Goal: Task Accomplishment & Management: Complete application form

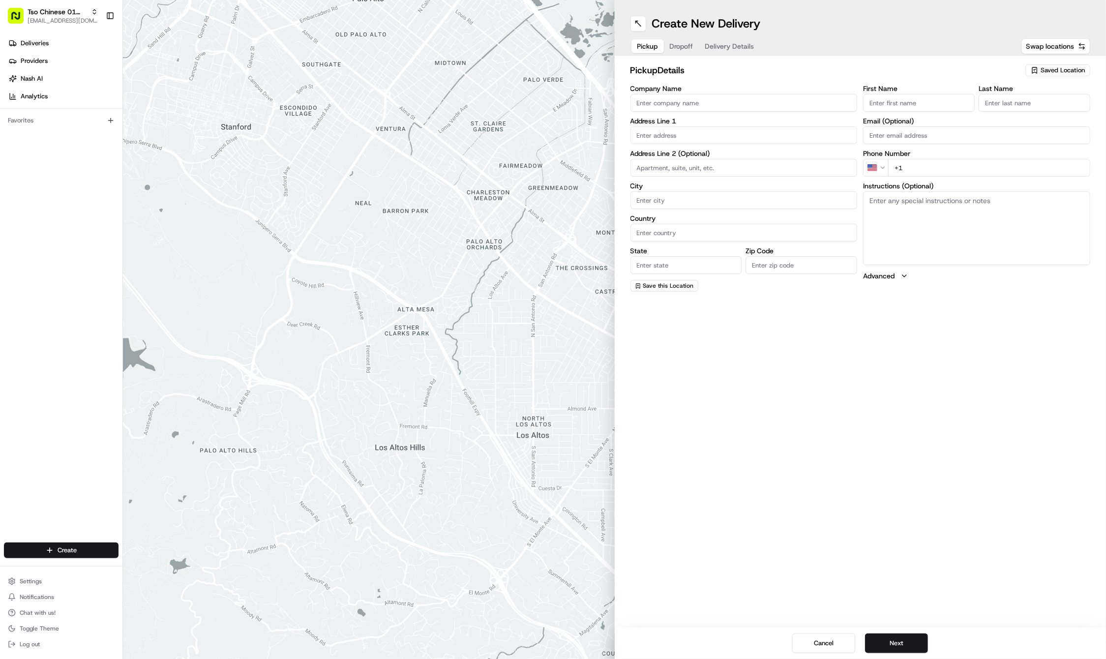
click at [1039, 69] on div "Saved Location" at bounding box center [1057, 70] width 65 height 12
click at [1025, 105] on span "(01) Tso Chinese Takeout & Delivery Cherrywood" at bounding box center [1040, 112] width 121 height 18
type input "(01) Tso Chinese Takeout & Delivery Cherrywood"
type input "Ste E-5"
type input "Austin"
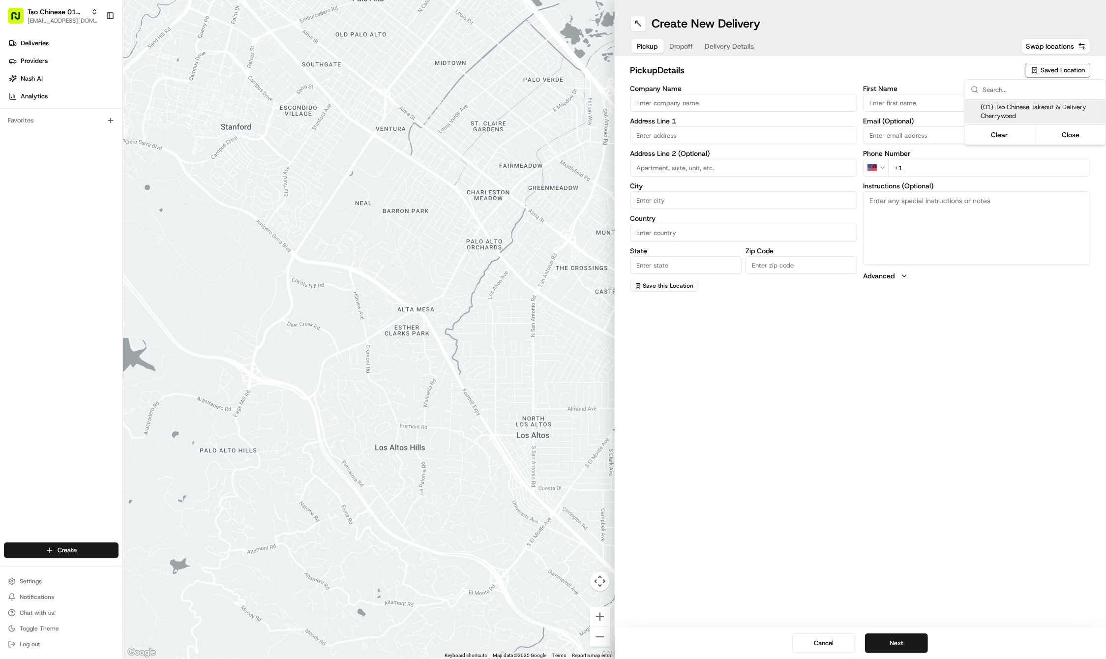
type input "US"
type input "TX"
type input "78722"
type input "Tso Chinese"
type input "Cherrywood Manager"
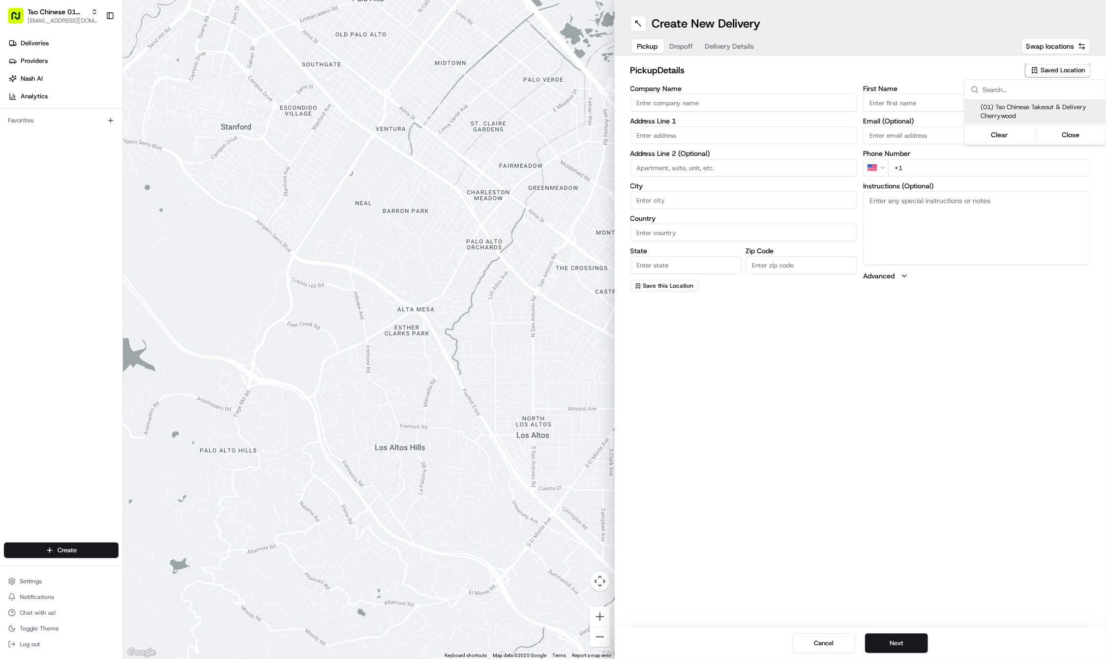
type input "cherrywoodstore@tsochinese.com"
type input "+1 512 401 3232"
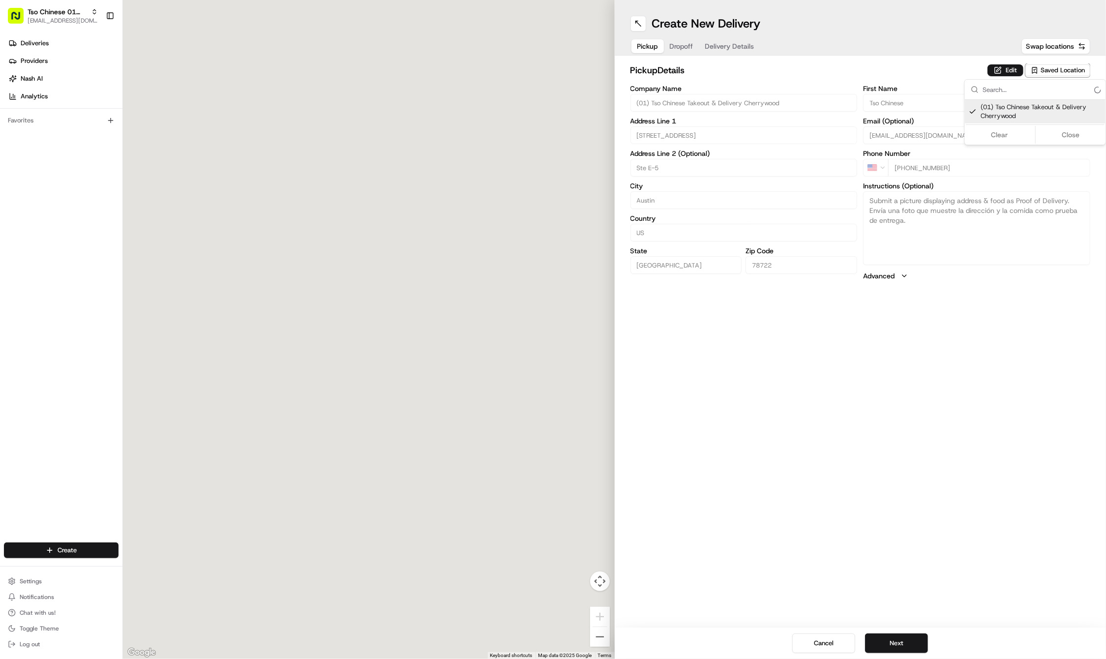
type input "3909 N Interstate Hwy 35"
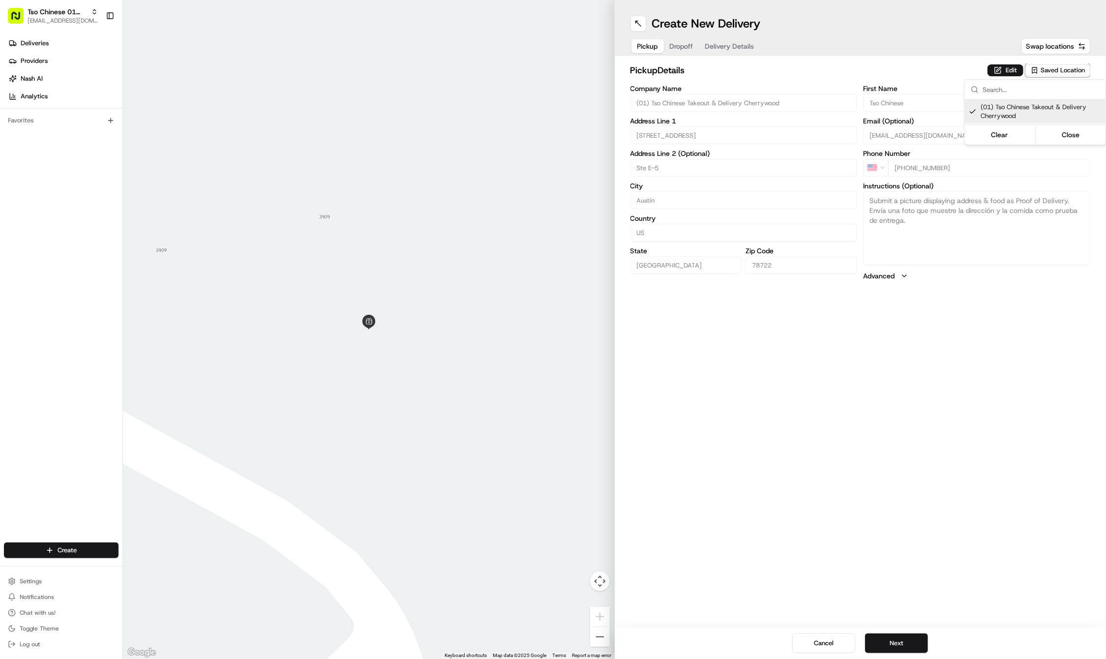
click at [955, 421] on html "Tso Chinese 01 Cherrywood haran@tsochinese.com Toggle Sidebar Deliveries Provid…" at bounding box center [553, 329] width 1106 height 659
click at [891, 635] on button "Next" at bounding box center [896, 643] width 63 height 20
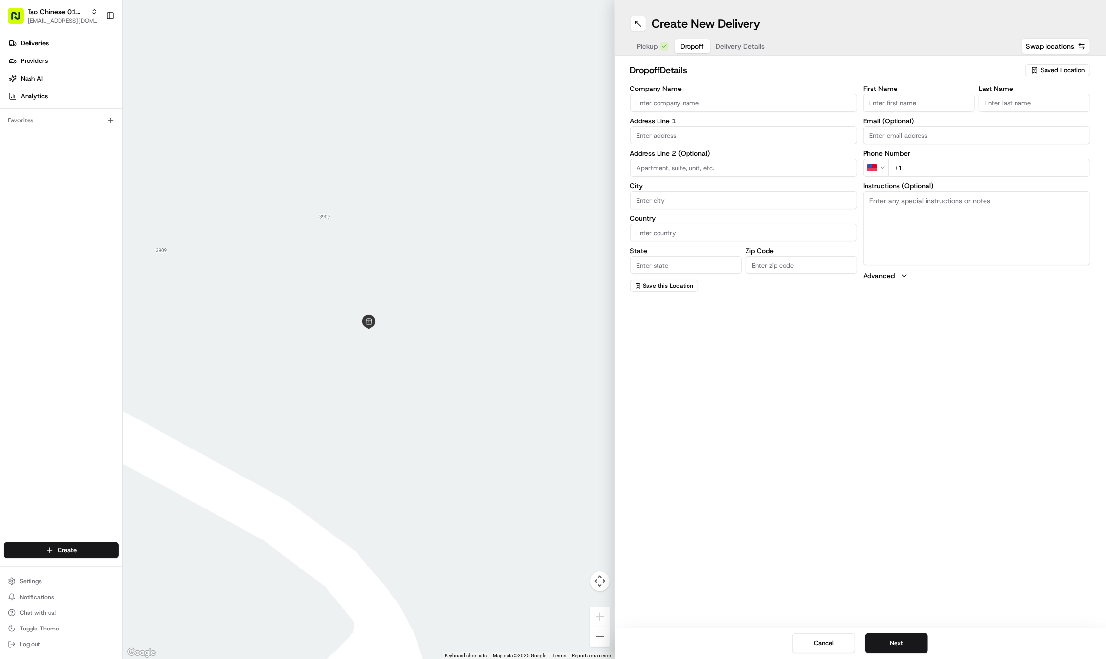
paste input "Adam"
type input "Adam"
click at [1021, 91] on div "Last Name" at bounding box center [1034, 98] width 112 height 27
paste input "Suriel"
type input "Suriel"
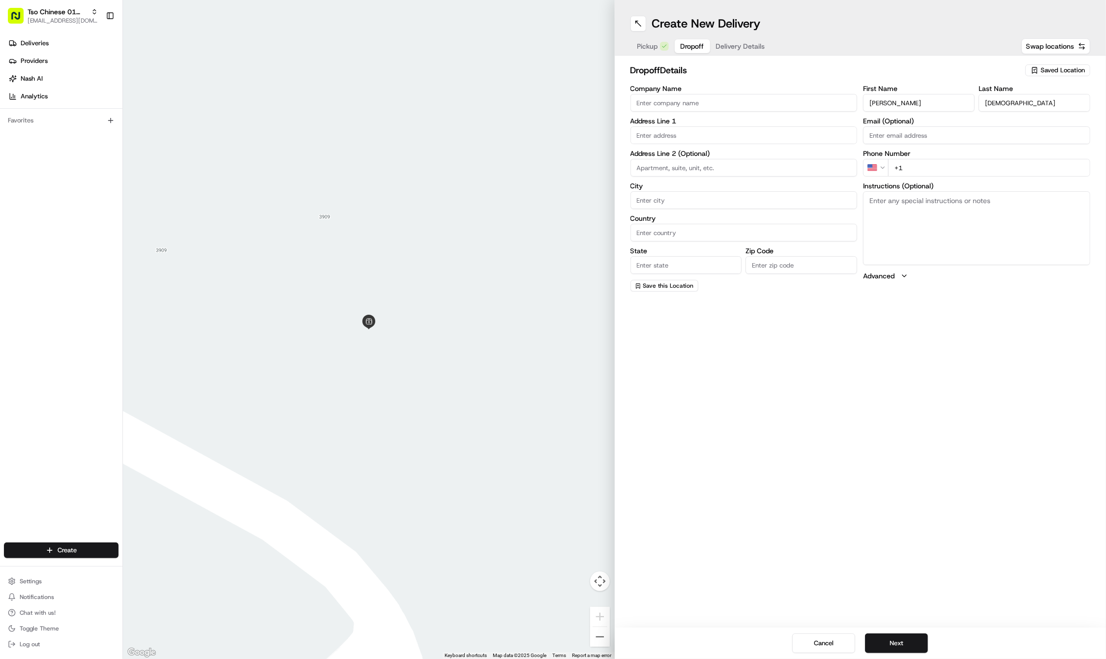
paste input "404 789 7937"
type input "+1 404 789 7937"
click at [626, 142] on div "dropoff Details Saved Location Company Name Address Line 1 Address Line 2 (Opti…" at bounding box center [861, 178] width 492 height 244
paste input "2518 Hernandez St"
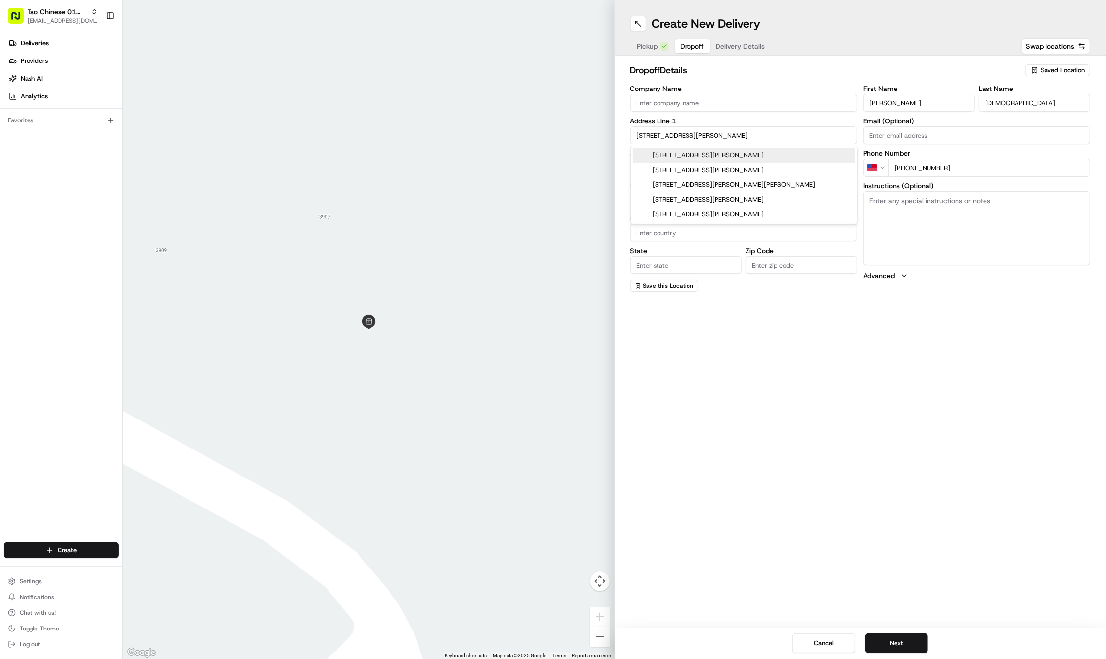
click at [667, 153] on div "2518 Hernandez St, Austin, TX" at bounding box center [744, 155] width 222 height 15
type input "2518 Hernandez St, Austin, TX 78723, USA"
type input "Austin"
type input "United States"
type input "TX"
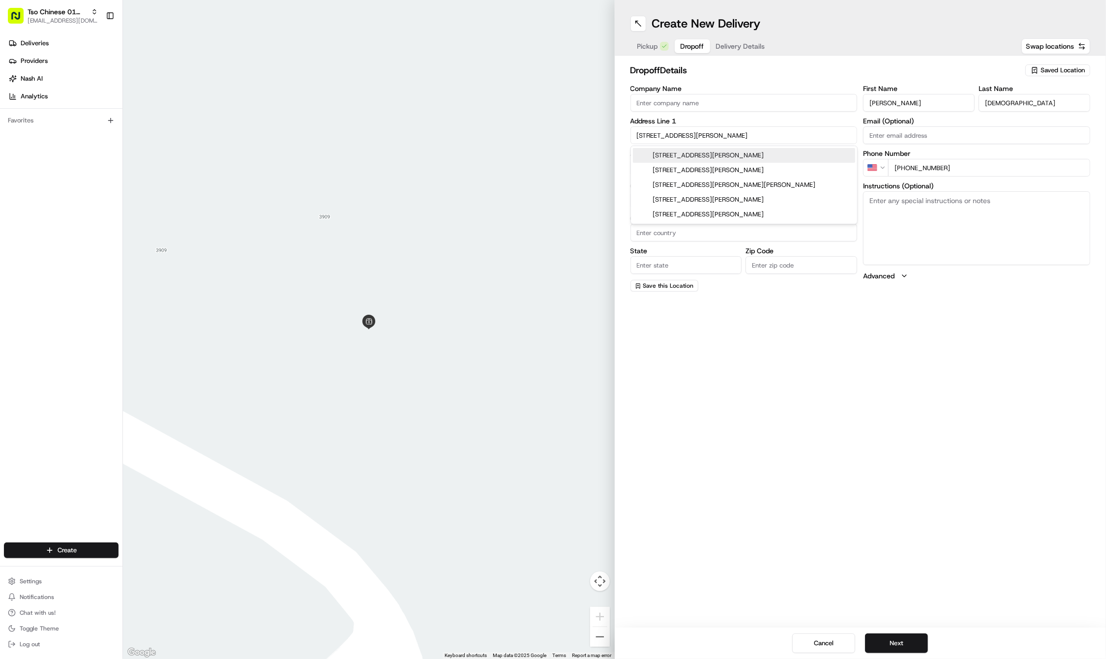
type input "78723"
type input "2518 Hernandez Street"
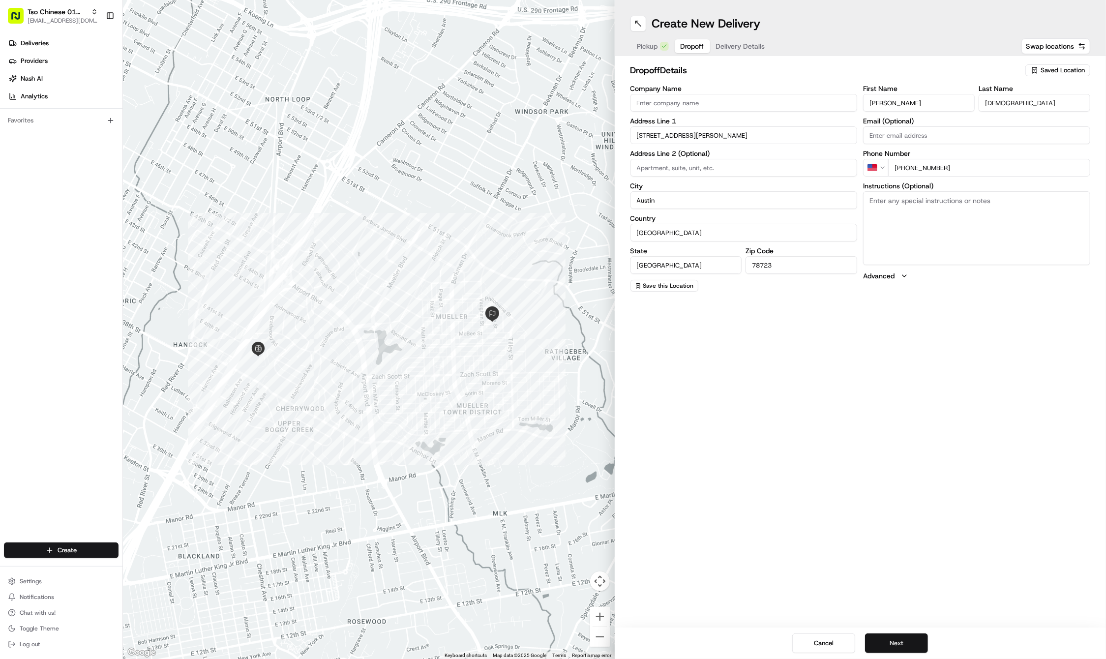
click at [897, 636] on button "Next" at bounding box center [896, 643] width 63 height 20
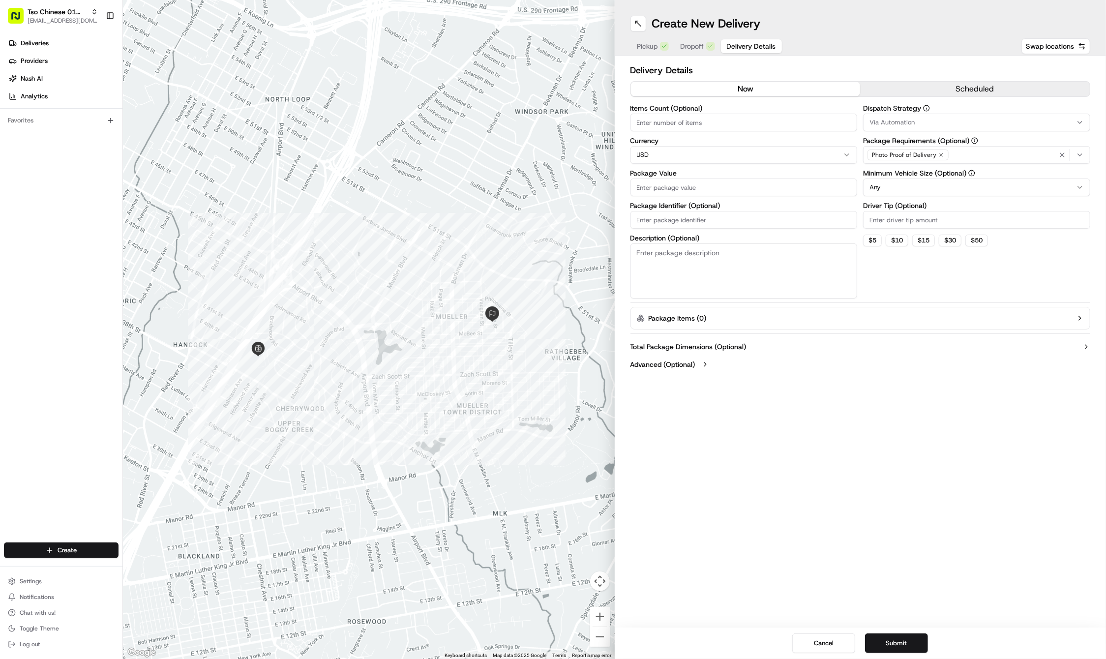
click at [703, 215] on input "Package Identifier (Optional)" at bounding box center [743, 220] width 227 height 18
paste input "QR4JLKW"
type input "QR4JLKW"
click at [673, 181] on input "Package Value" at bounding box center [743, 187] width 227 height 18
type input "34.53"
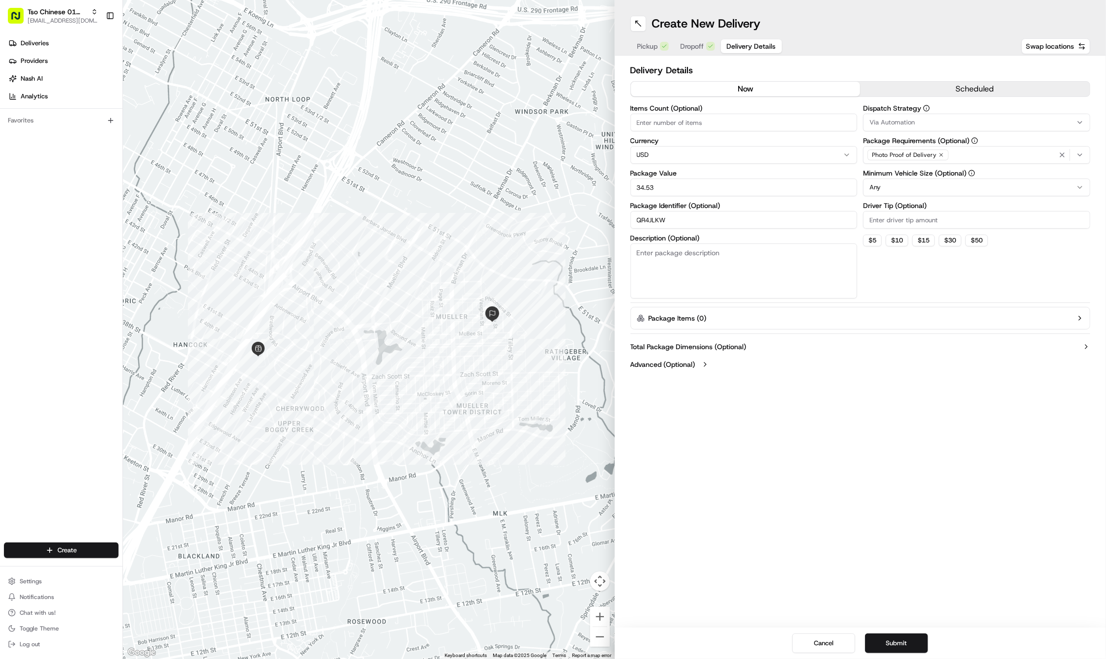
click at [894, 217] on input "Driver Tip (Optional)" at bounding box center [976, 220] width 227 height 18
type input "2"
click at [897, 122] on span "Via Automation" at bounding box center [891, 122] width 45 height 9
click at [900, 172] on span "Tso Cherrywood Strategy" at bounding box center [940, 176] width 121 height 9
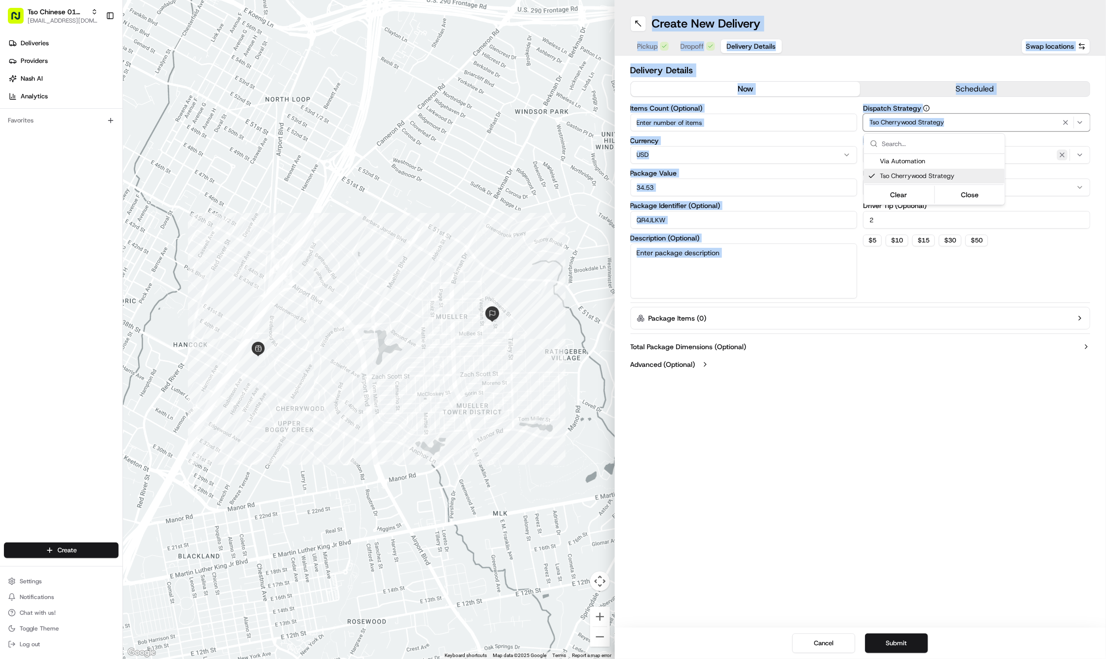
click at [1057, 156] on html "Tso Chinese 01 Cherrywood haran@tsochinese.com Toggle Sidebar Deliveries Provid…" at bounding box center [553, 329] width 1106 height 659
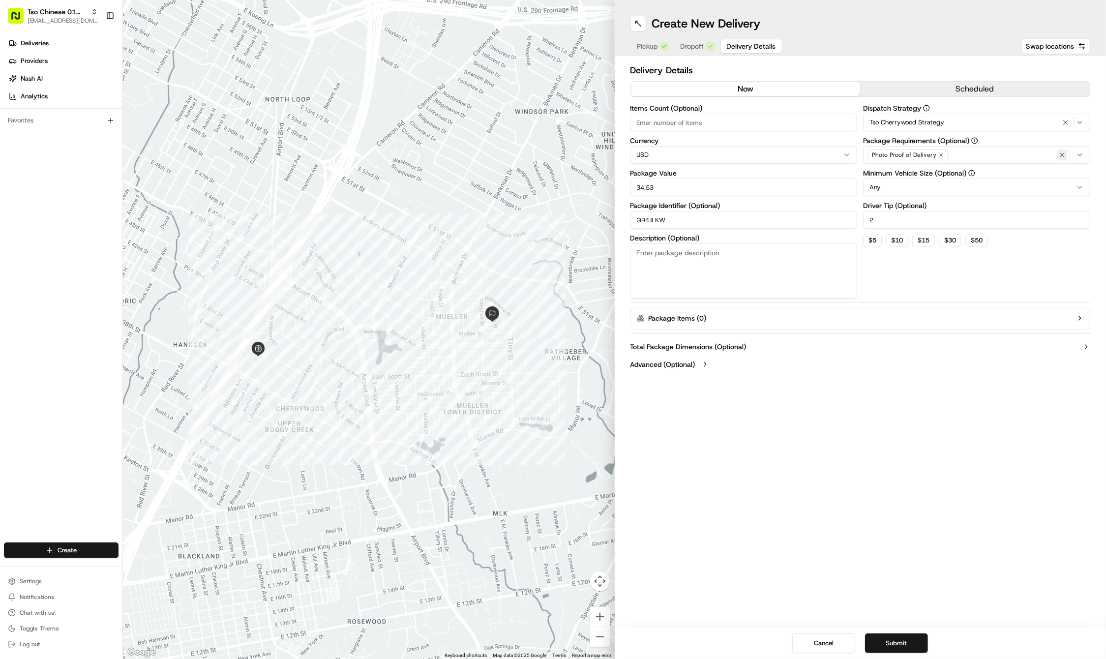
click at [1058, 156] on icon "button" at bounding box center [1062, 155] width 8 height 8
click at [1057, 156] on div "Select requirements" at bounding box center [976, 154] width 222 height 9
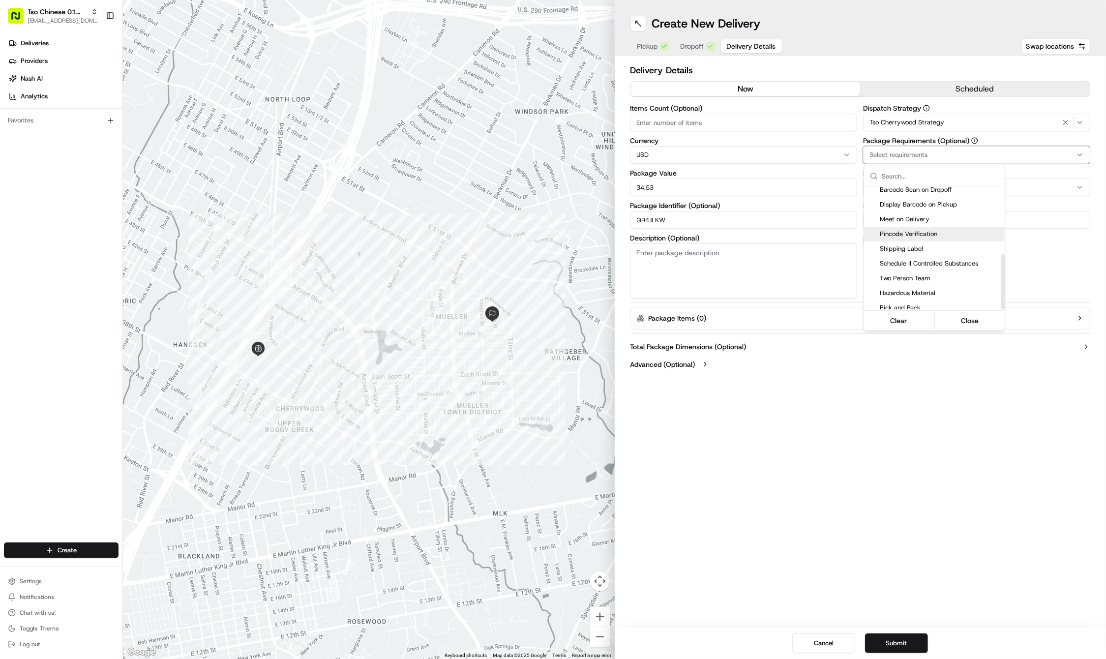
scroll to position [150, 0]
click at [926, 221] on div "Meet on Delivery" at bounding box center [934, 220] width 141 height 15
click at [917, 431] on html "Tso Chinese 01 Cherrywood haran@tsochinese.com Toggle Sidebar Deliveries Provid…" at bounding box center [553, 329] width 1106 height 659
click at [776, 531] on div "Create New Delivery Pickup Dropoff Delivery Details Swap locations Delivery Det…" at bounding box center [861, 329] width 492 height 659
click at [891, 545] on div "Create New Delivery Pickup Dropoff Delivery Details Swap locations Delivery Det…" at bounding box center [861, 329] width 492 height 659
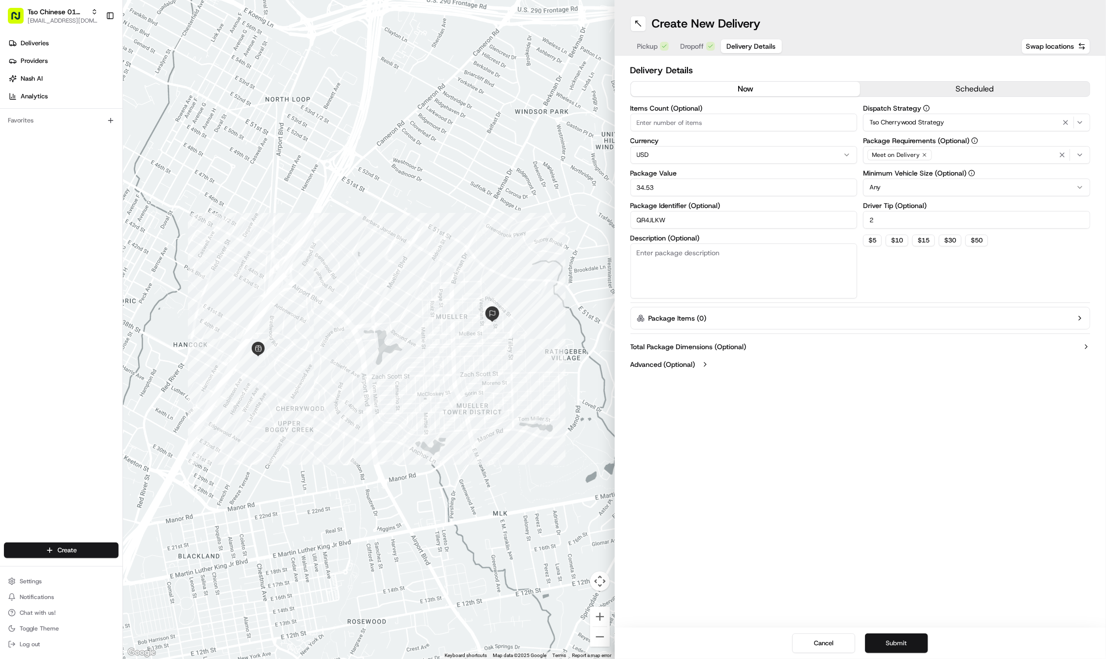
click at [885, 644] on button "Submit" at bounding box center [896, 643] width 63 height 20
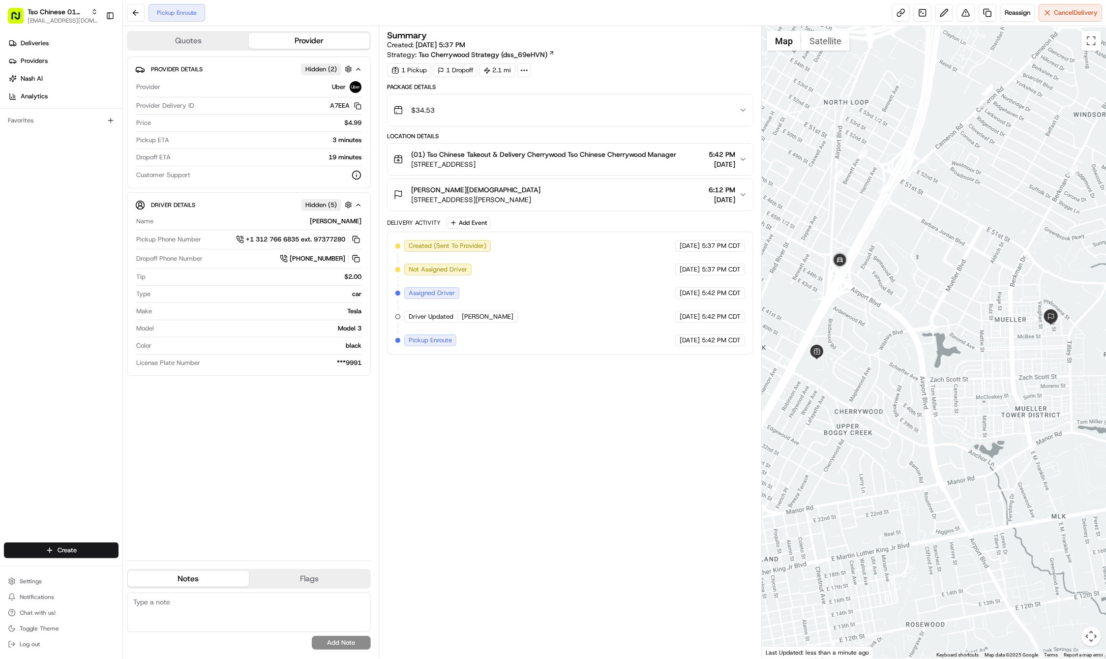
click at [67, 539] on div "Create" at bounding box center [61, 550] width 122 height 24
click at [67, 547] on html "Tso Chinese 01 Cherrywood haran@tsochinese.com Toggle Sidebar Deliveries Provid…" at bounding box center [553, 329] width 1106 height 659
click at [148, 571] on link "Delivery" at bounding box center [178, 568] width 110 height 18
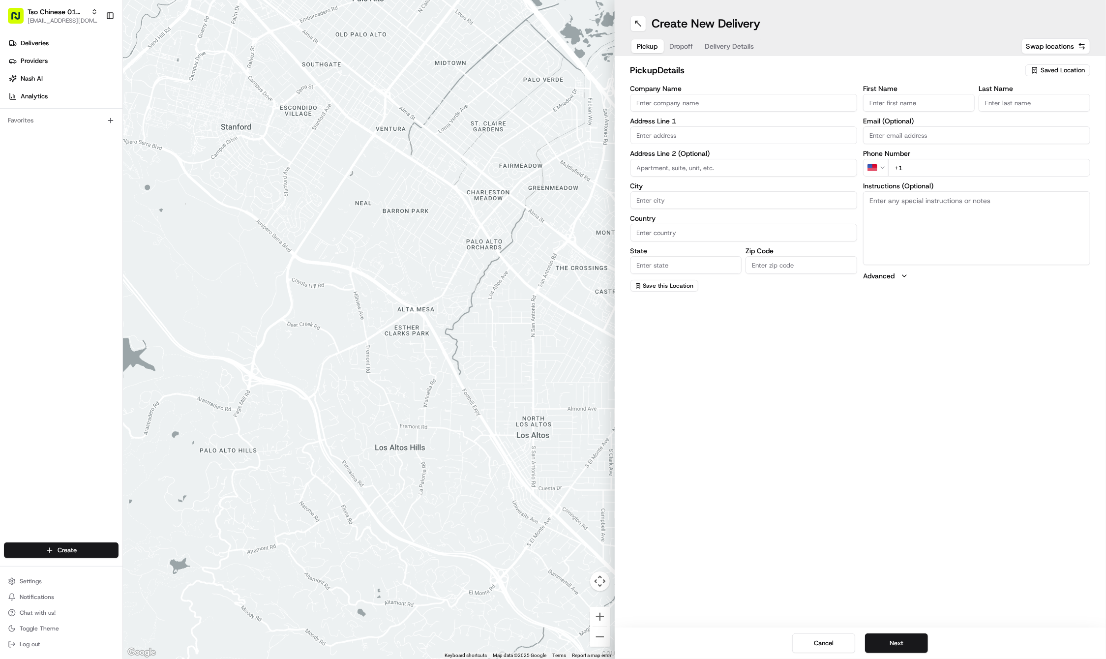
click at [1040, 74] on div "Saved Location" at bounding box center [1057, 70] width 65 height 12
click at [1019, 103] on div "(01) Tso Chinese Takeout & Delivery Cherrywood" at bounding box center [1035, 112] width 141 height 24
type input "(01) Tso Chinese Takeout & Delivery Cherrywood"
type input "Ste E-5"
type input "Austin"
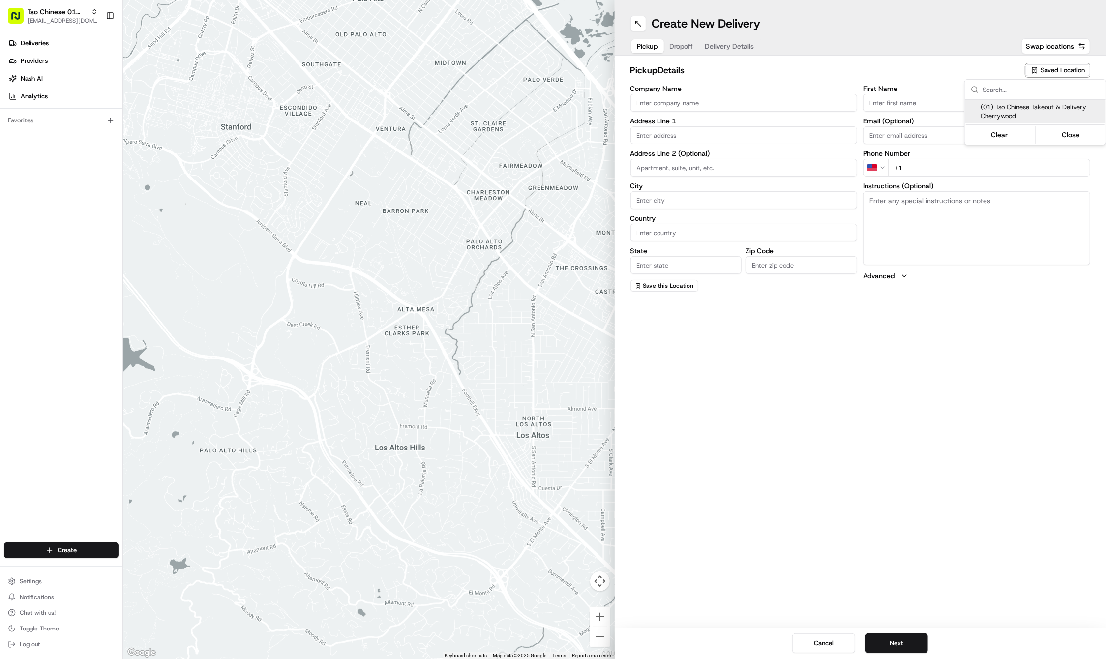
type input "US"
type input "TX"
type input "78722"
type input "Tso Chinese"
type input "Cherrywood Manager"
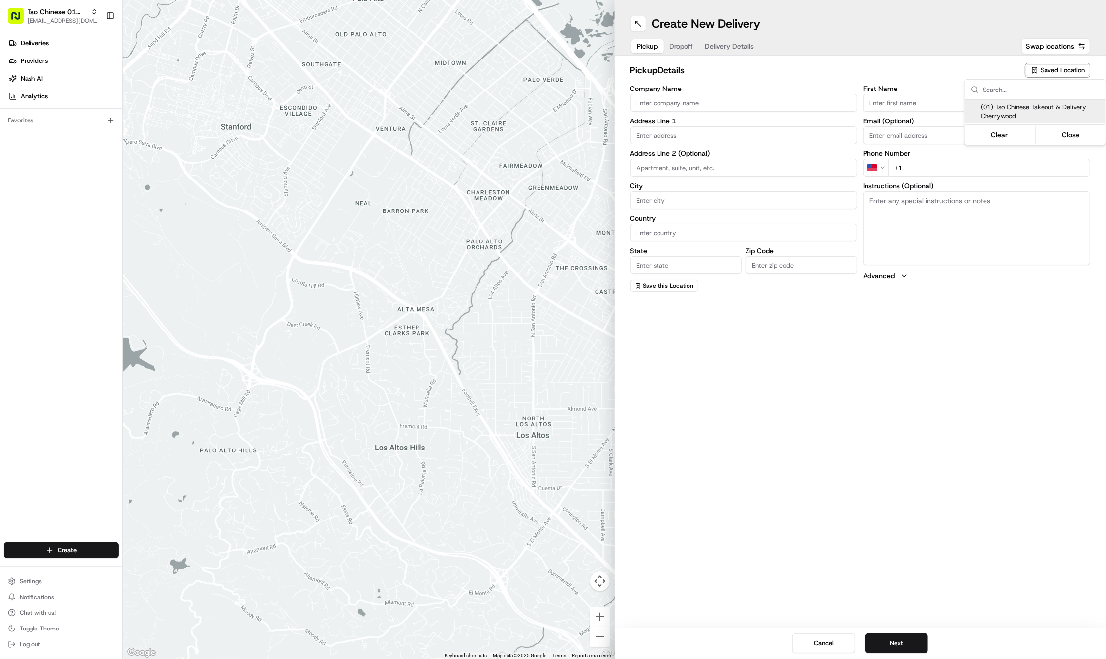
type input "cherrywoodstore@tsochinese.com"
type input "+1 512 401 3232"
type textarea "Submit a picture displaying address & food as Proof of Delivery. Envía una foto…"
type input "3909 N Interstate Hwy 35"
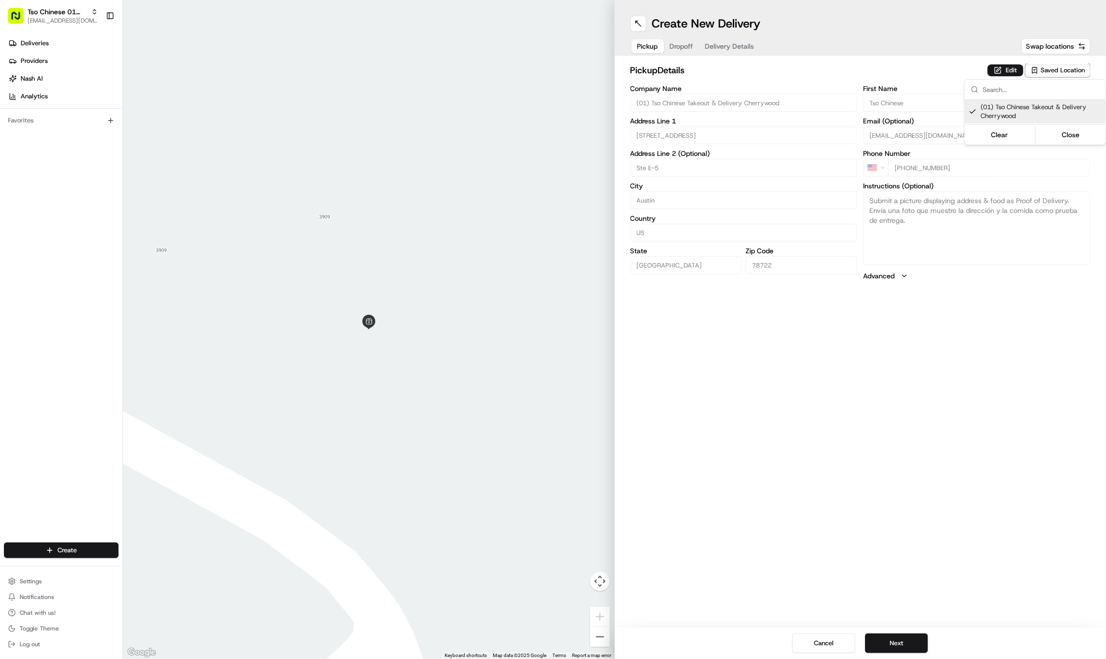
click at [908, 345] on html "Tso Chinese 01 Cherrywood haran@tsochinese.com Toggle Sidebar Deliveries Provid…" at bounding box center [553, 329] width 1106 height 659
click at [885, 636] on button "Next" at bounding box center [896, 643] width 63 height 20
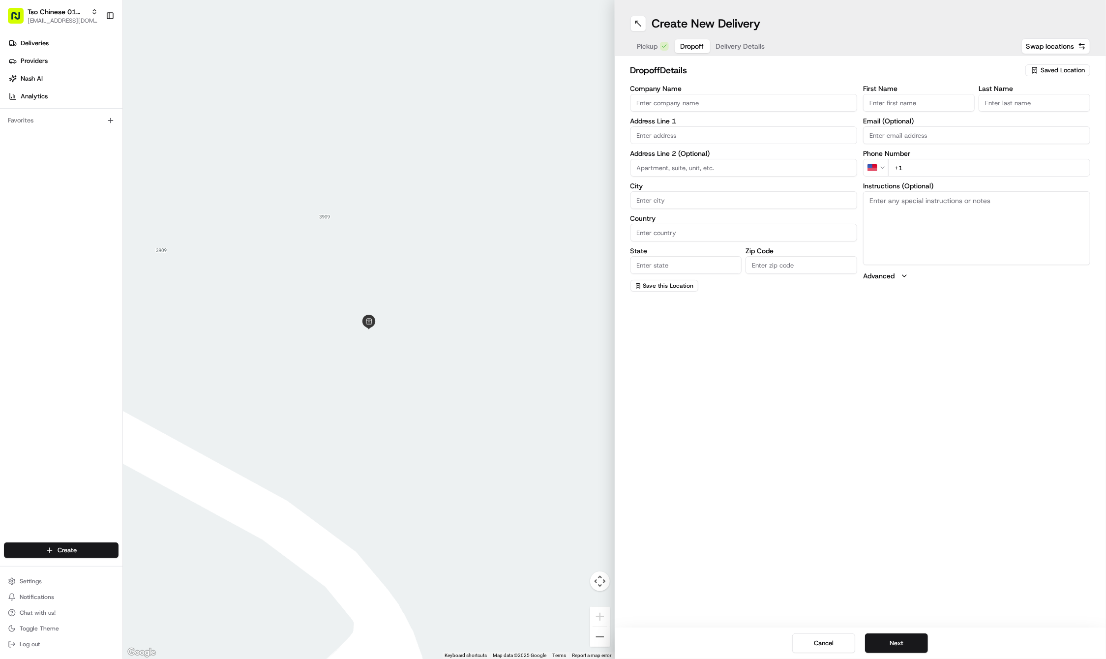
paste input "Aaron"
type input "Aaron"
paste input "Amin"
type input "Amin"
click at [942, 170] on input "+1" at bounding box center [989, 168] width 202 height 18
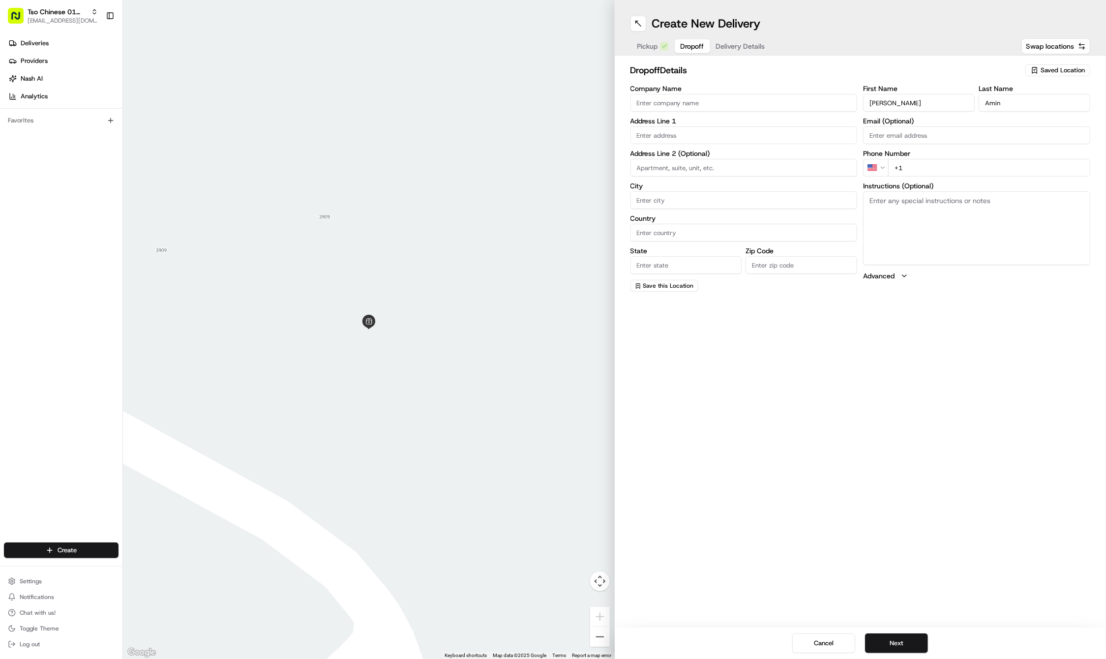
paste input "51 27866444"
click at [898, 169] on input "+51 27866444" at bounding box center [989, 168] width 202 height 18
type input "+1 512 786 6444"
paste input "1218 Corona Drive"
click at [661, 155] on div "1218 Corona Drive, Austin, TX" at bounding box center [744, 155] width 222 height 15
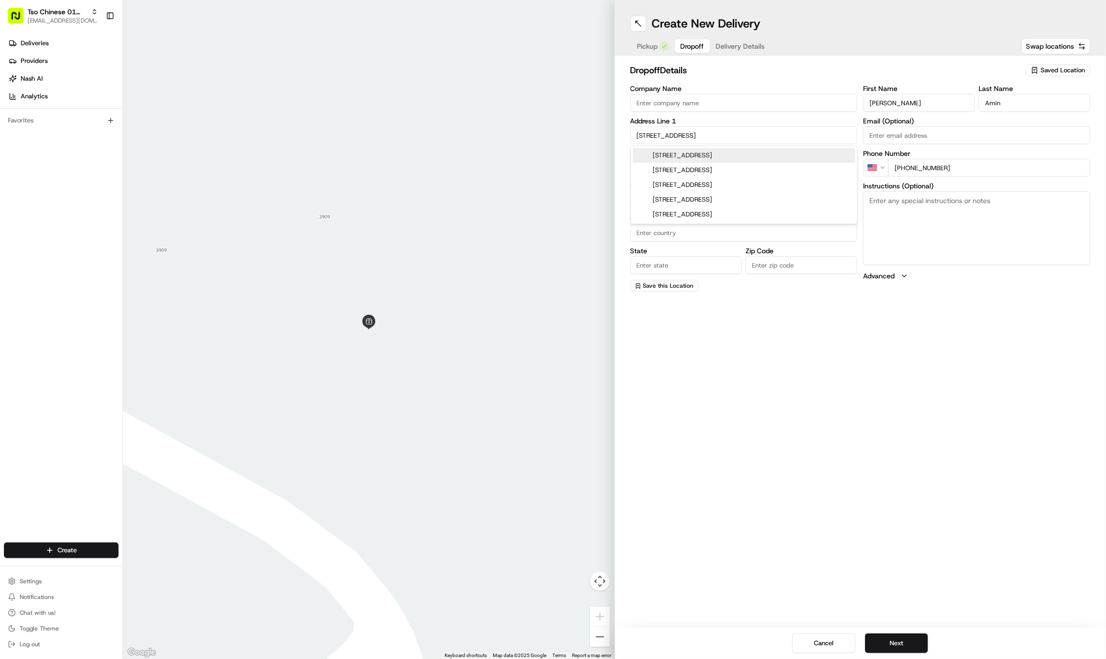
type input "1218 Corona Dr, Austin, TX 78723, USA"
type input "Austin"
type input "United States"
type input "TX"
type input "78723"
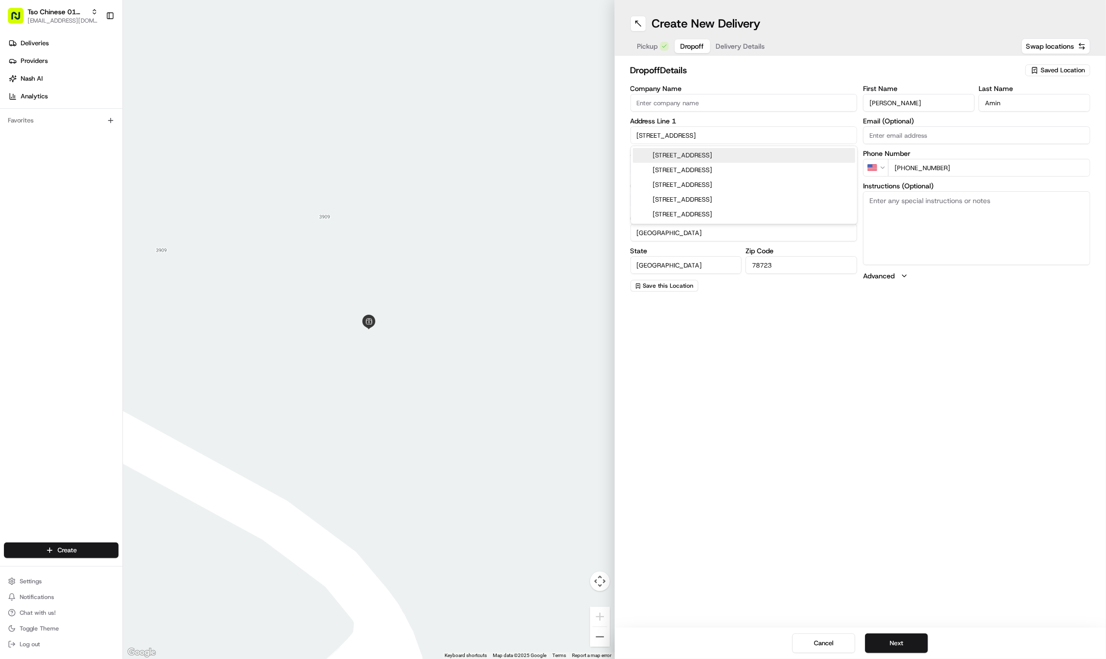
type input "1218 Corona Drive"
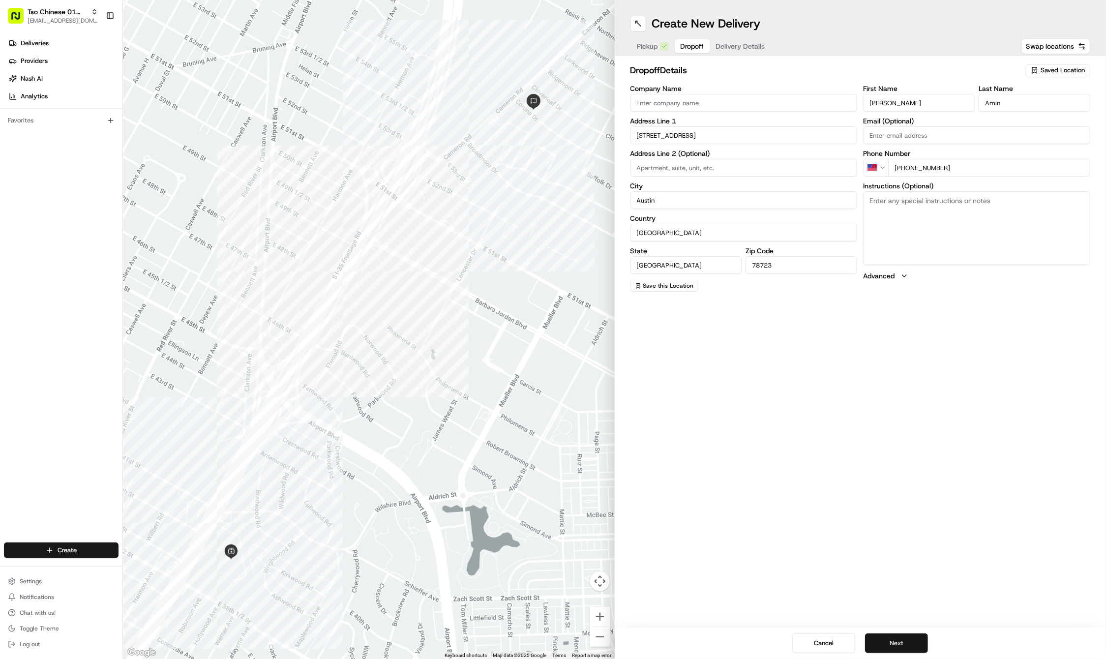
click at [897, 642] on button "Next" at bounding box center [896, 643] width 63 height 20
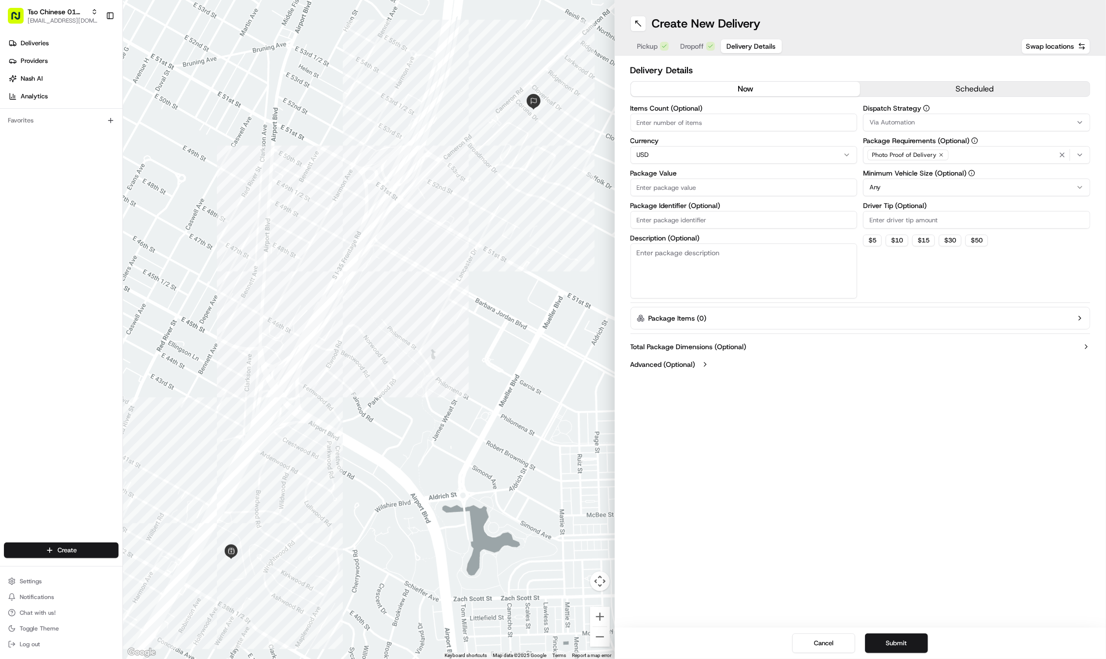
click at [744, 218] on input "Package Identifier (Optional)" at bounding box center [743, 220] width 227 height 18
paste input "#JC2GVYU"
type input "#JC2GVYU"
click at [721, 193] on input "Package Value" at bounding box center [743, 187] width 227 height 18
type input "29.12"
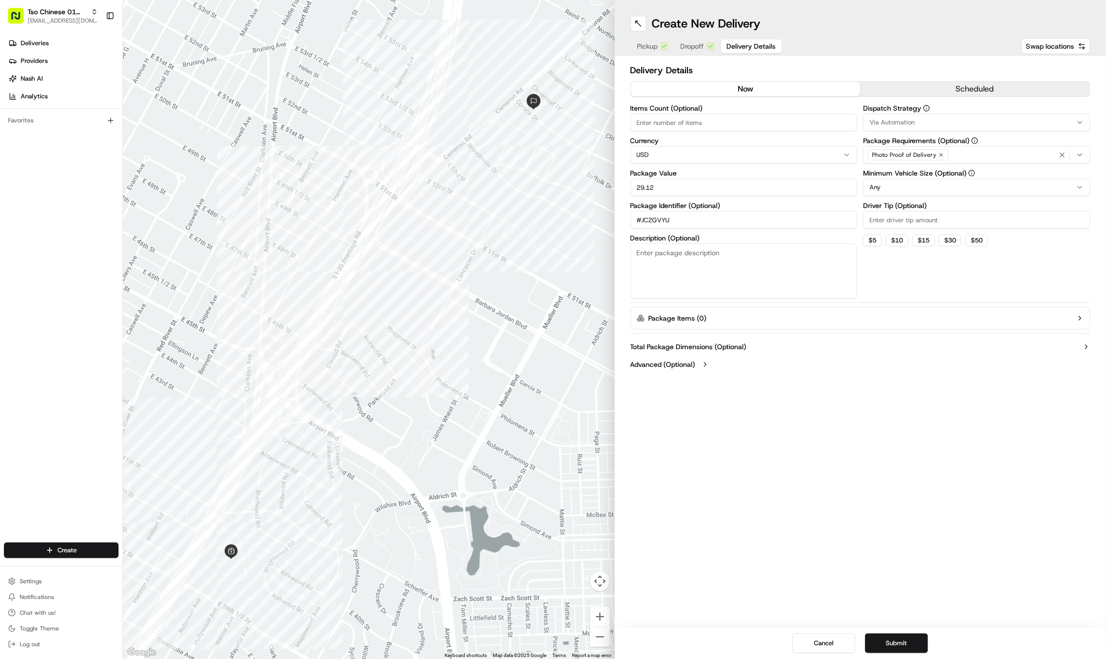
click at [914, 217] on input "Driver Tip (Optional)" at bounding box center [976, 220] width 227 height 18
type input "2"
click at [919, 126] on div "Via Automation" at bounding box center [976, 122] width 222 height 9
click at [915, 182] on div "Tso Cherrywood Strategy" at bounding box center [934, 176] width 141 height 15
click at [1059, 153] on icon "button" at bounding box center [1062, 155] width 8 height 8
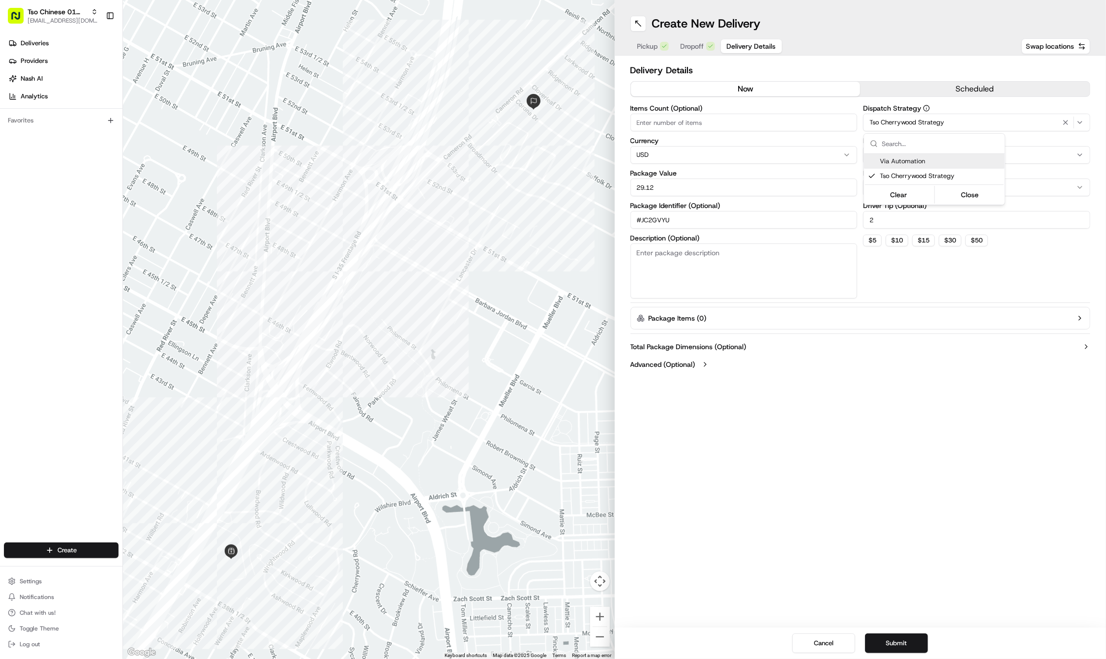
click at [1059, 153] on div "Select requirements" at bounding box center [976, 154] width 222 height 9
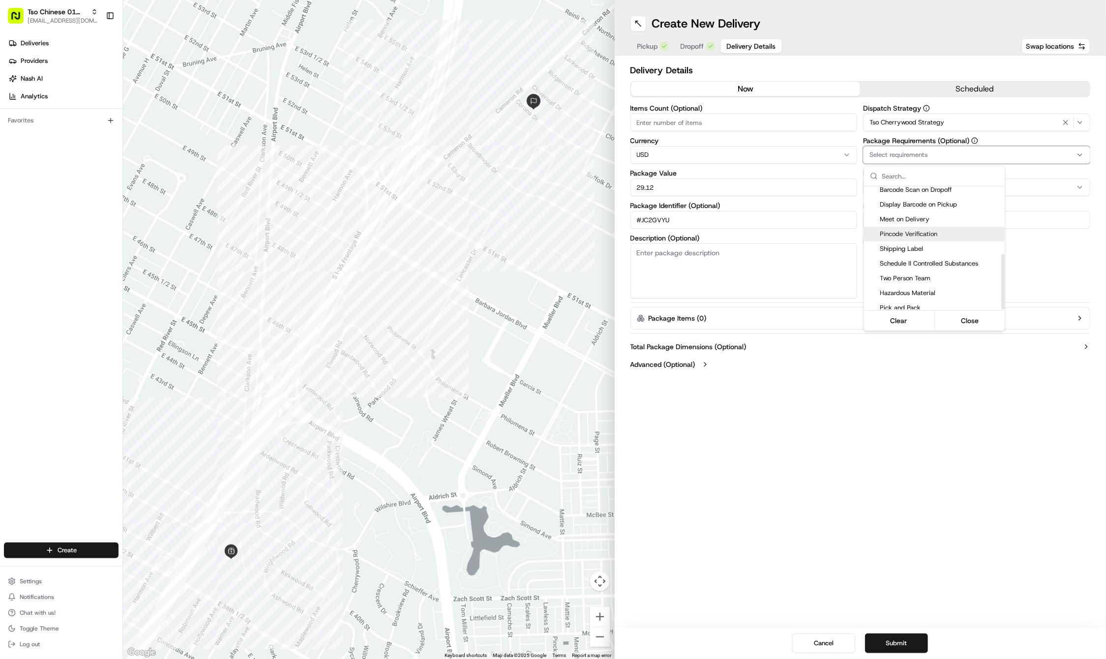
scroll to position [150, 0]
click at [924, 221] on div "Meet on Delivery" at bounding box center [934, 220] width 141 height 15
click at [893, 396] on html "Tso Chinese 01 Cherrywood haran@tsochinese.com Toggle Sidebar Deliveries Provid…" at bounding box center [553, 329] width 1106 height 659
click at [890, 468] on div "Create New Delivery Pickup Dropoff Delivery Details Swap locations Delivery Det…" at bounding box center [861, 329] width 492 height 659
click at [900, 644] on button "Submit" at bounding box center [896, 643] width 63 height 20
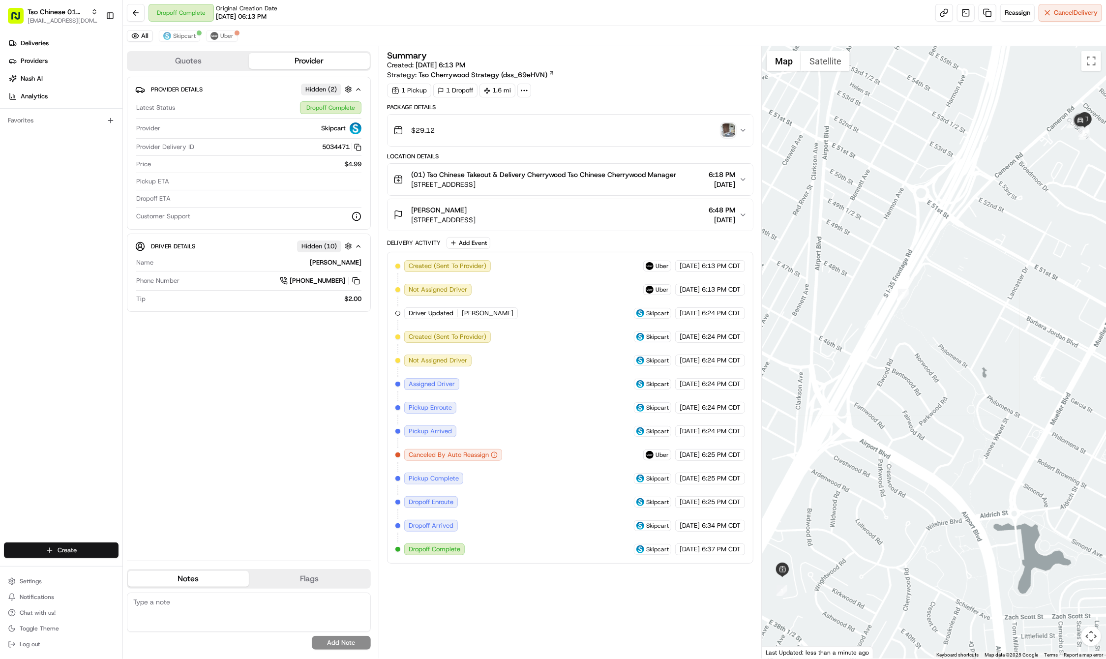
click at [89, 549] on html "Tso Chinese 01 Cherrywood haran@tsochinese.com Toggle Sidebar Deliveries Provid…" at bounding box center [553, 329] width 1106 height 659
click at [174, 565] on link "Delivery" at bounding box center [178, 568] width 110 height 18
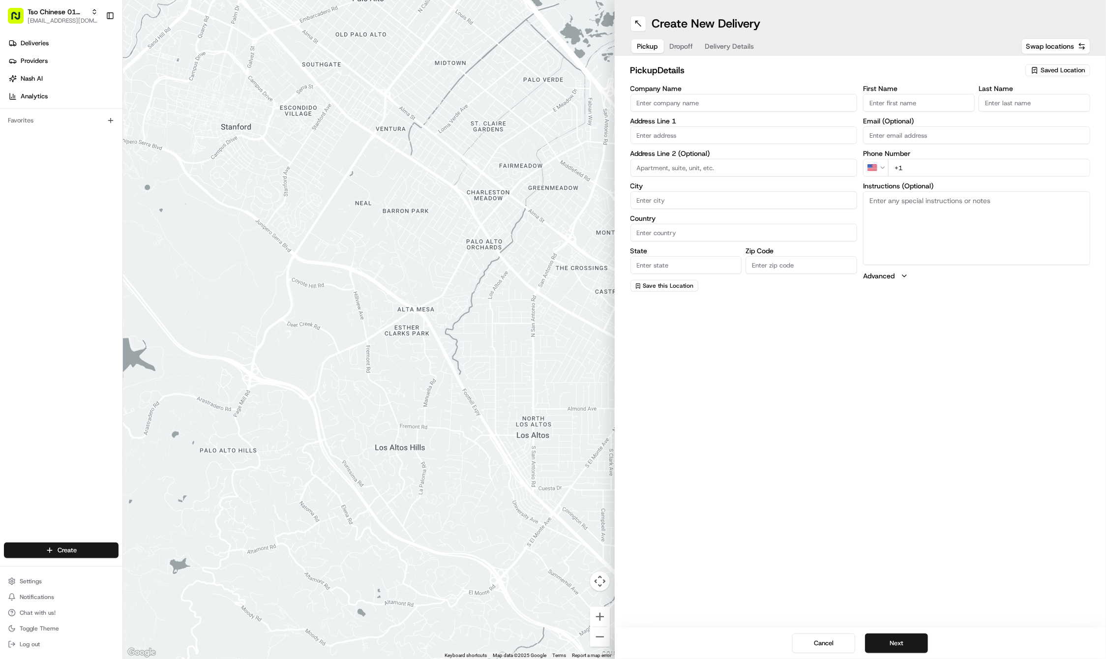
click at [1047, 63] on div "pickup Details Saved Location Company Name Address Line 1 Address Line 2 (Optio…" at bounding box center [861, 178] width 492 height 244
click at [1047, 69] on span "Saved Location" at bounding box center [1062, 70] width 44 height 9
click at [1049, 108] on span "(01) Tso Chinese Takeout & Delivery Cherrywood" at bounding box center [1040, 112] width 121 height 18
type input "(01) Tso Chinese Takeout & Delivery Cherrywood"
type input "Ste E-5"
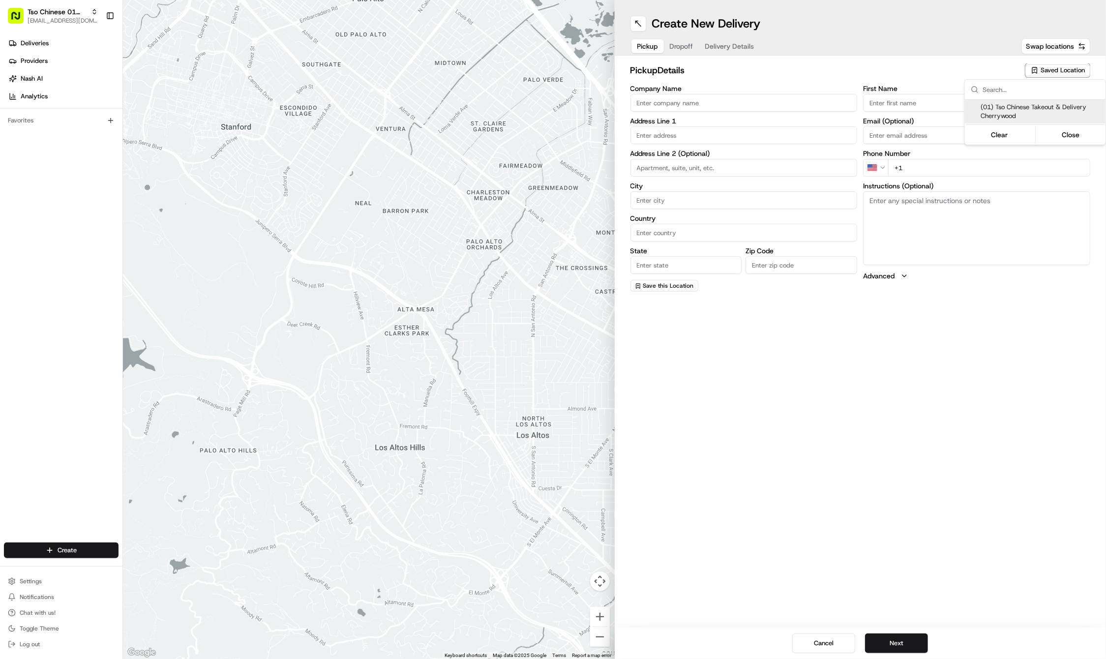
type input "Austin"
type input "US"
type input "TX"
type input "78722"
type input "Tso Chinese"
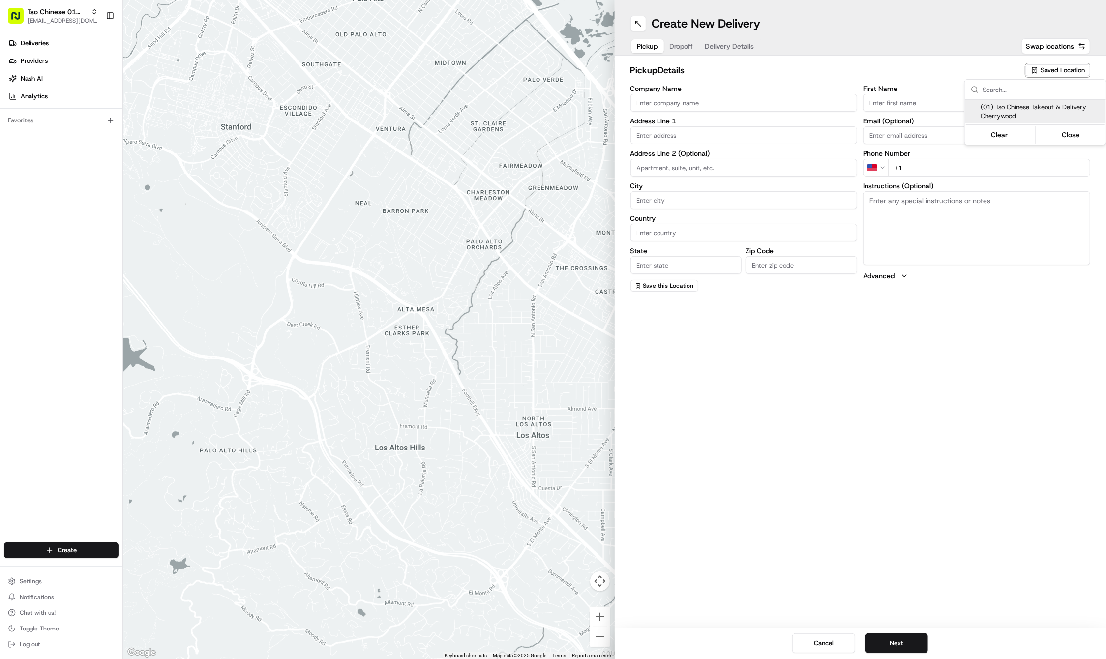
type input "Cherrywood Manager"
type input "cherrywoodstore@tsochinese.com"
type input "+1 512 401 3232"
type textarea "Submit a picture displaying address & food as Proof of Delivery. Envía una foto…"
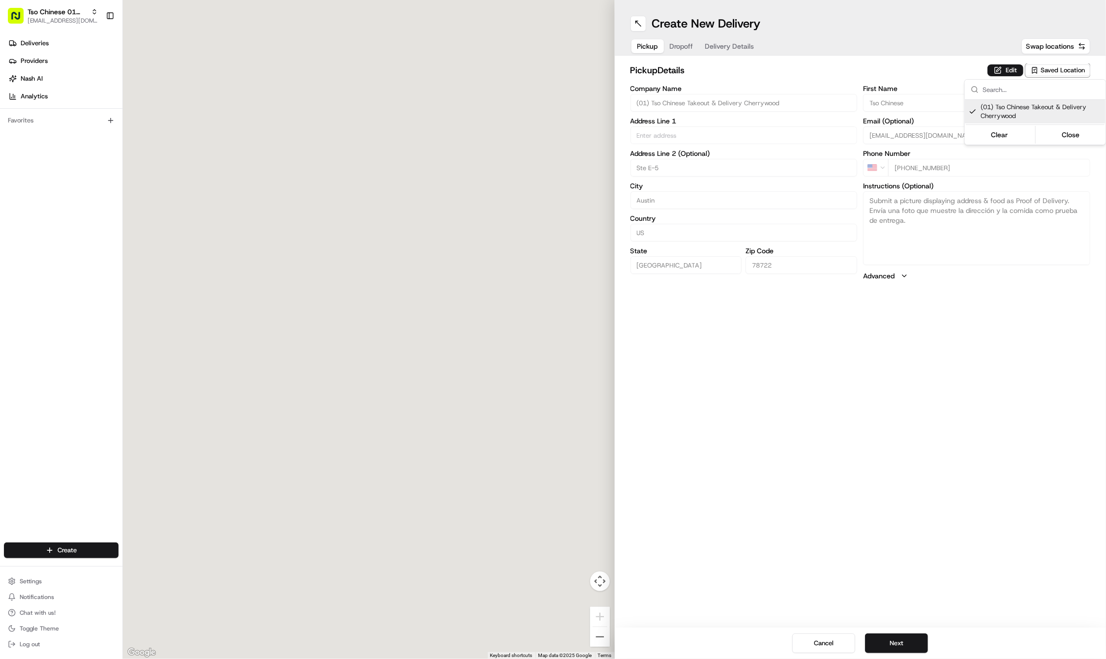
type input "3909 N Interstate Hwy 35"
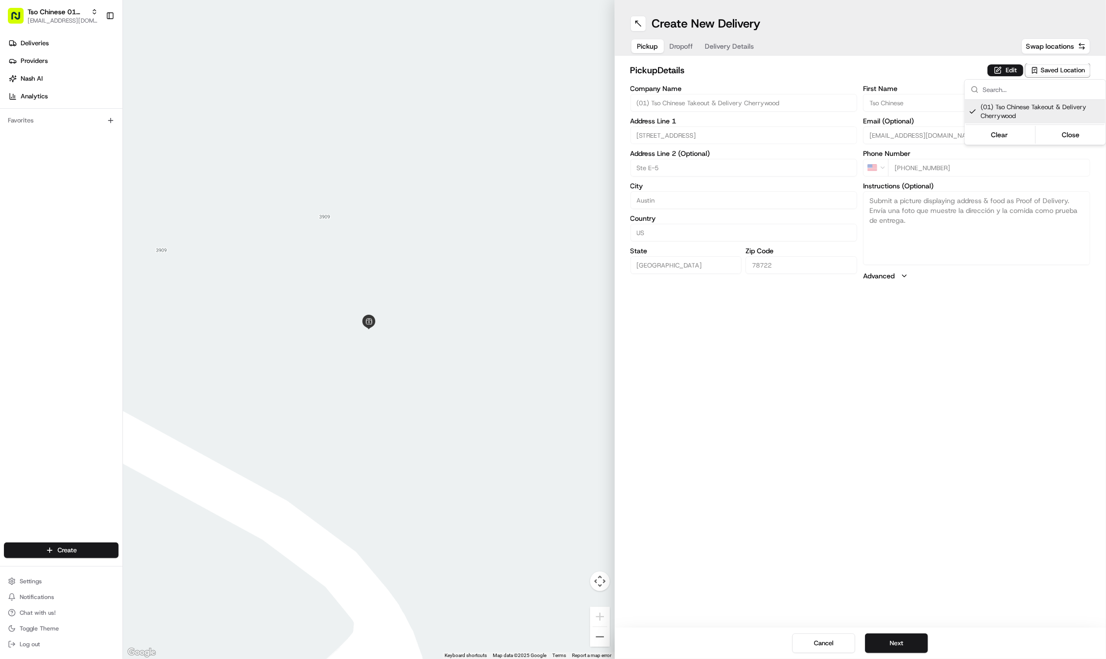
click at [901, 644] on html "Tso Chinese 01 Cherrywood haran@tsochinese.com Toggle Sidebar Deliveries Provid…" at bounding box center [553, 329] width 1106 height 659
click at [901, 644] on button "Next" at bounding box center [896, 643] width 63 height 20
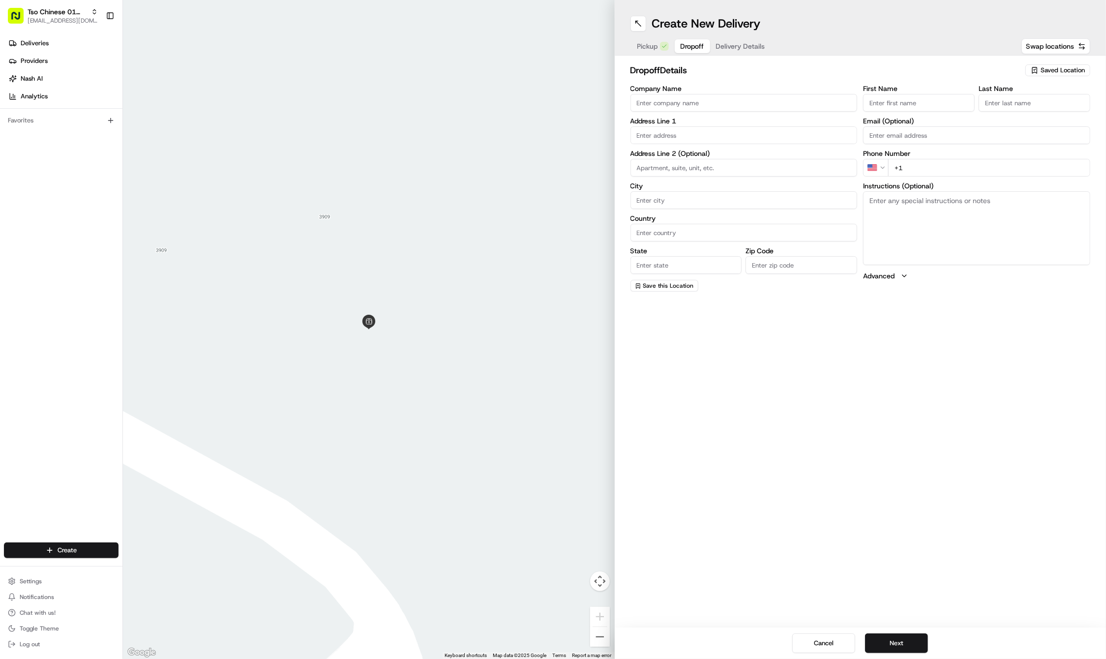
click at [913, 103] on input "First Name" at bounding box center [919, 103] width 112 height 18
paste input "Wanda"
type input "Wanda"
click at [1029, 99] on input "Last Name" at bounding box center [1034, 103] width 112 height 18
paste input "Chapman"
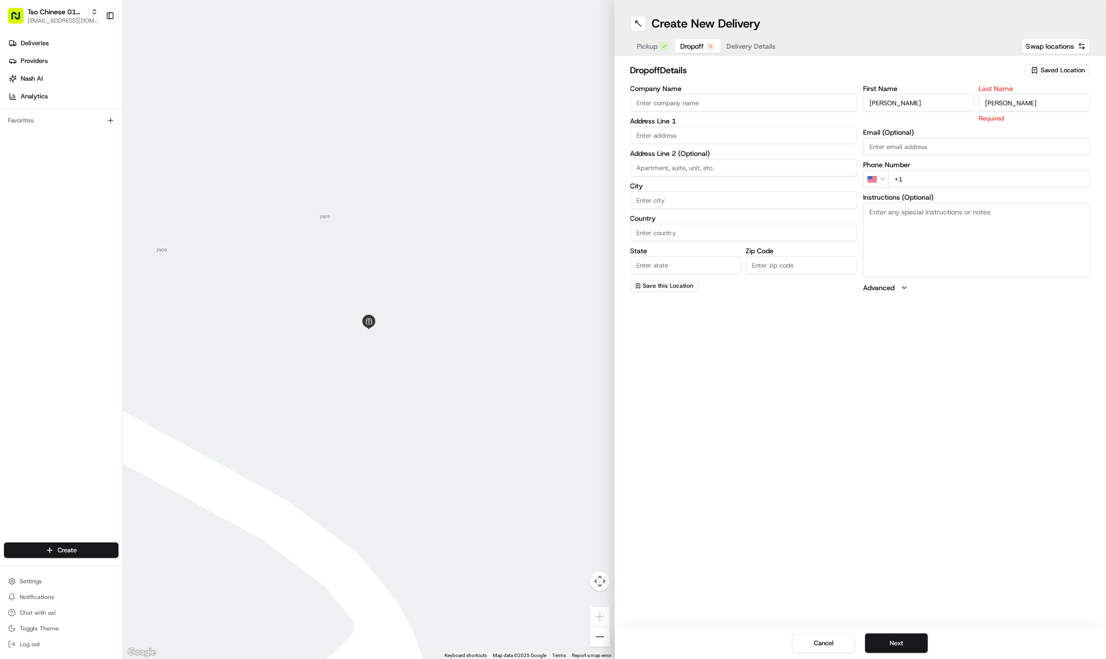
type input "Chapman"
click at [956, 173] on input "+1" at bounding box center [989, 179] width 202 height 18
click at [956, 173] on input "+1" at bounding box center [989, 168] width 202 height 18
paste input "512 870 7248"
type input "+1 512 870 7248"
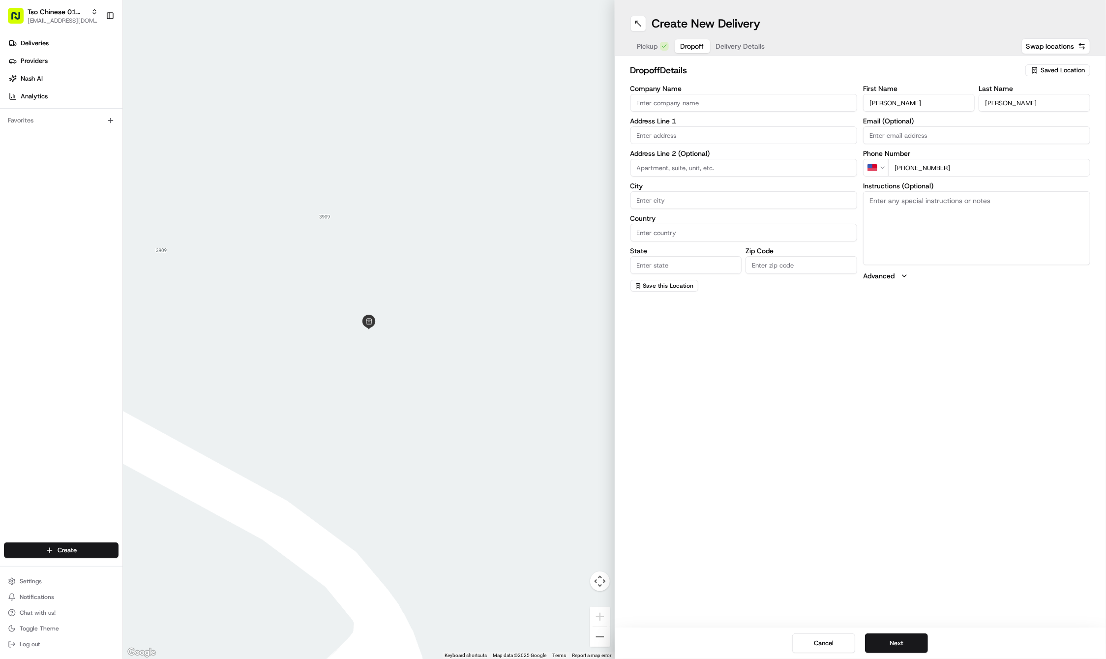
click at [712, 136] on input "text" at bounding box center [743, 135] width 227 height 18
paste input "3006 East 14th 1/2 Street"
click at [716, 152] on div "3006 East 14th 1/2 Street, Austin, TX" at bounding box center [744, 155] width 222 height 15
type input "3006 E 14th 1/2 St, Austin, TX 78702, USA"
type input "Austin"
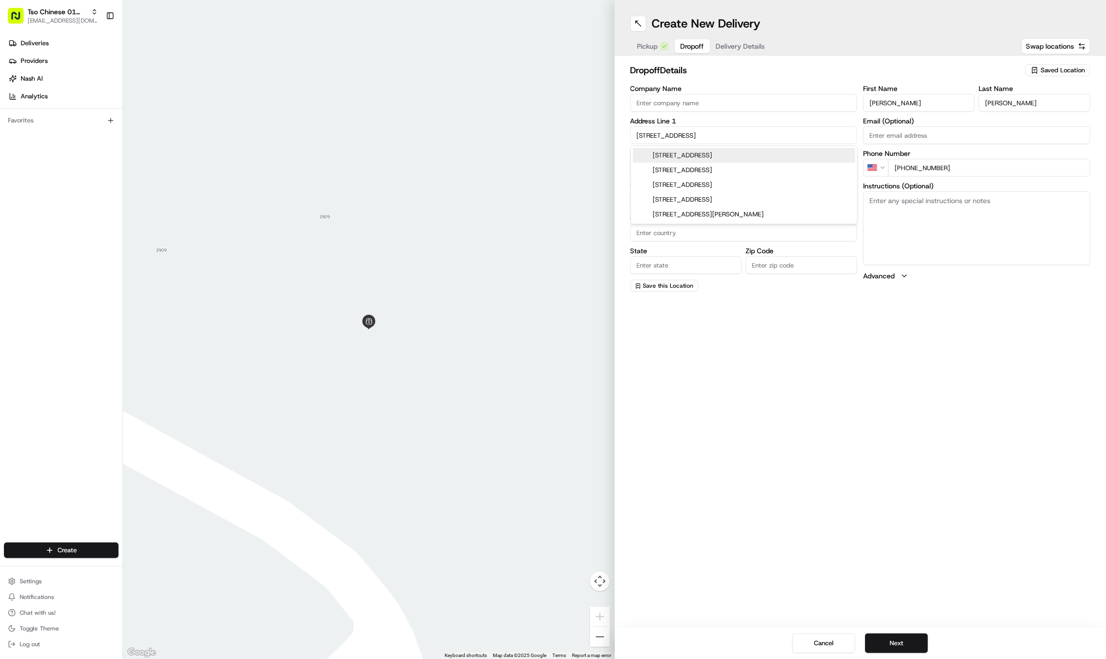
type input "United States"
type input "TX"
type input "78702"
type input "3006 East 14th 1/2 Street"
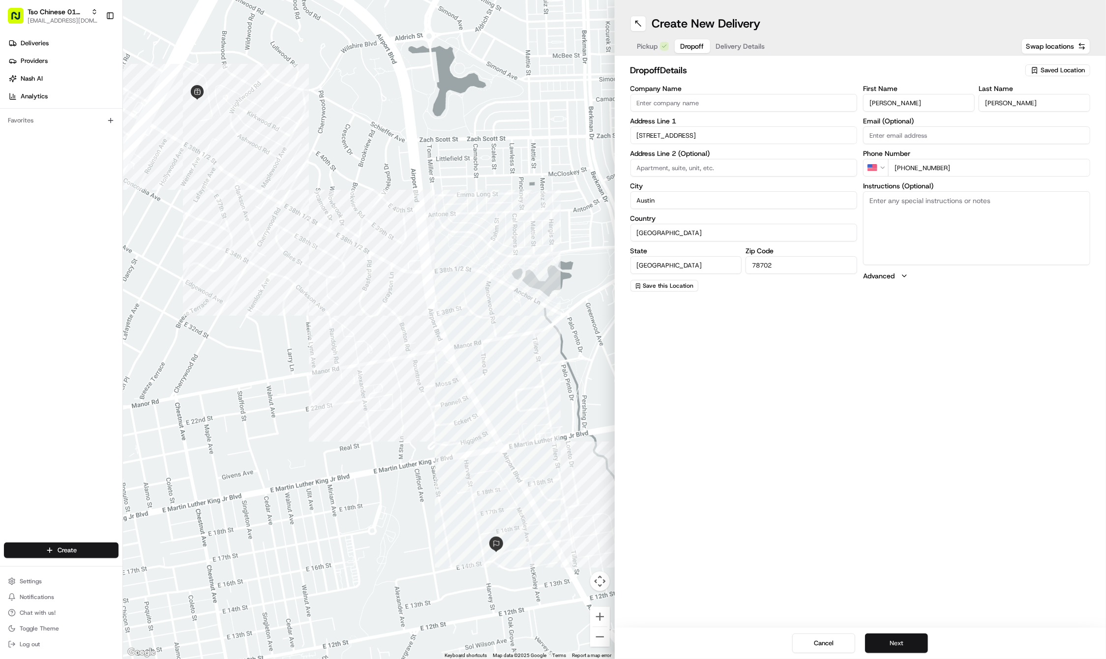
click at [911, 640] on button "Next" at bounding box center [896, 643] width 63 height 20
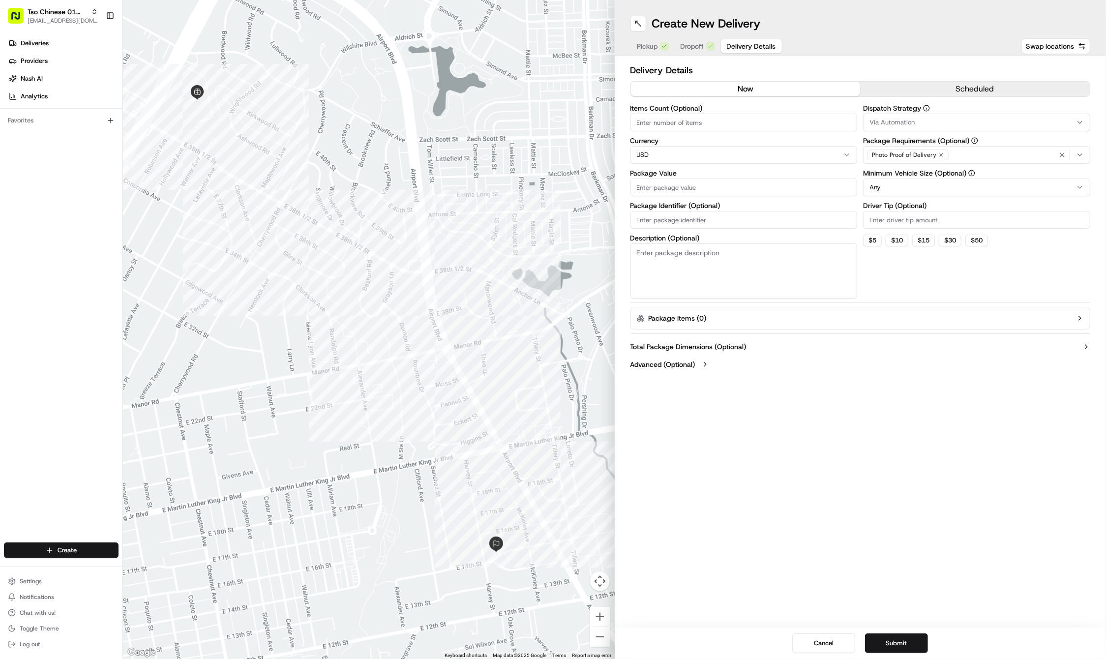
click at [692, 220] on input "Package Identifier (Optional)" at bounding box center [743, 220] width 227 height 18
paste input "#KWTLCLC"
type input "#KWTLCLC"
click at [669, 178] on input "Package Value" at bounding box center [743, 187] width 227 height 18
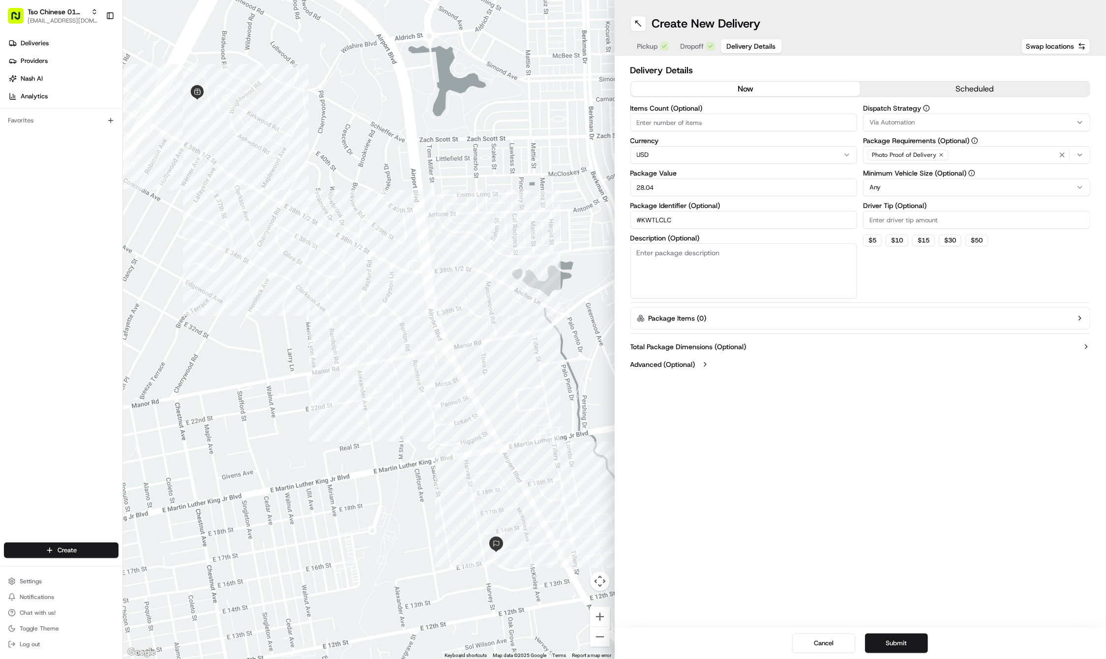
type input "28.04"
click at [881, 215] on input "Driver Tip (Optional)" at bounding box center [976, 220] width 227 height 18
type input "2"
click at [893, 118] on span "Via Automation" at bounding box center [891, 122] width 45 height 9
click at [904, 174] on span "Tso Cherrywood Strategy" at bounding box center [940, 176] width 121 height 9
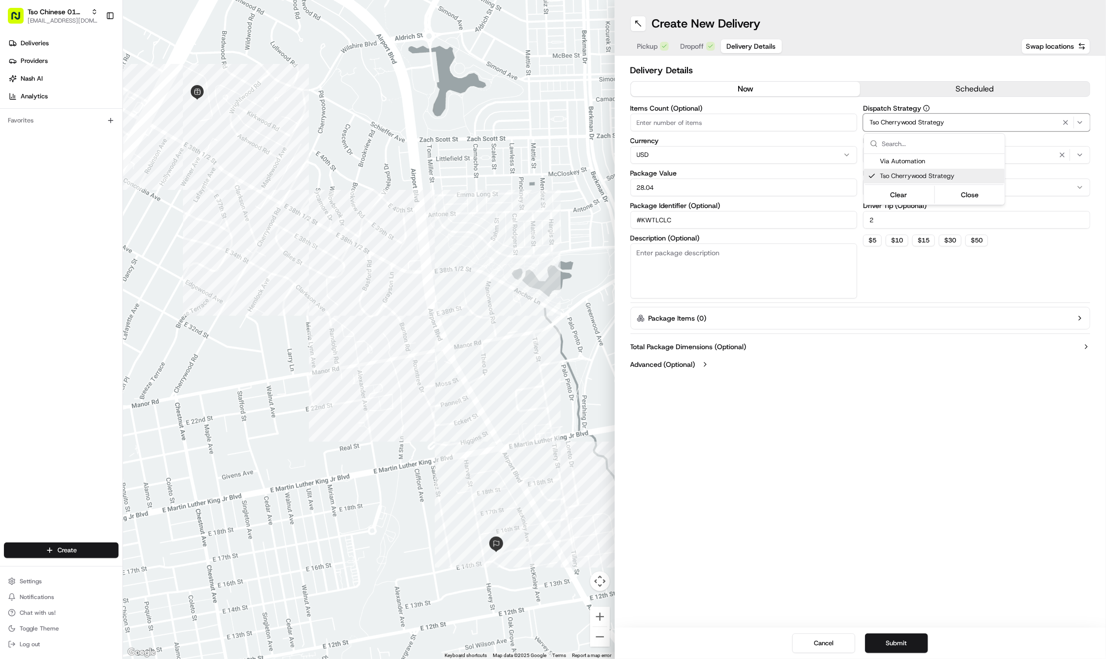
click at [1046, 404] on html "Tso Chinese 01 Cherrywood haran@tsochinese.com Toggle Sidebar Deliveries Provid…" at bounding box center [553, 329] width 1106 height 659
click at [946, 153] on div "Photo Proof of Delivery" at bounding box center [907, 154] width 81 height 11
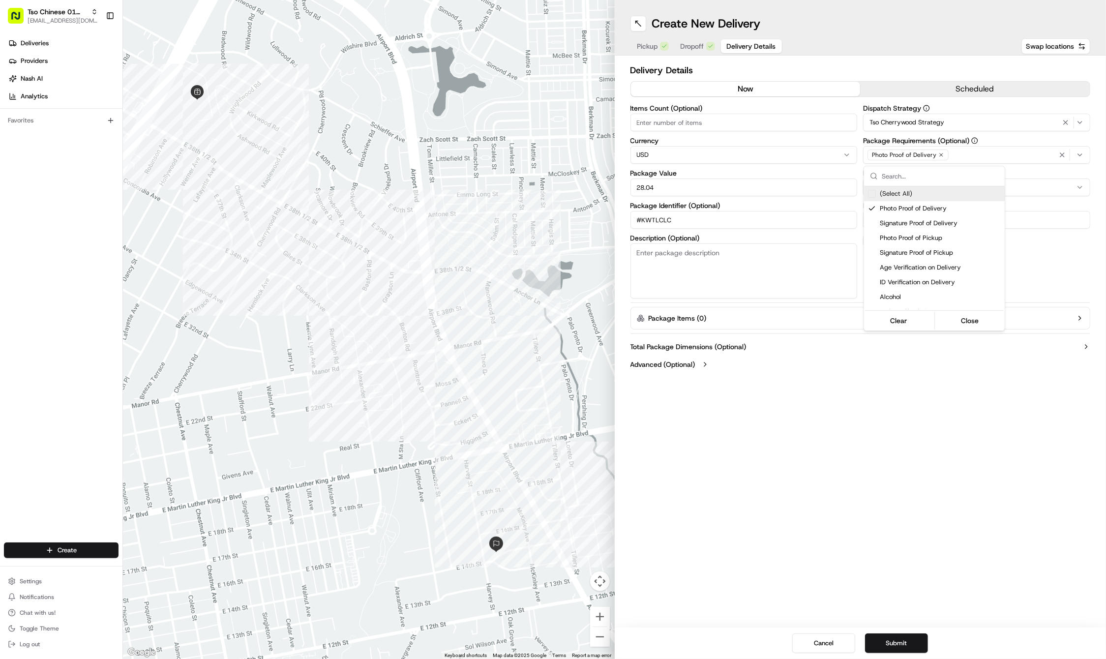
click at [940, 153] on icon "button" at bounding box center [941, 154] width 3 height 3
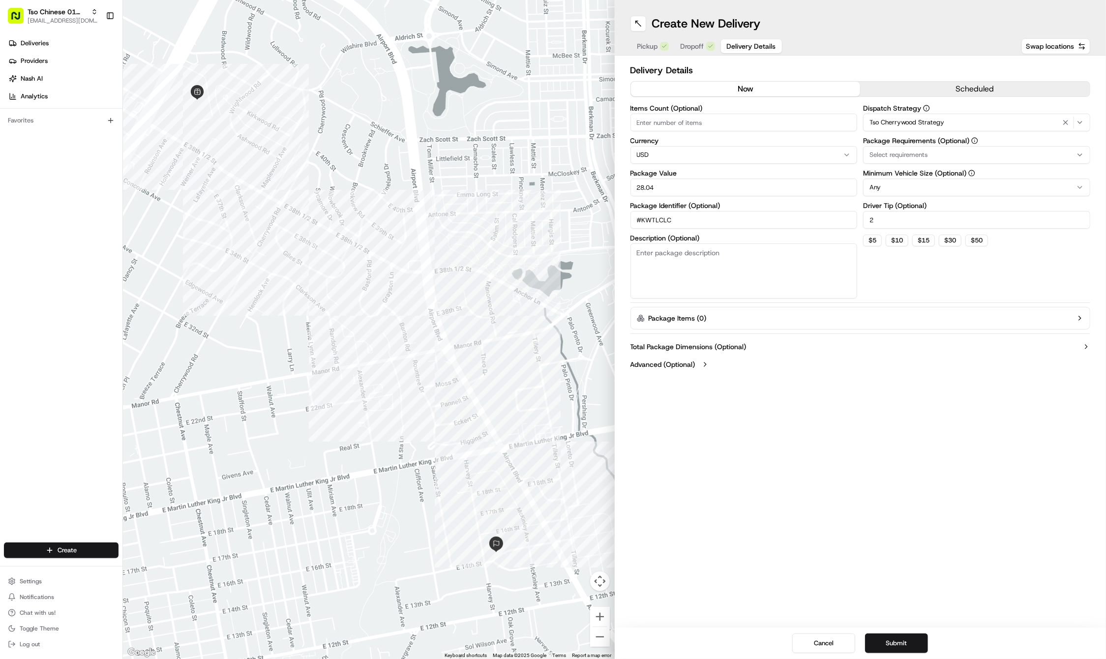
click at [938, 153] on div "Select requirements" at bounding box center [976, 154] width 222 height 9
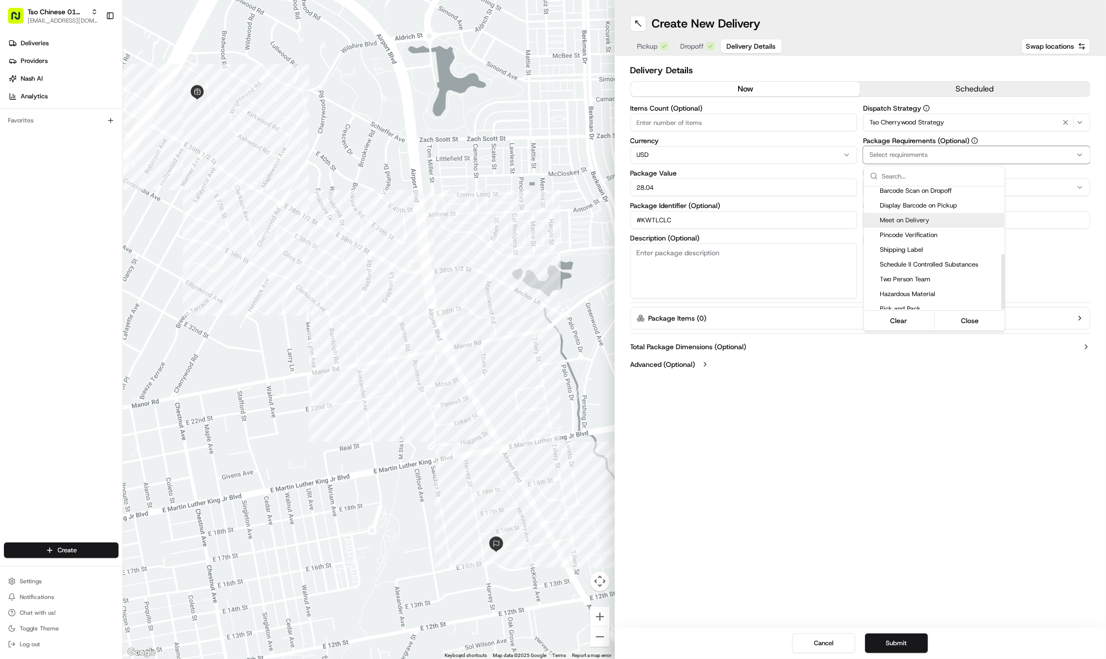
click at [911, 219] on span "Meet on Delivery" at bounding box center [940, 220] width 121 height 9
click at [852, 419] on html "Tso Chinese 01 Cherrywood haran@tsochinese.com Toggle Sidebar Deliveries Provid…" at bounding box center [553, 329] width 1106 height 659
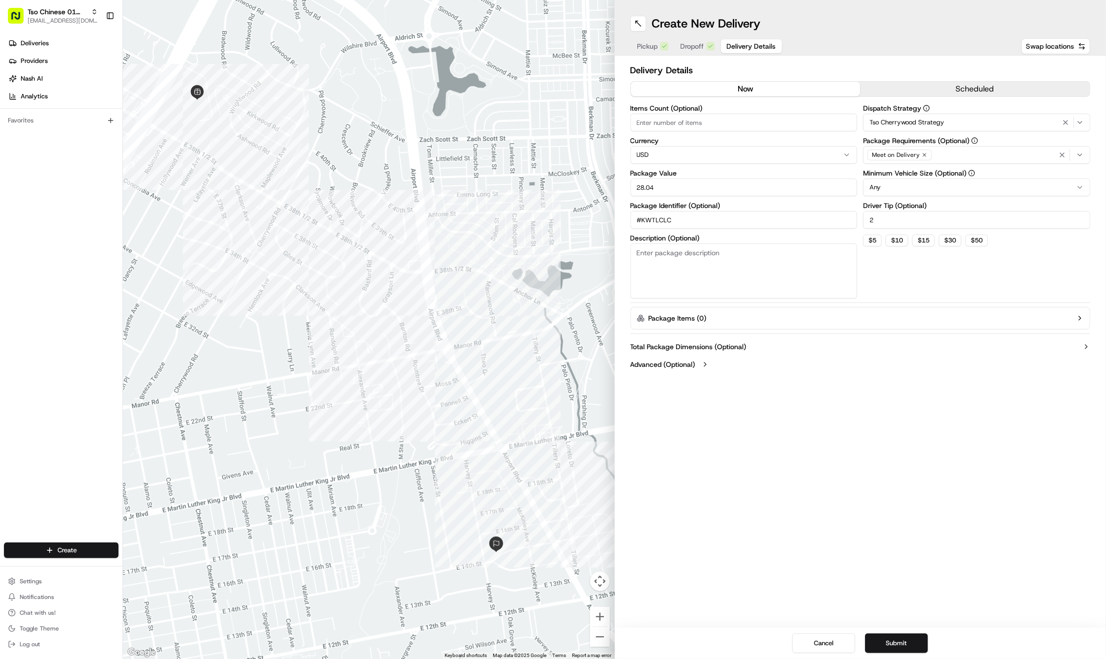
click at [866, 493] on div "Create New Delivery Pickup Dropoff Delivery Details Swap locations Delivery Det…" at bounding box center [861, 329] width 492 height 659
click at [895, 641] on button "Submit" at bounding box center [896, 643] width 63 height 20
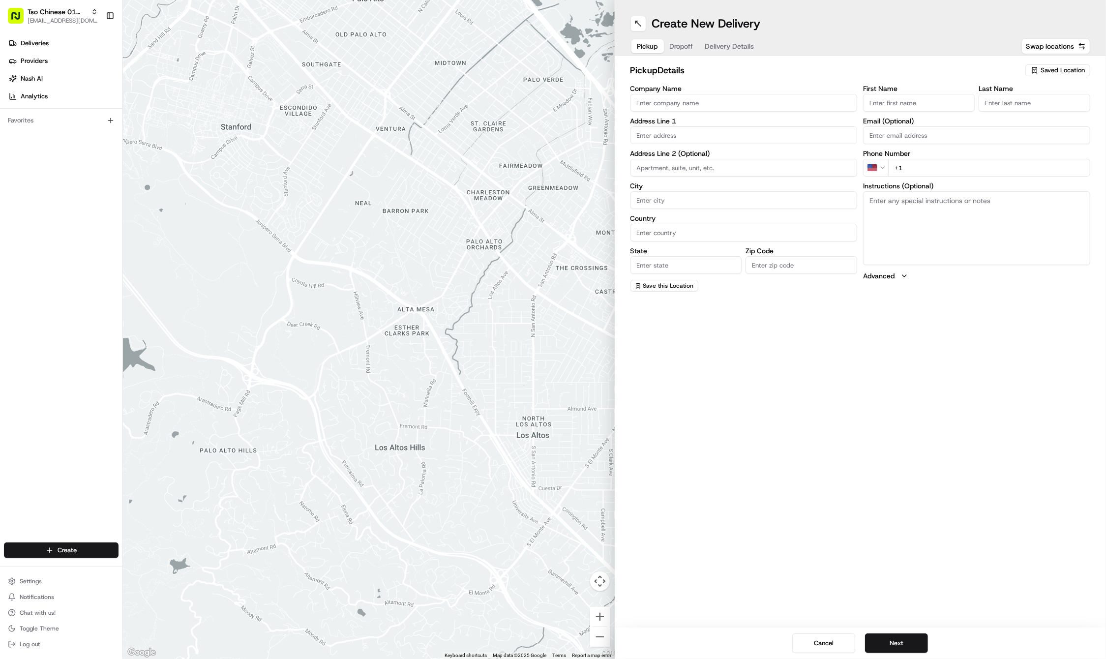
click at [1058, 71] on span "Saved Location" at bounding box center [1062, 70] width 44 height 9
click at [1025, 108] on span "(01) Tso Chinese Takeout & Delivery Cherrywood" at bounding box center [1040, 112] width 121 height 18
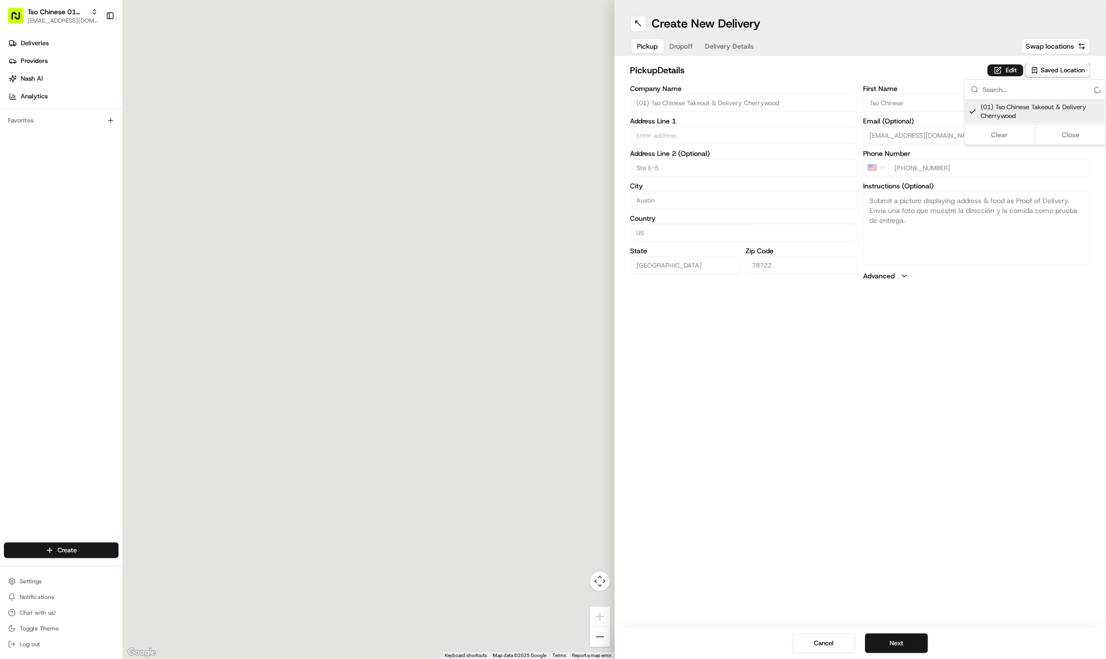
type input "(01) Tso Chinese Takeout & Delivery Cherrywood"
type input "Ste E-5"
type input "Austin"
type input "US"
type input "TX"
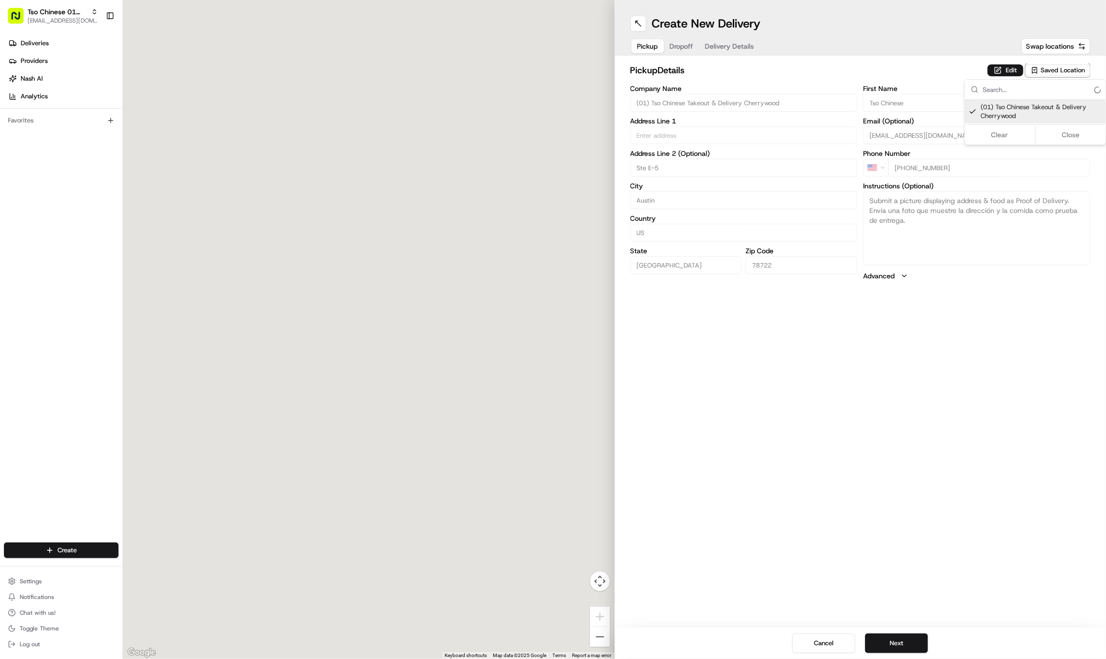
type input "78722"
type input "Tso Chinese"
type input "Cherrywood Manager"
type input "cherrywoodstore@tsochinese.com"
type input "+1 512 401 3232"
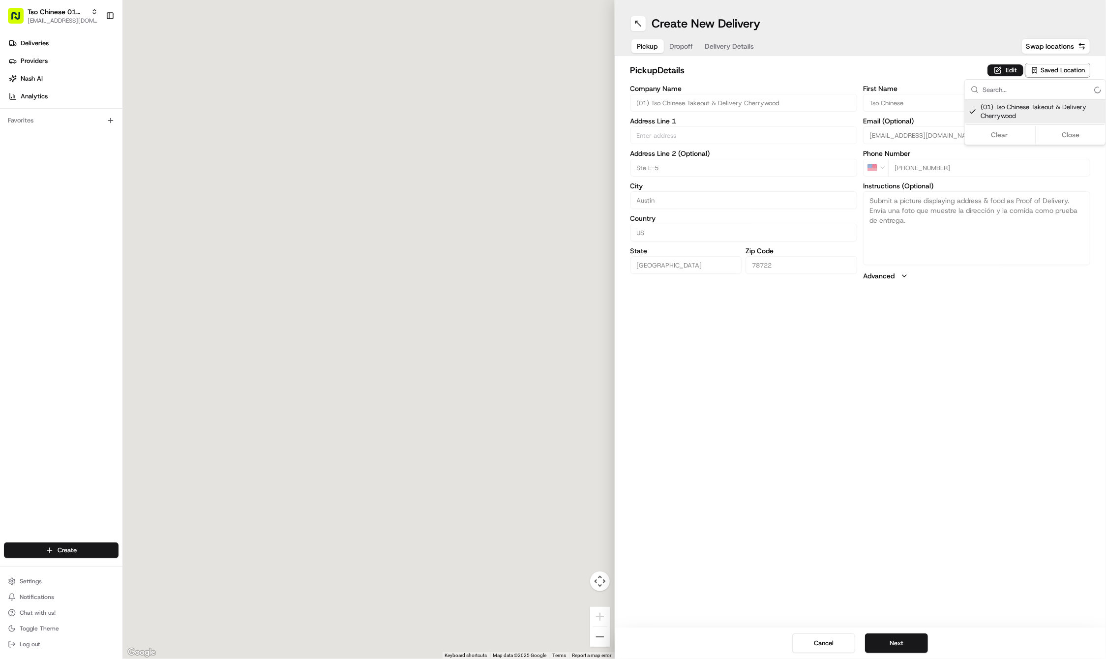
type textarea "Submit a picture displaying address & food as Proof of Delivery. Envía una foto…"
type input "3909 N Interstate Hwy 35"
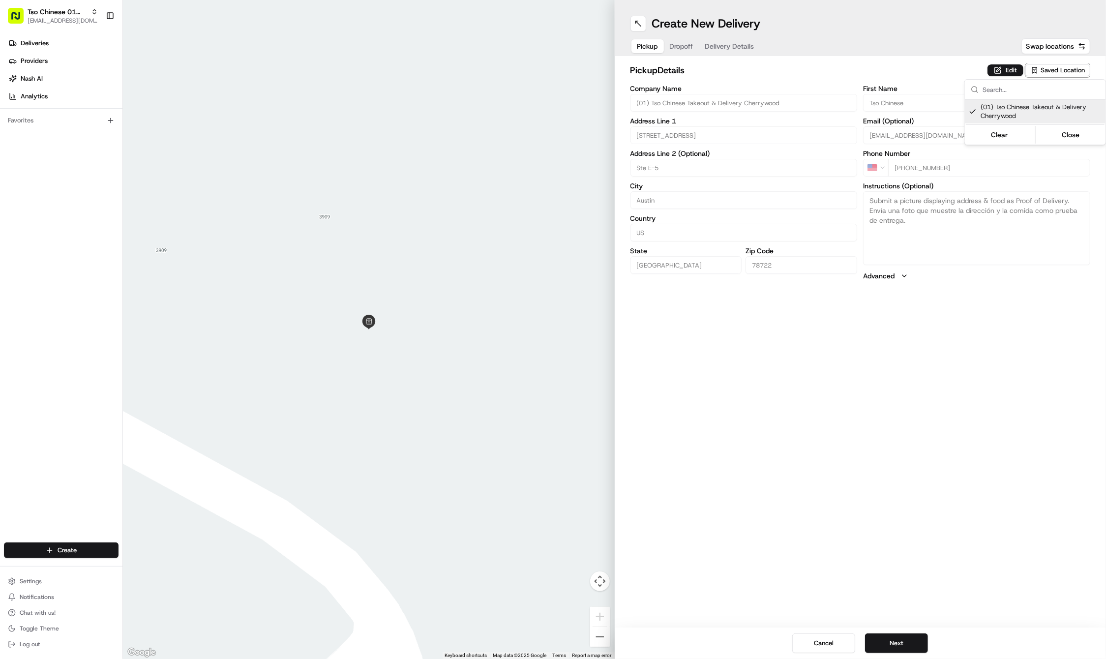
click at [962, 321] on html "Tso Chinese 01 Cherrywood haran@tsochinese.com Toggle Sidebar Deliveries Provid…" at bounding box center [553, 329] width 1106 height 659
click at [906, 634] on button "Next" at bounding box center [896, 643] width 63 height 20
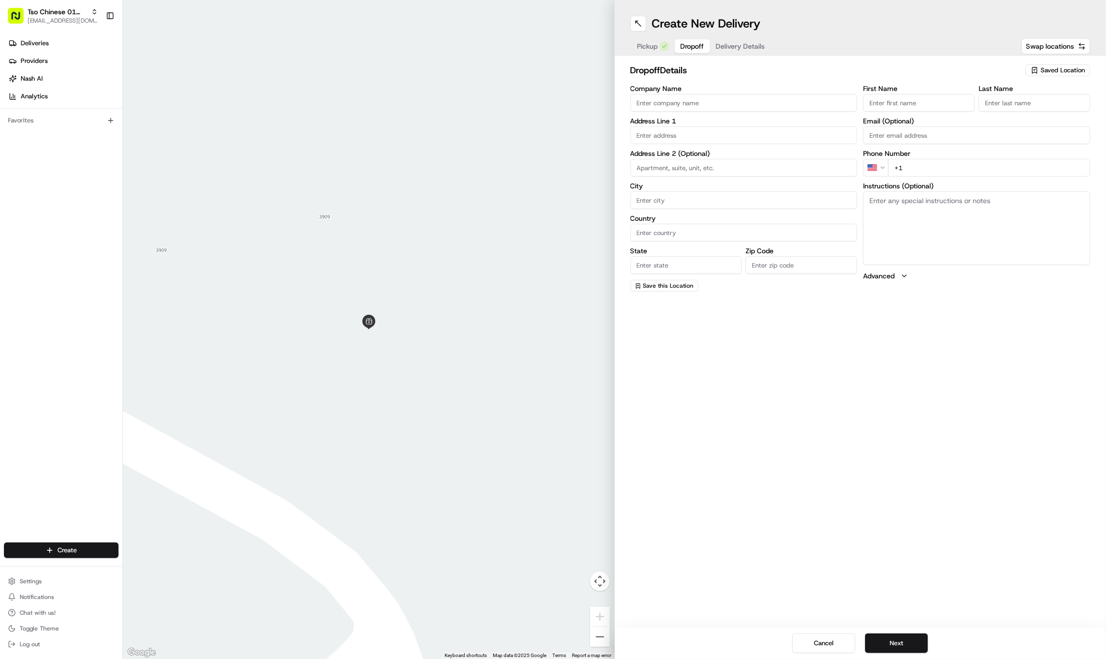
paste input "512 773 5779"
type input "+1 512 773 5779"
paste input "Adriel"
type input "Adriel"
paste input "Salazar"
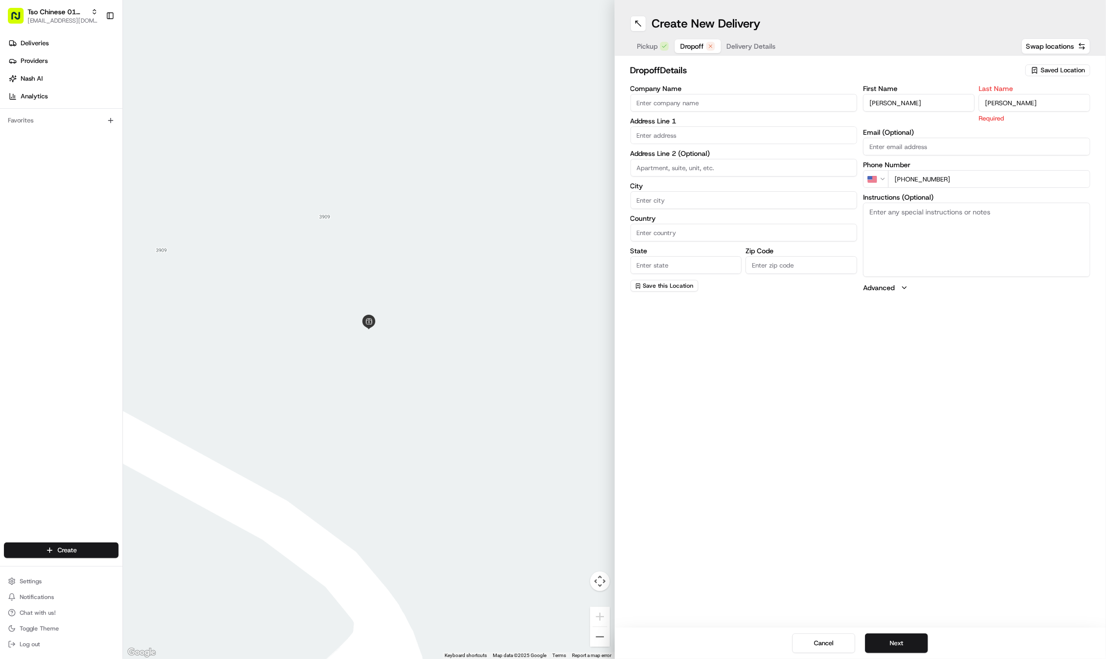
type input "Salazar"
paste input "3010 Fruth Street"
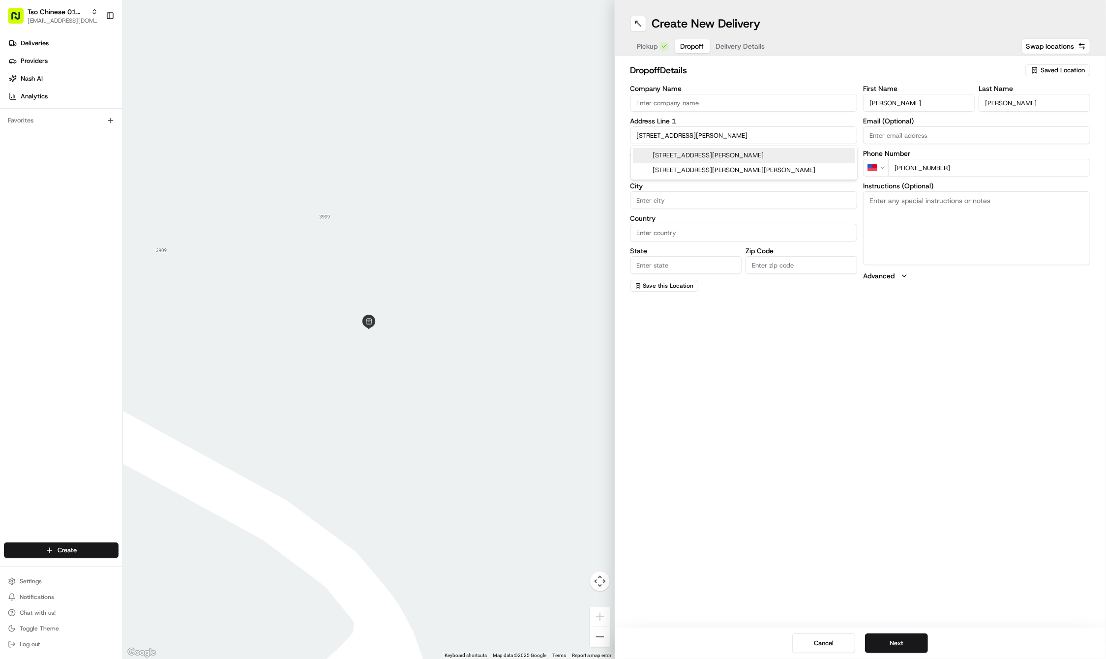
click at [689, 156] on div "3010 Fruth Street, Austin, TX" at bounding box center [744, 155] width 222 height 15
type input "3010 Fruth St, Austin, TX 78705, USA"
type input "Austin"
type input "United States"
type input "TX"
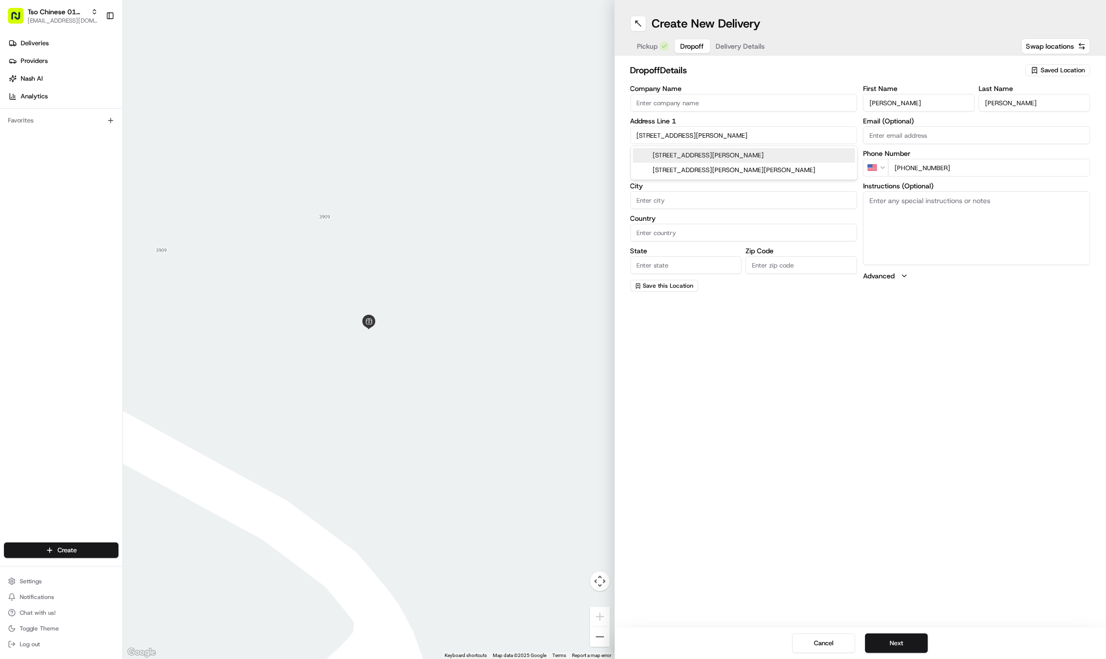
type input "78705"
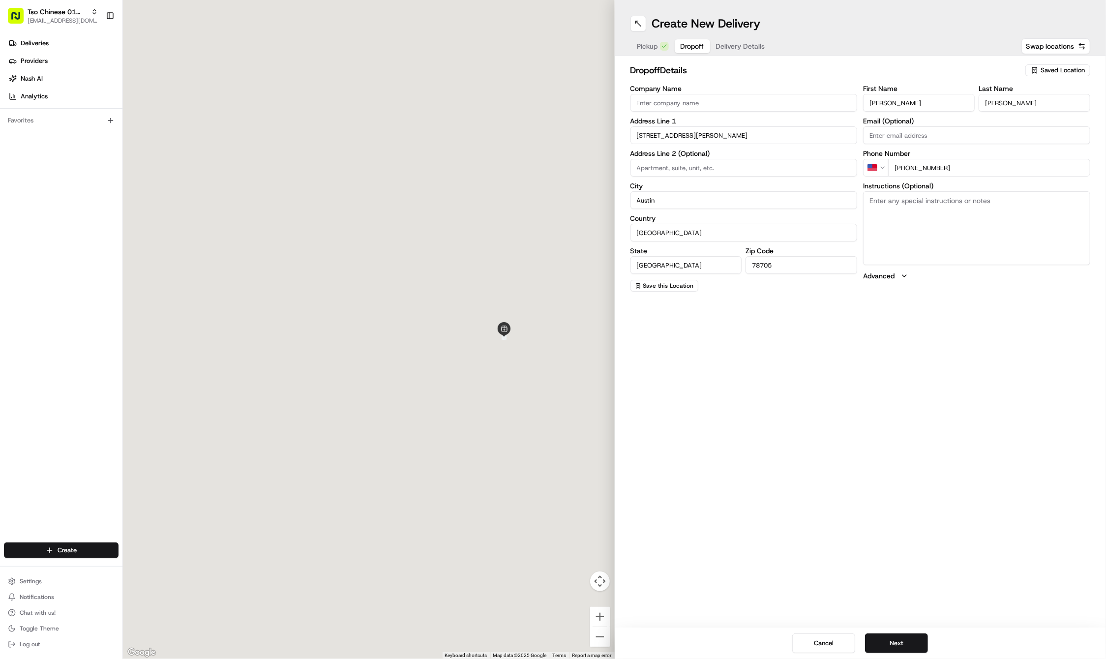
type input "3010 Fruth Street"
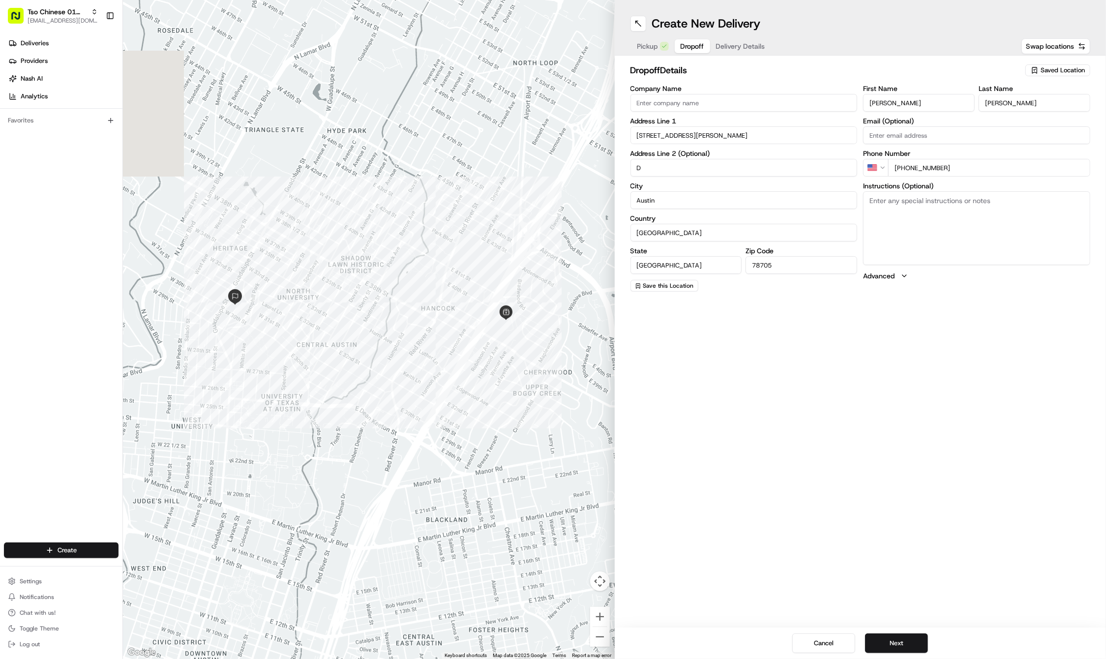
type input "D"
click at [944, 242] on textarea "Instructions (Optional)" at bounding box center [976, 228] width 227 height 74
paste textarea "Behind the main house, up the stairs, unit D."
type textarea "Behind the main house, up the stairs, unit D."
click at [907, 643] on button "Next" at bounding box center [896, 643] width 63 height 20
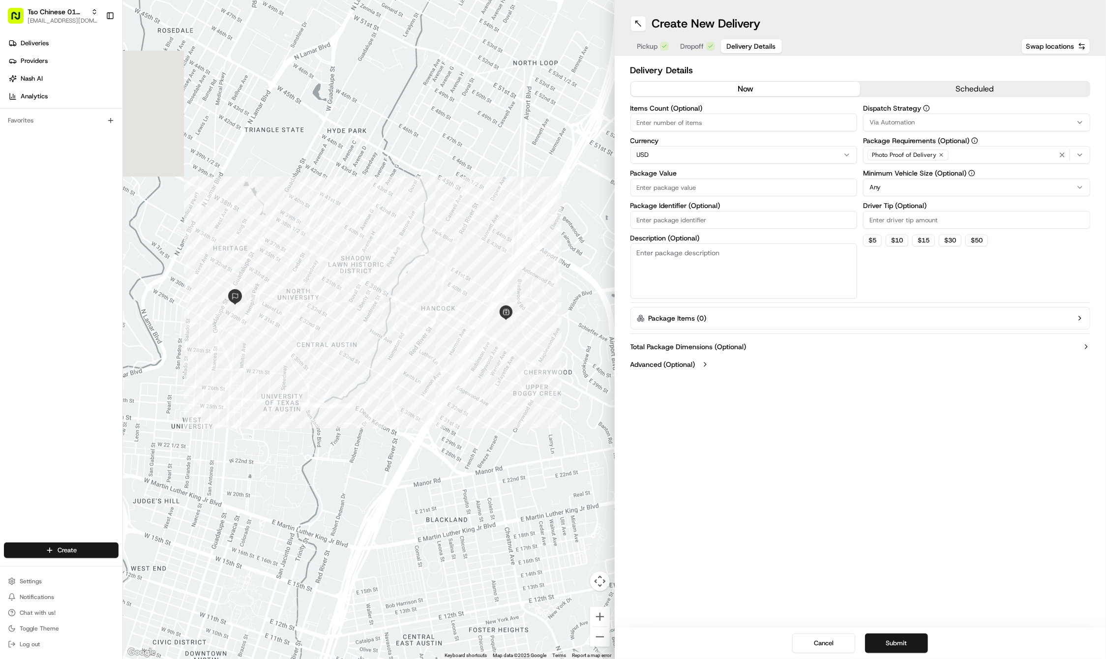
click at [659, 221] on input "Package Identifier (Optional)" at bounding box center [743, 220] width 227 height 18
paste input "18388A9"
type input "18388A9"
click at [647, 184] on input "Package Value" at bounding box center [743, 187] width 227 height 18
type input "34.04"
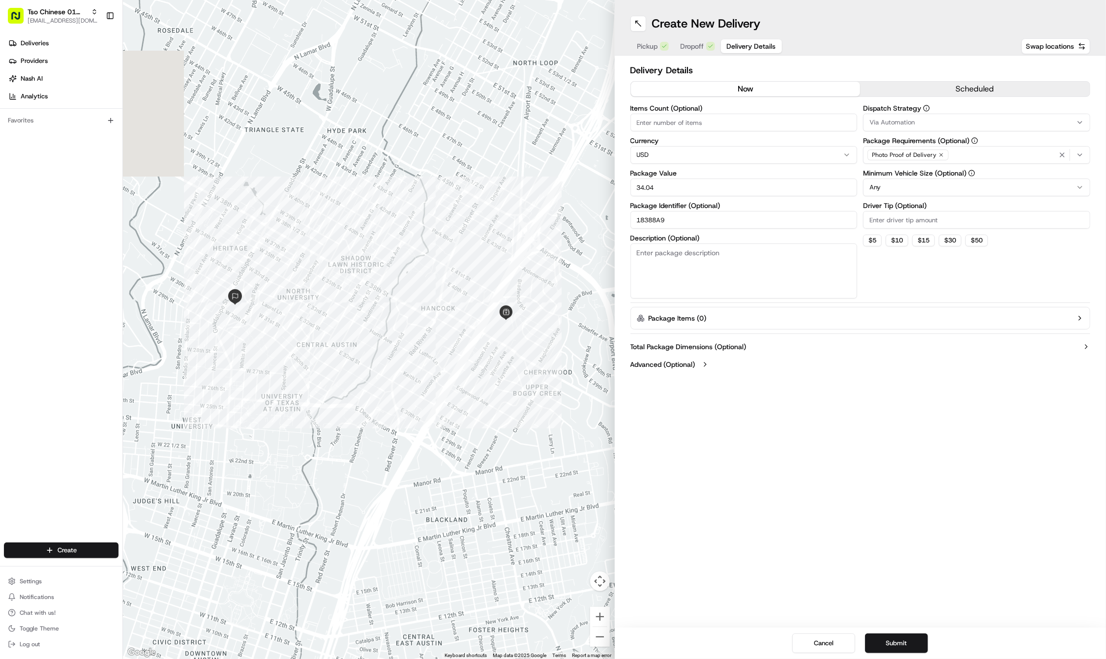
click at [891, 221] on input "Driver Tip (Optional)" at bounding box center [976, 220] width 227 height 18
type input "2"
click at [939, 153] on icon "button" at bounding box center [941, 155] width 6 height 6
click at [939, 153] on div "Select requirements" at bounding box center [976, 154] width 222 height 9
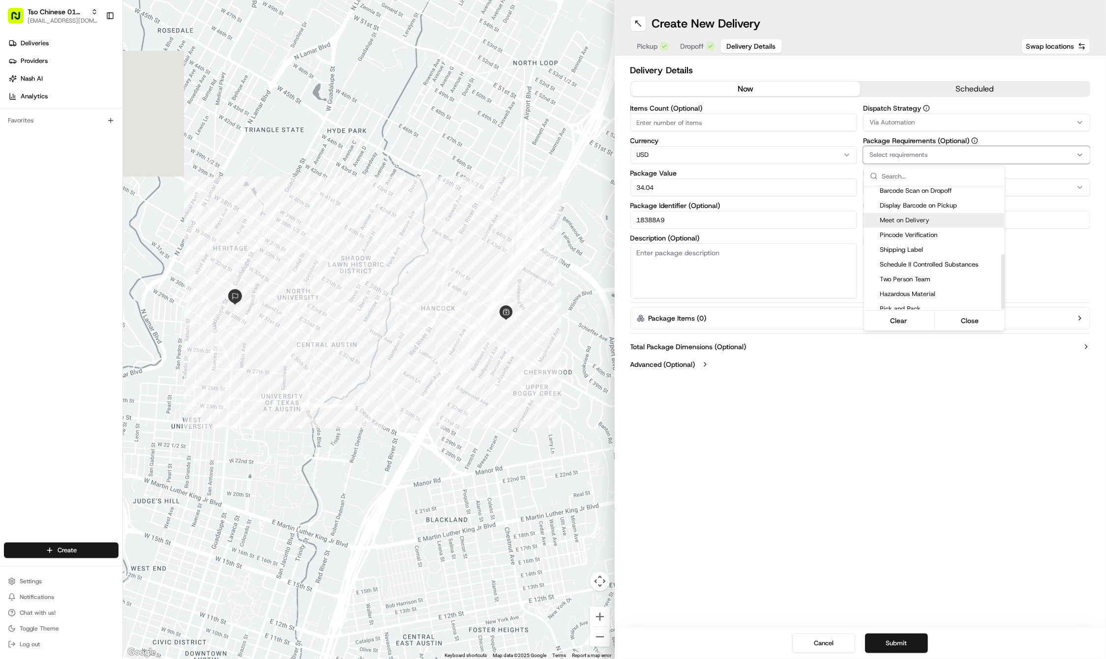
click at [929, 217] on span "Meet on Delivery" at bounding box center [940, 220] width 121 height 9
click at [996, 127] on html "Tso Chinese 01 Cherrywood haran@tsochinese.com Toggle Sidebar Deliveries Provid…" at bounding box center [553, 329] width 1106 height 659
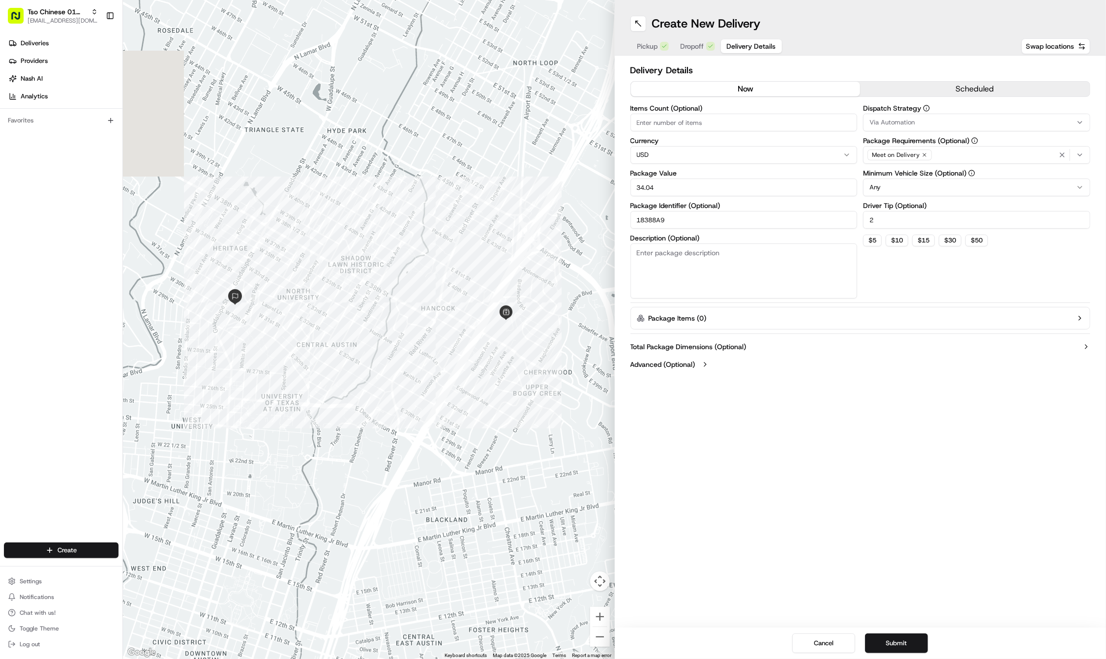
click at [1027, 126] on div "Via Automation" at bounding box center [976, 122] width 222 height 9
click at [964, 174] on span "Tso Cherrywood Strategy" at bounding box center [940, 176] width 121 height 9
click at [940, 435] on html "Tso Chinese 01 Cherrywood haran@tsochinese.com Toggle Sidebar Deliveries Provid…" at bounding box center [553, 329] width 1106 height 659
click at [889, 482] on div "Create New Delivery Pickup Dropoff Delivery Details Swap locations Delivery Det…" at bounding box center [861, 329] width 492 height 659
click at [911, 647] on button "Submit" at bounding box center [896, 643] width 63 height 20
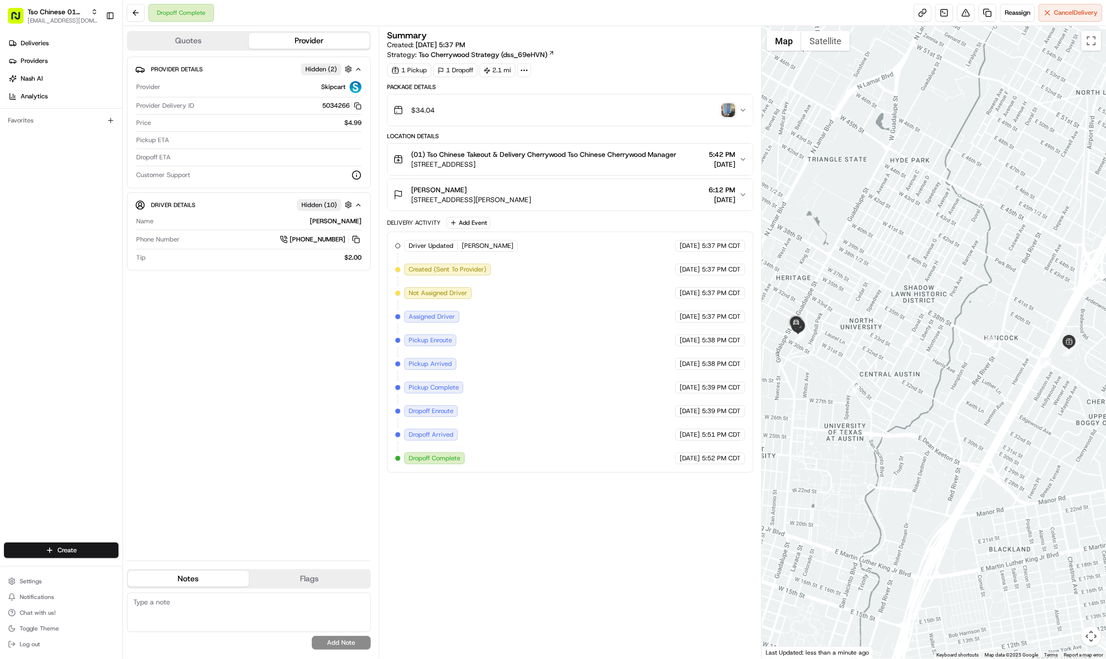
click at [86, 489] on div "Deliveries Providers Nash AI Analytics Favorites" at bounding box center [61, 289] width 122 height 517
click at [77, 551] on html "Tso Chinese 01 Cherrywood haran@tsochinese.com Toggle Sidebar Deliveries Provid…" at bounding box center [553, 329] width 1106 height 659
click at [141, 571] on link "Delivery" at bounding box center [178, 568] width 110 height 18
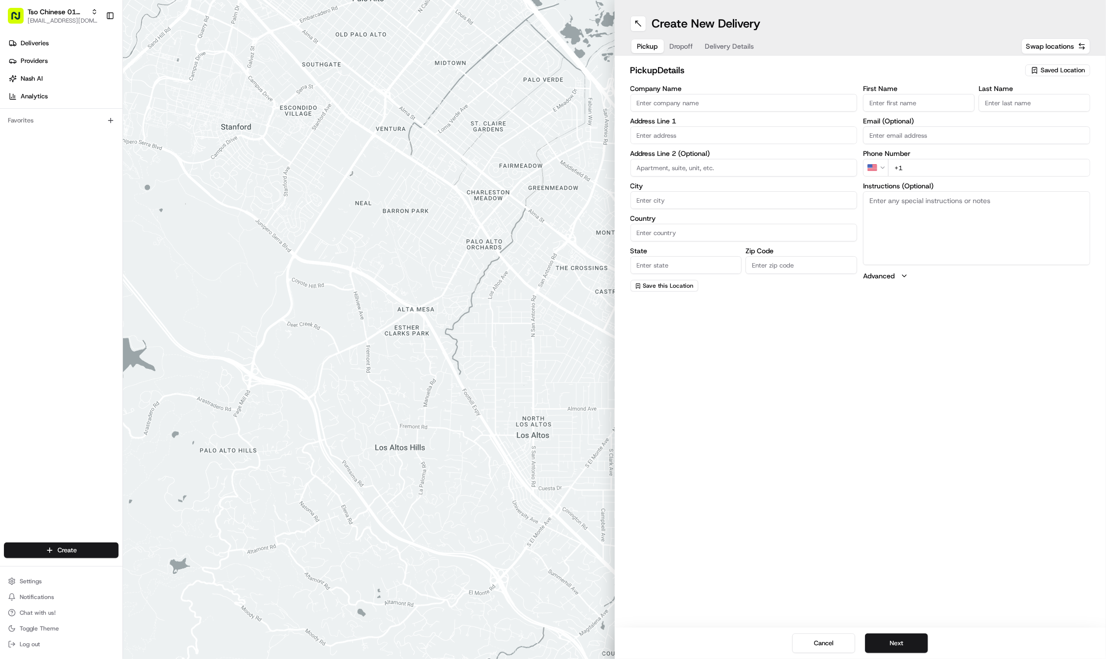
click at [1075, 66] on span "Saved Location" at bounding box center [1062, 70] width 44 height 9
click at [1025, 113] on span "(01) Tso Chinese Takeout & Delivery Cherrywood" at bounding box center [1040, 112] width 121 height 18
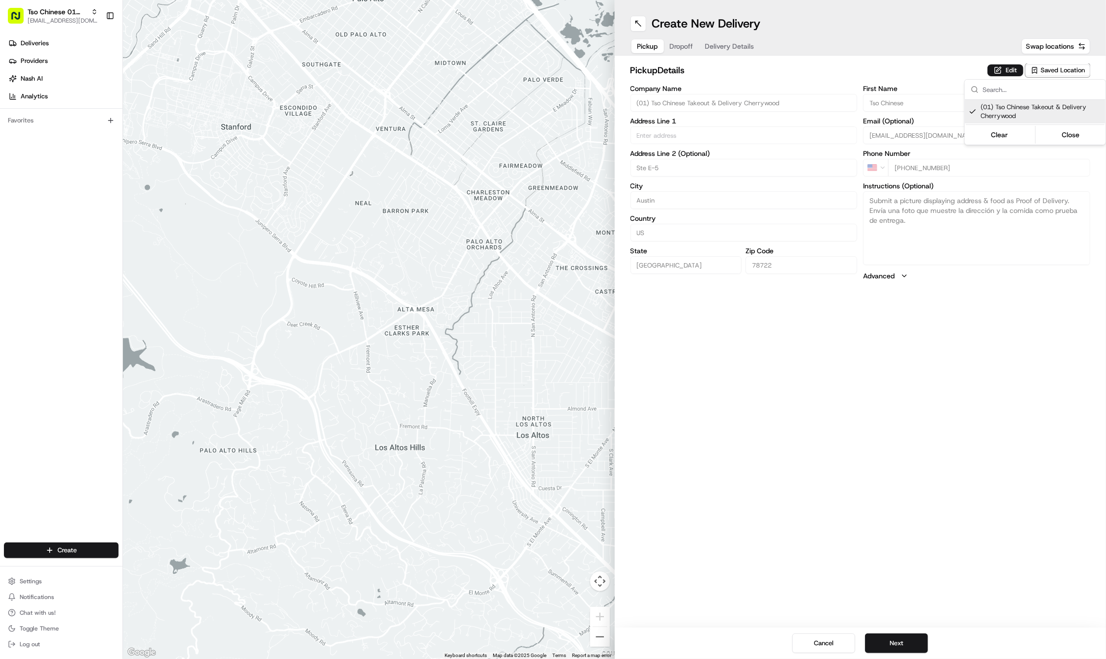
type input "(01) Tso Chinese Takeout & Delivery Cherrywood"
type input "Ste E-5"
type input "Austin"
type input "US"
type input "TX"
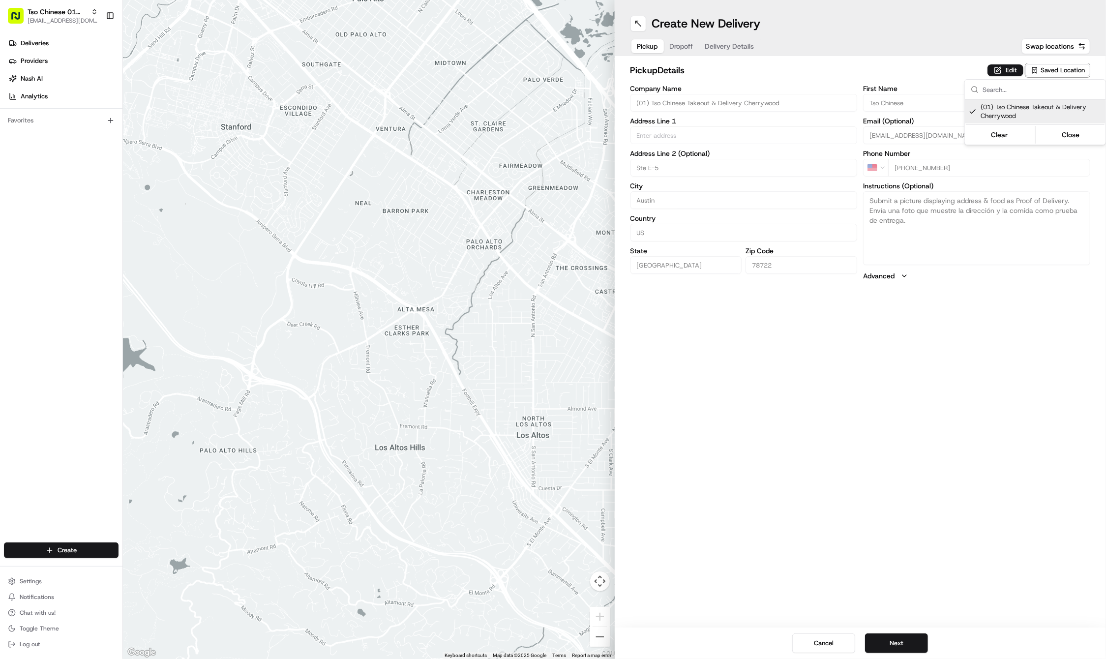
type input "78722"
type input "Tso Chinese"
type input "Cherrywood Manager"
type input "cherrywoodstore@tsochinese.com"
type input "+1 512 401 3232"
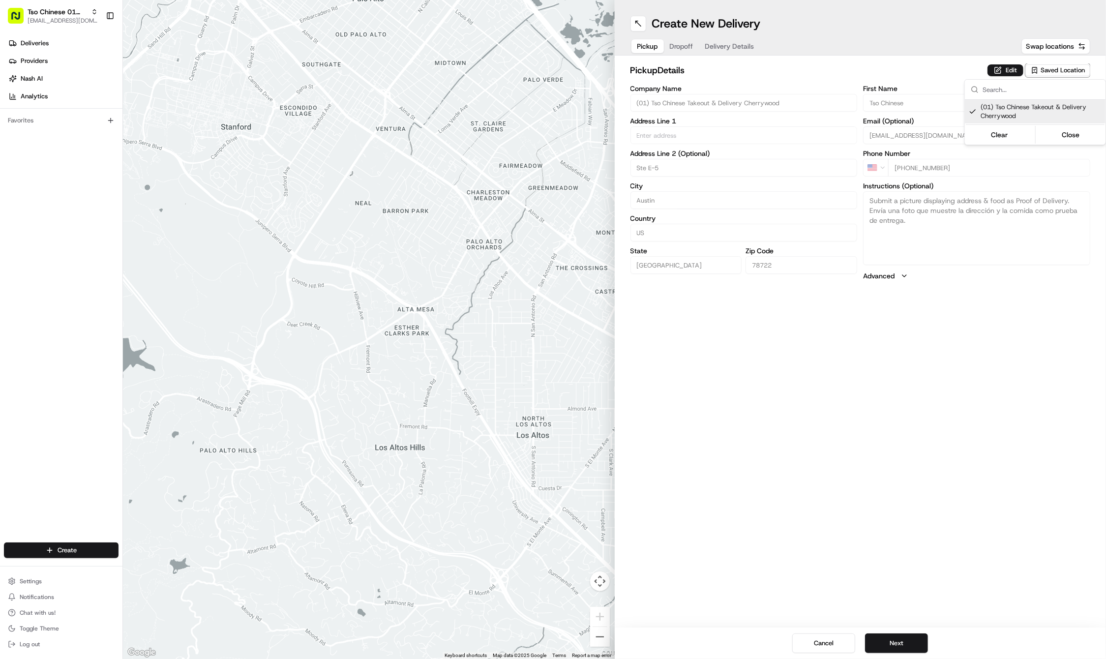
type textarea "Submit a picture displaying address & food as Proof of Delivery. Envía una foto…"
type input "3909 N Interstate Hwy 35"
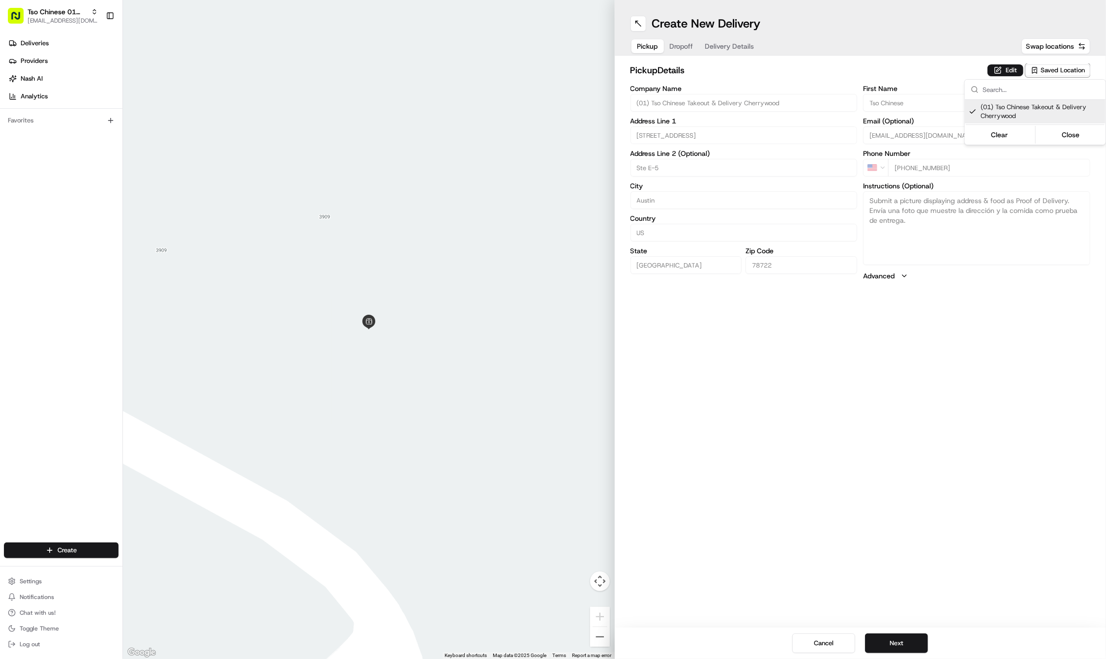
click at [920, 462] on html "Tso Chinese 01 Cherrywood haran@tsochinese.com Toggle Sidebar Deliveries Provid…" at bounding box center [553, 329] width 1106 height 659
click at [913, 639] on button "Next" at bounding box center [896, 643] width 63 height 20
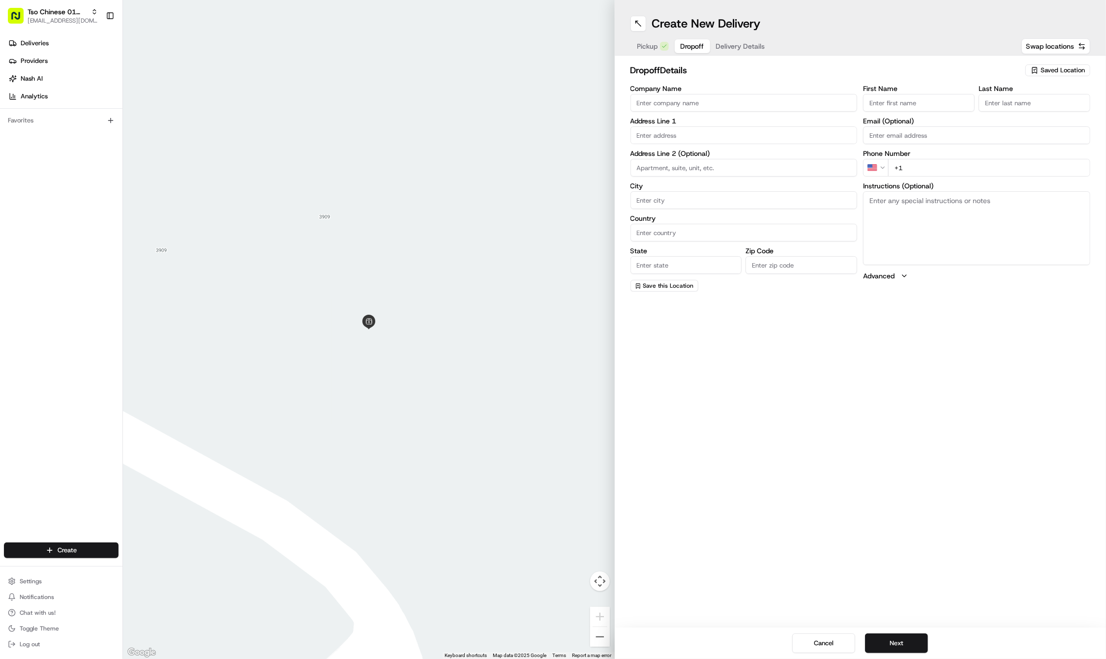
paste input "Alexandra"
type input "Alexandra"
paste input "Heavenhill"
type input "Heavenhill"
paste input "512 909 9655"
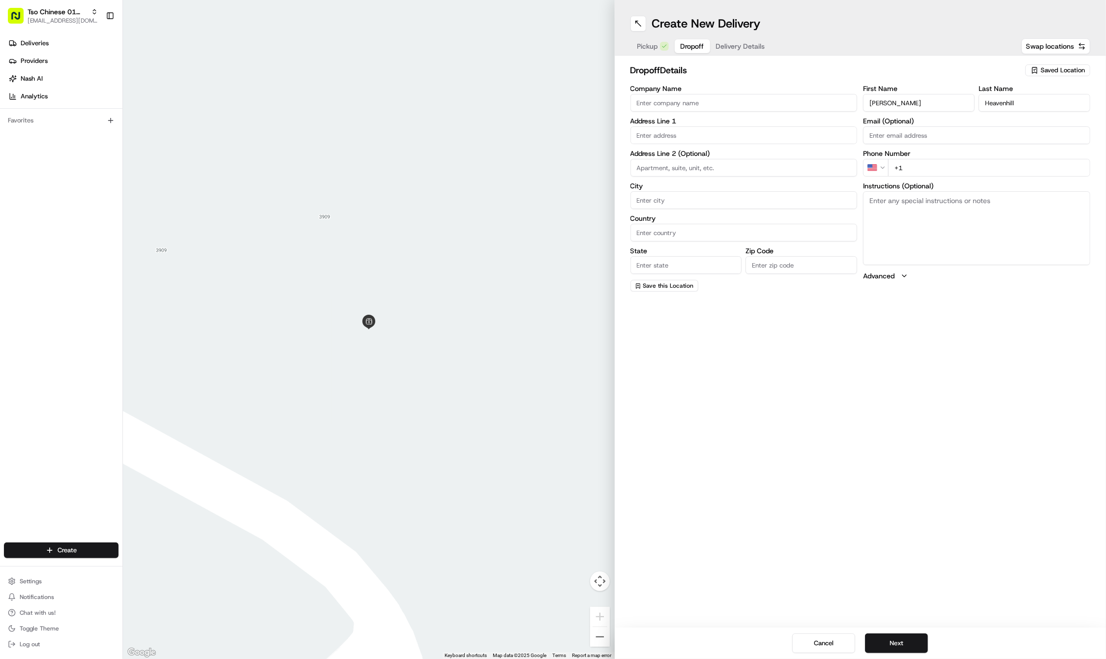
type input "+1 512 909 9655"
click at [696, 153] on label "Address Line 2 (Optional)" at bounding box center [743, 153] width 227 height 7
click at [661, 141] on input "text" at bounding box center [743, 135] width 227 height 18
paste input "5209 Martin Ave"
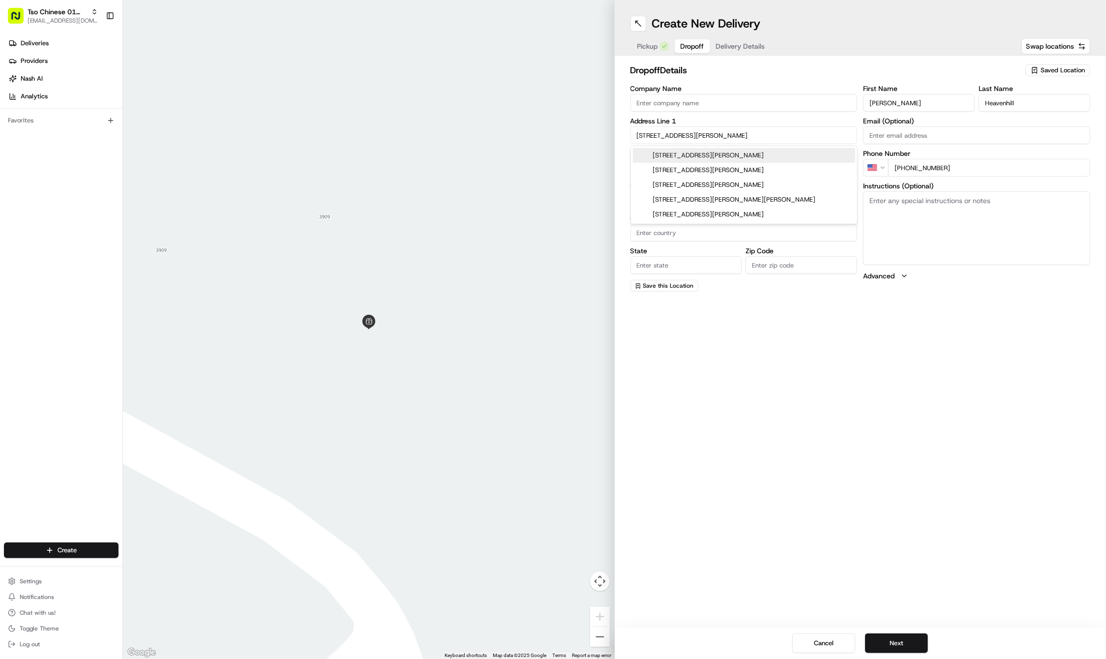
click at [670, 152] on div "5209 Martin Avenue, Austin, TX" at bounding box center [744, 155] width 222 height 15
type input "5209 Martin Ave, Austin, TX 78751, USA"
type input "Austin"
type input "United States"
type input "TX"
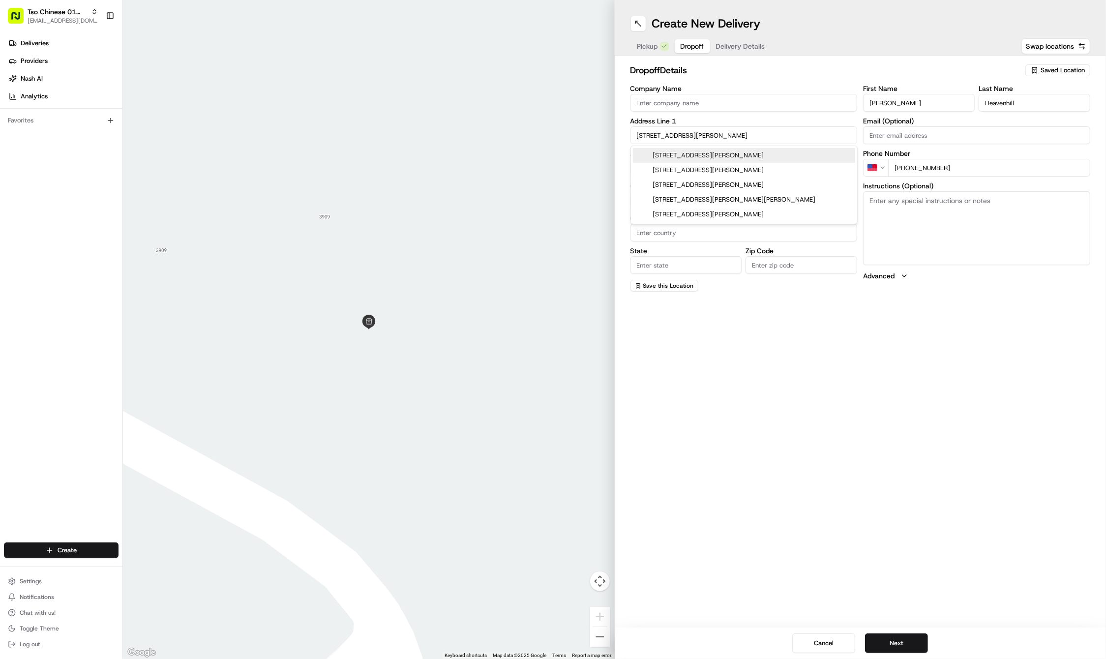
type input "78751"
type input "5209 Martin Avenue"
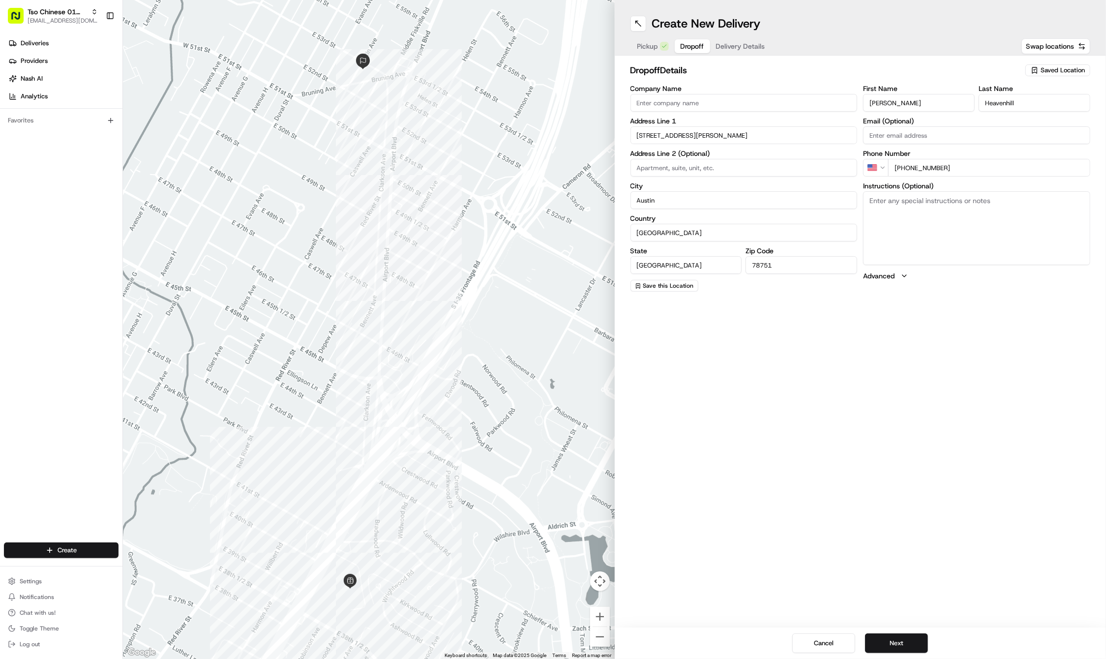
click at [955, 219] on textarea "Instructions (Optional)" at bounding box center [976, 228] width 227 height 74
paste textarea "either call me or walk down the driveway, im in the room woth the cupcake on th…"
type textarea "either call me or walk down the driveway, im in the room woth the cupcake on th…"
click at [889, 632] on div "Cancel Next" at bounding box center [861, 642] width 492 height 31
click at [889, 642] on button "Next" at bounding box center [896, 643] width 63 height 20
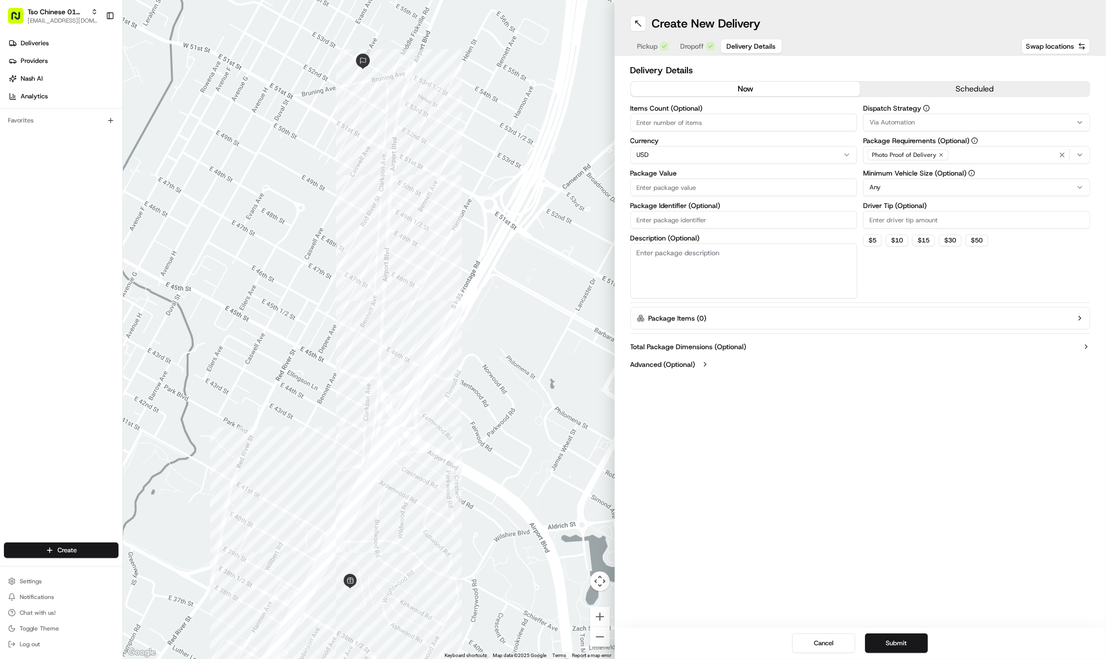
click at [886, 209] on label "Driver Tip (Optional)" at bounding box center [976, 205] width 227 height 7
click at [886, 211] on input "Driver Tip (Optional)" at bounding box center [976, 220] width 227 height 18
type input "2"
click at [903, 123] on span "Via Automation" at bounding box center [891, 122] width 45 height 9
click at [904, 176] on span "Tso Cherrywood Strategy" at bounding box center [940, 176] width 121 height 9
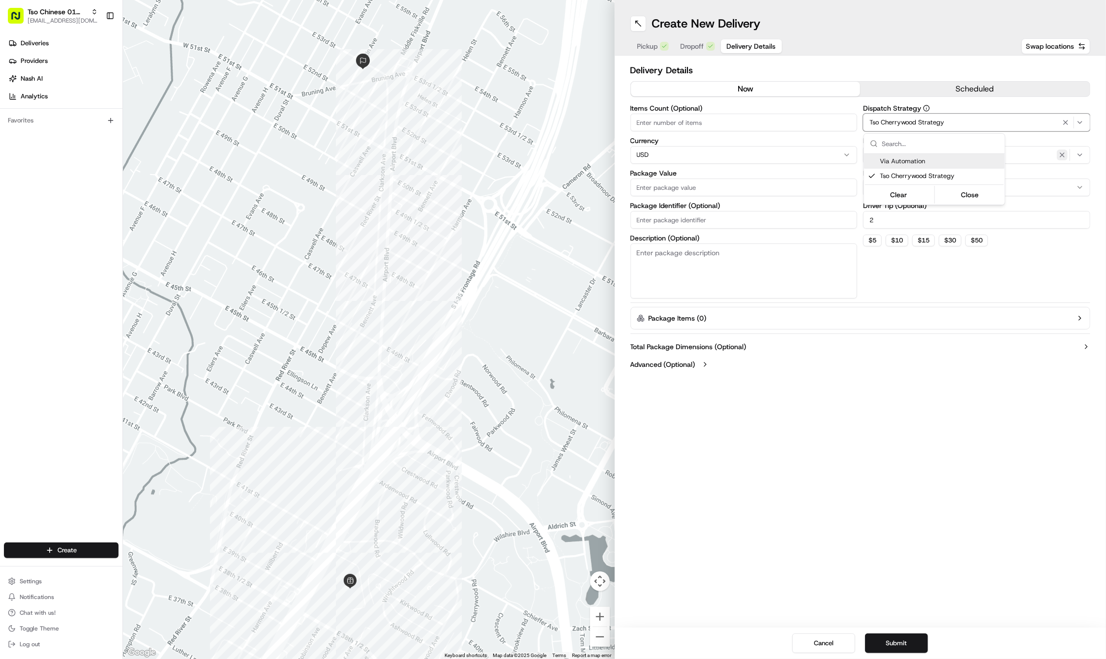
click at [1058, 152] on icon "button" at bounding box center [1062, 155] width 8 height 8
click at [1058, 152] on div "Select requirements" at bounding box center [976, 154] width 222 height 9
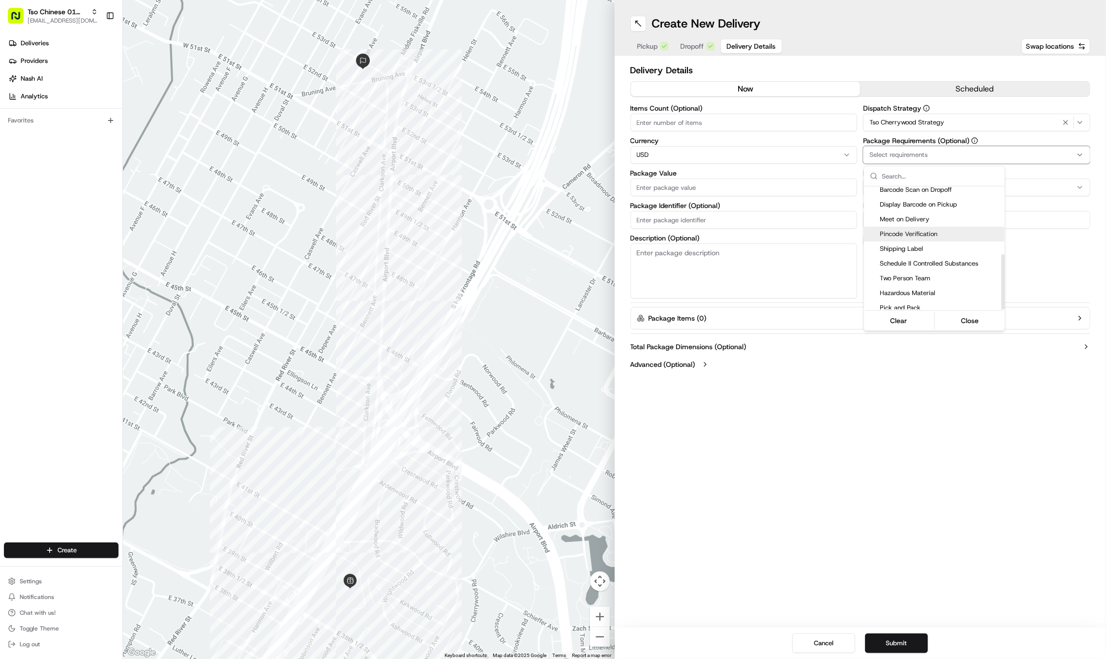
scroll to position [150, 0]
click at [903, 222] on div "Meet on Delivery" at bounding box center [934, 220] width 141 height 15
click at [729, 221] on html "Tso Chinese 01 Cherrywood haran@tsochinese.com Toggle Sidebar Deliveries Provid…" at bounding box center [553, 329] width 1106 height 659
click at [729, 221] on input "Package Identifier (Optional)" at bounding box center [743, 220] width 227 height 18
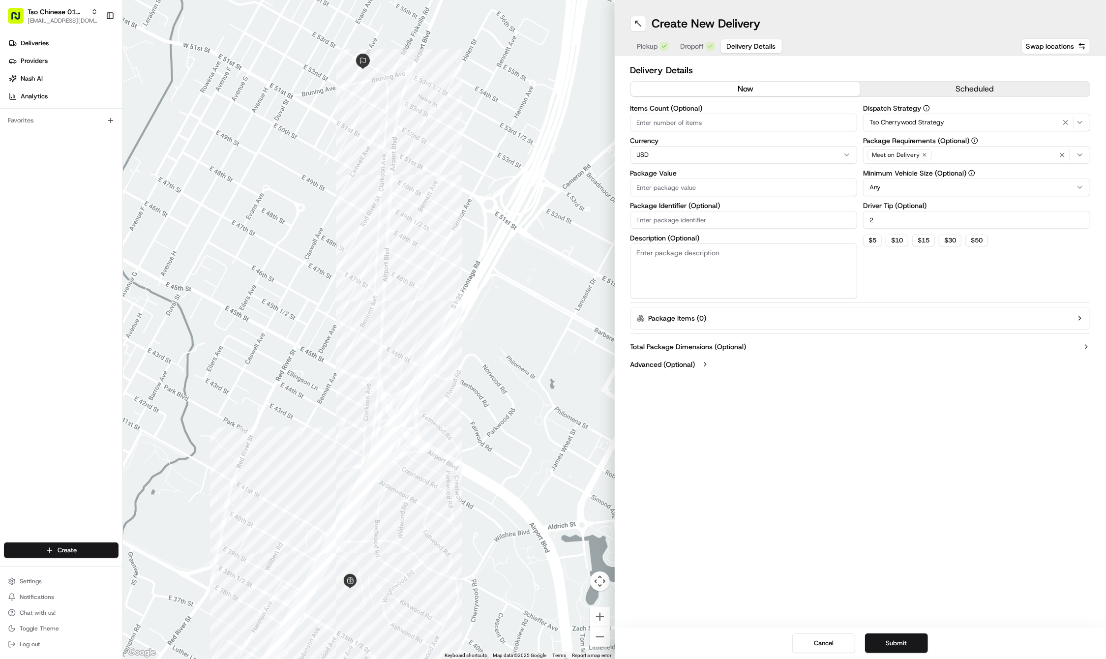
paste input "CHWA7WW"
type input "CHWA7WW"
click at [685, 168] on div "Items Count (Optional) Currency USD Package Value Package Identifier (Optional)…" at bounding box center [743, 202] width 227 height 194
click at [679, 177] on div "Package Value" at bounding box center [743, 183] width 227 height 27
click at [668, 189] on input "Package Value" at bounding box center [743, 187] width 227 height 18
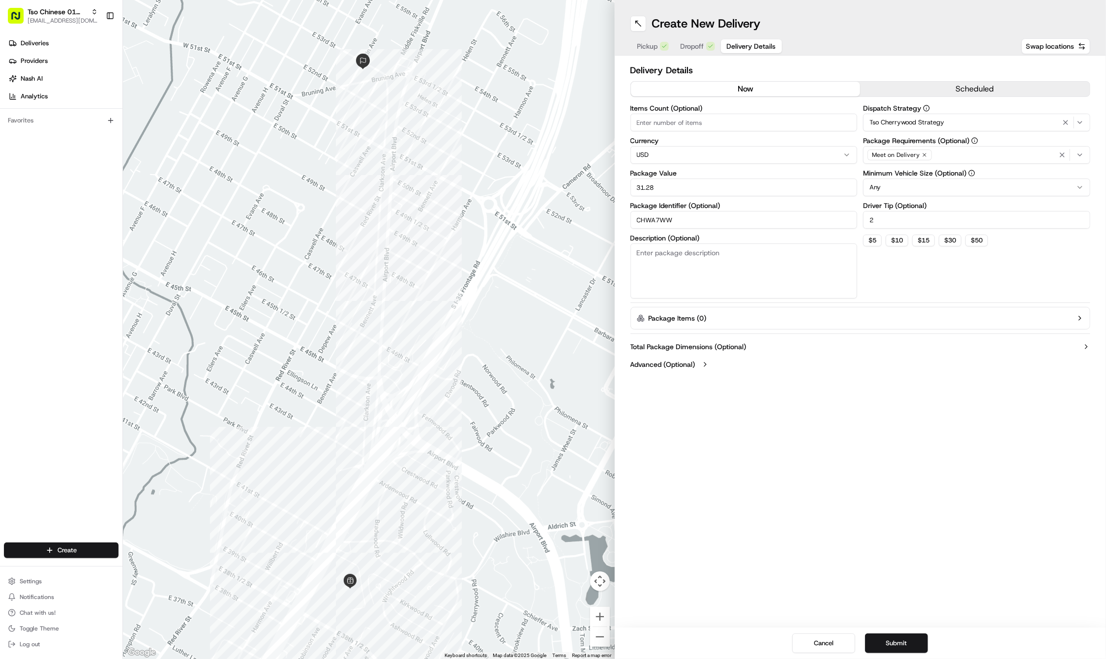
type input "31.28"
click at [697, 435] on div "Create New Delivery Pickup Dropoff Delivery Details Swap locations Delivery Det…" at bounding box center [861, 329] width 492 height 659
click at [914, 641] on button "Submit" at bounding box center [896, 643] width 63 height 20
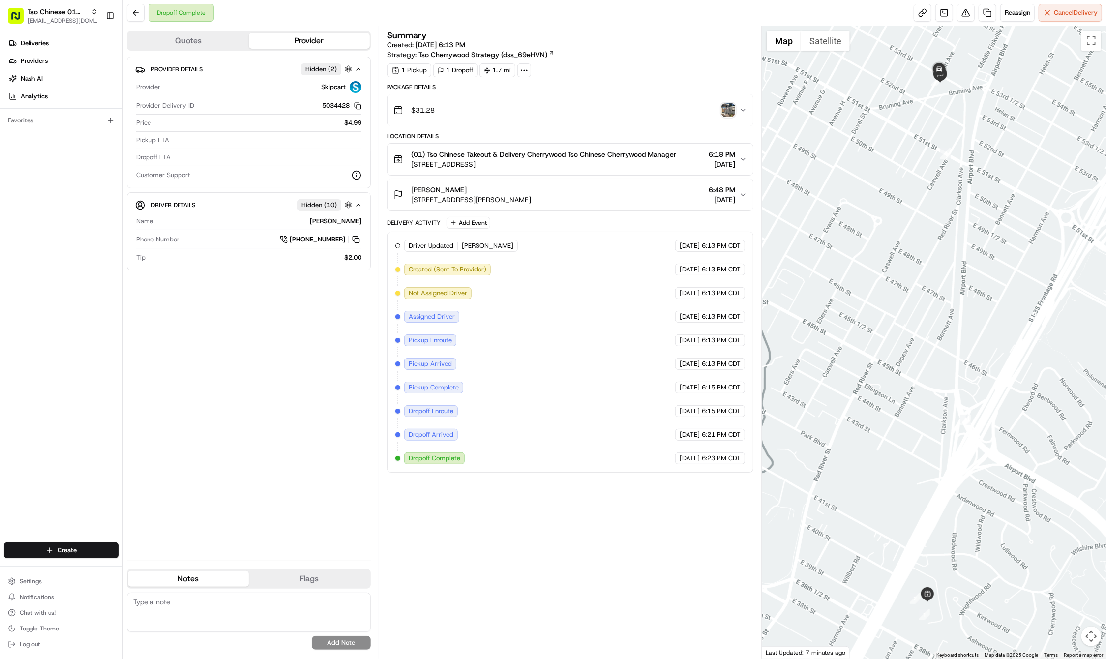
click at [58, 541] on div "Create" at bounding box center [61, 550] width 122 height 24
click at [58, 549] on html "Tso Chinese 01 Cherrywood haran@tsochinese.com Toggle Sidebar Deliveries Provid…" at bounding box center [553, 329] width 1106 height 659
click at [150, 569] on link "Delivery" at bounding box center [178, 568] width 110 height 18
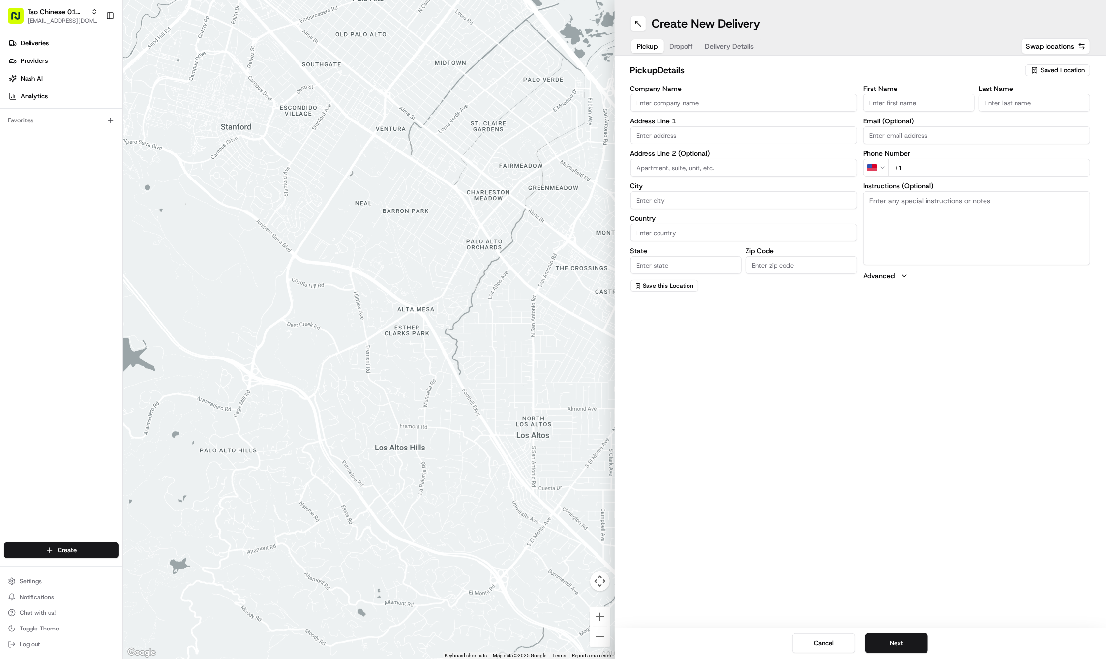
click at [1051, 67] on span "Saved Location" at bounding box center [1062, 70] width 44 height 9
click at [1025, 111] on span "(01) Tso Chinese Takeout & Delivery Cherrywood" at bounding box center [1040, 112] width 121 height 18
type input "(01) Tso Chinese Takeout & Delivery Cherrywood"
type input "Ste E-5"
type input "Austin"
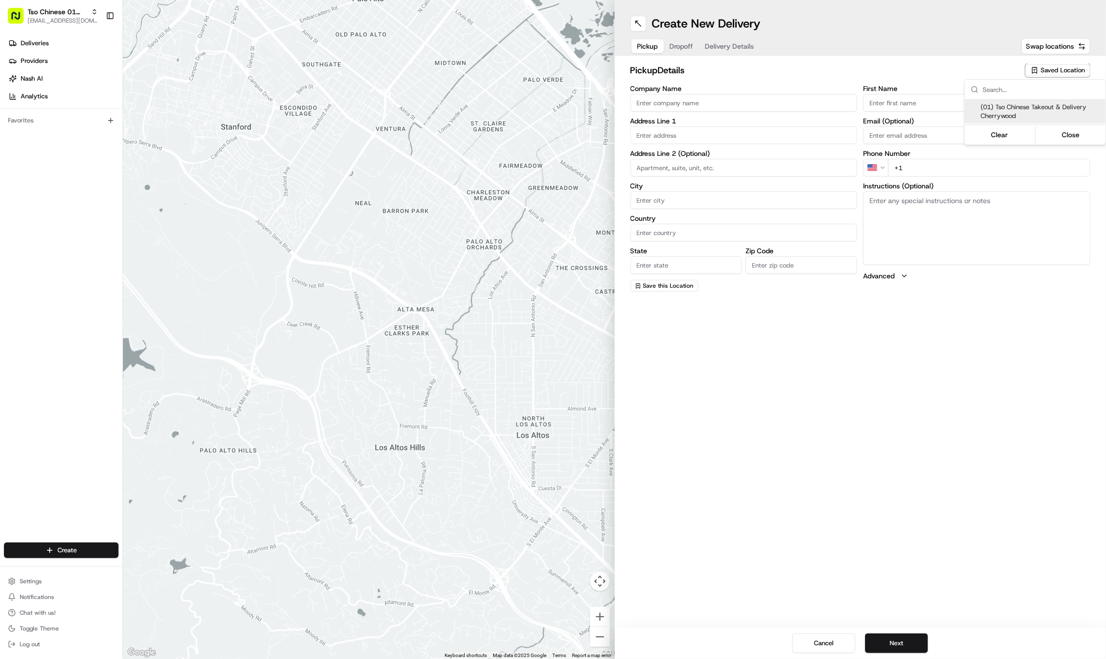
type input "US"
type input "TX"
type input "78722"
type input "Tso Chinese"
type input "Cherrywood Manager"
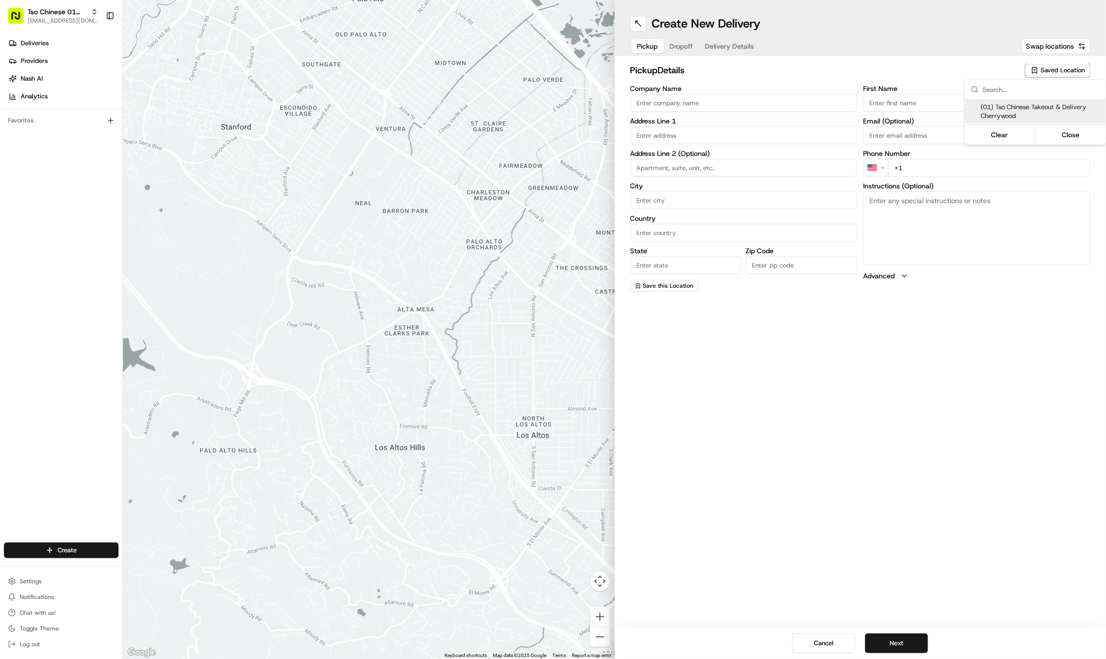
type input "cherrywoodstore@tsochinese.com"
type input "+1 512 401 3232"
type textarea "Submit a picture displaying address & food as Proof of Delivery. Envía una foto…"
type input "3909 N Interstate Hwy 35"
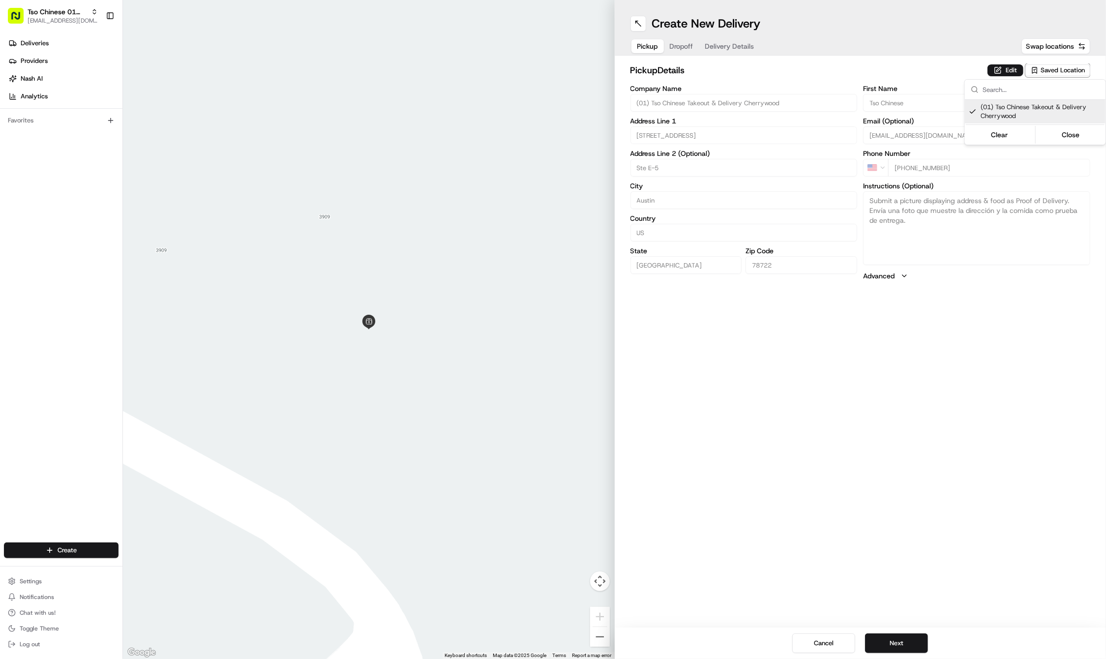
click at [915, 508] on html "Tso Chinese 01 Cherrywood haran@tsochinese.com Toggle Sidebar Deliveries Provid…" at bounding box center [553, 329] width 1106 height 659
click at [891, 637] on button "Next" at bounding box center [896, 643] width 63 height 20
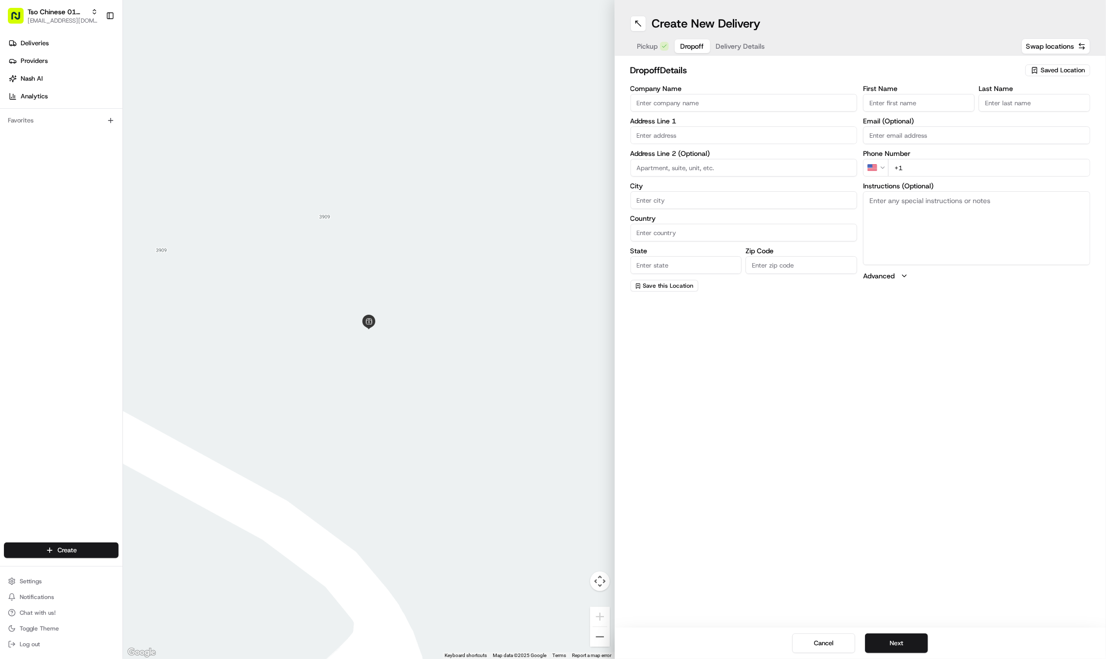
paste input "Andrew"
type input "Andrew"
click at [934, 157] on div "First Name Andrew Last Name Email (Optional) Phone Number US +1 Instructions (O…" at bounding box center [976, 188] width 227 height 206
click at [933, 164] on label "Phone Number" at bounding box center [976, 164] width 227 height 7
click at [927, 180] on input "+1" at bounding box center [989, 179] width 202 height 18
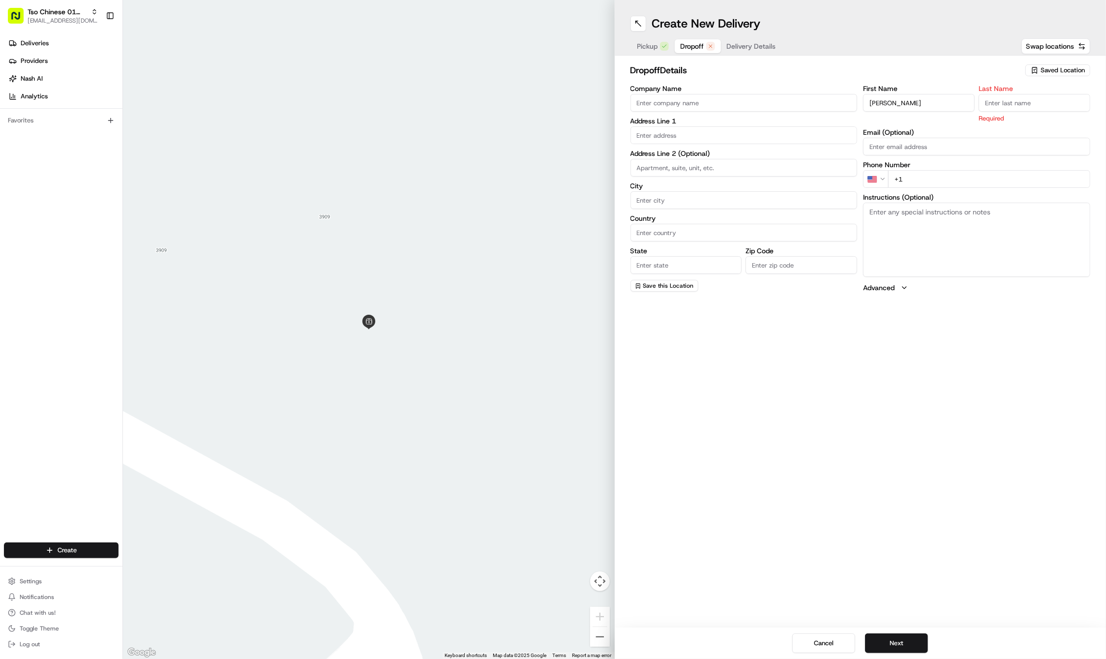
paste input "830 708 7008"
type input "+1 830 708 7008"
paste input "Jaroszewski"
type input "Jaroszewski"
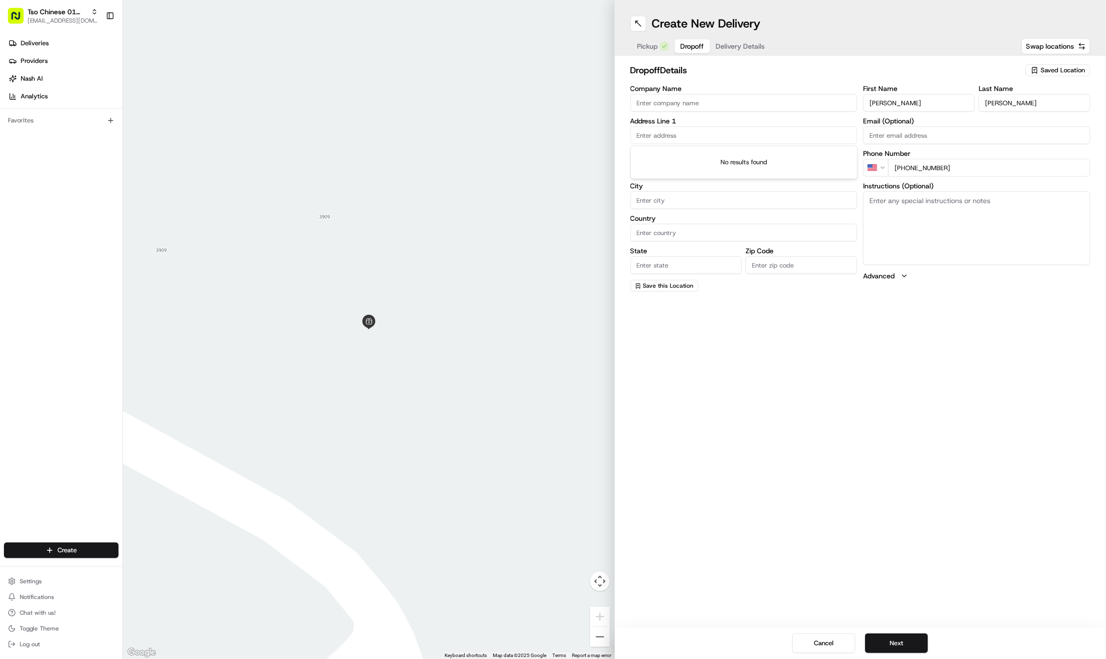
click at [669, 132] on input "text" at bounding box center [743, 135] width 227 height 18
paste input "5209 Golden Canary Lane"
click at [690, 151] on div "5209 Golden Canary Lane, Austin, TX" at bounding box center [744, 155] width 222 height 15
type input "5209 Golden Canary Ln, Austin, TX 78723, USA"
type input "Austin"
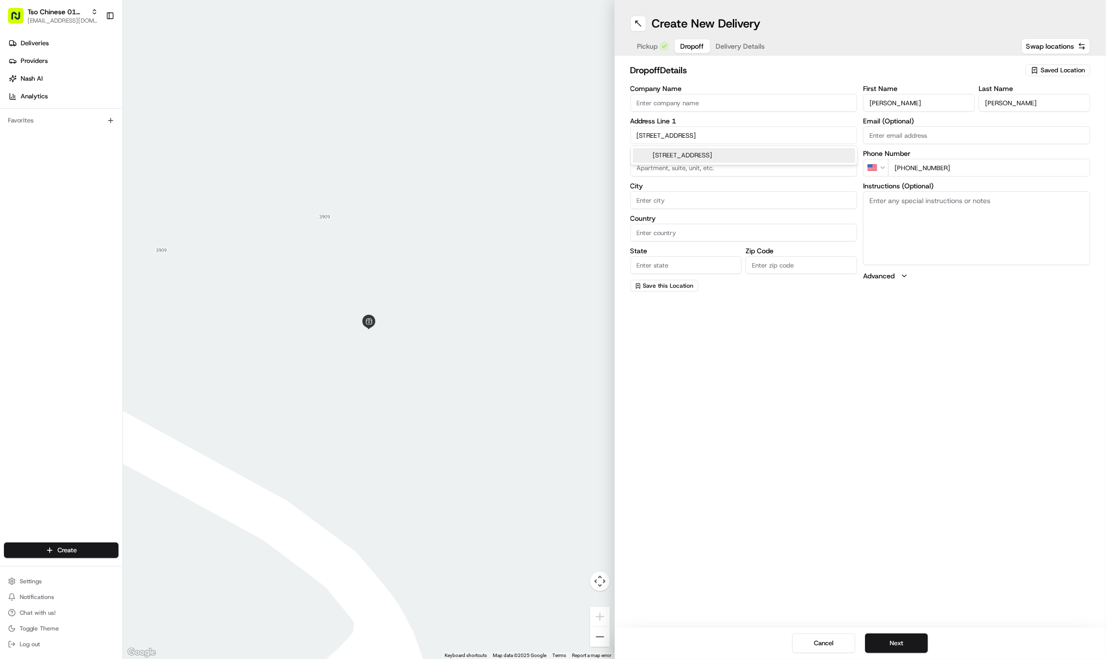
type input "United States"
type input "TX"
type input "78723"
type input "5209 Golden Canary Lane"
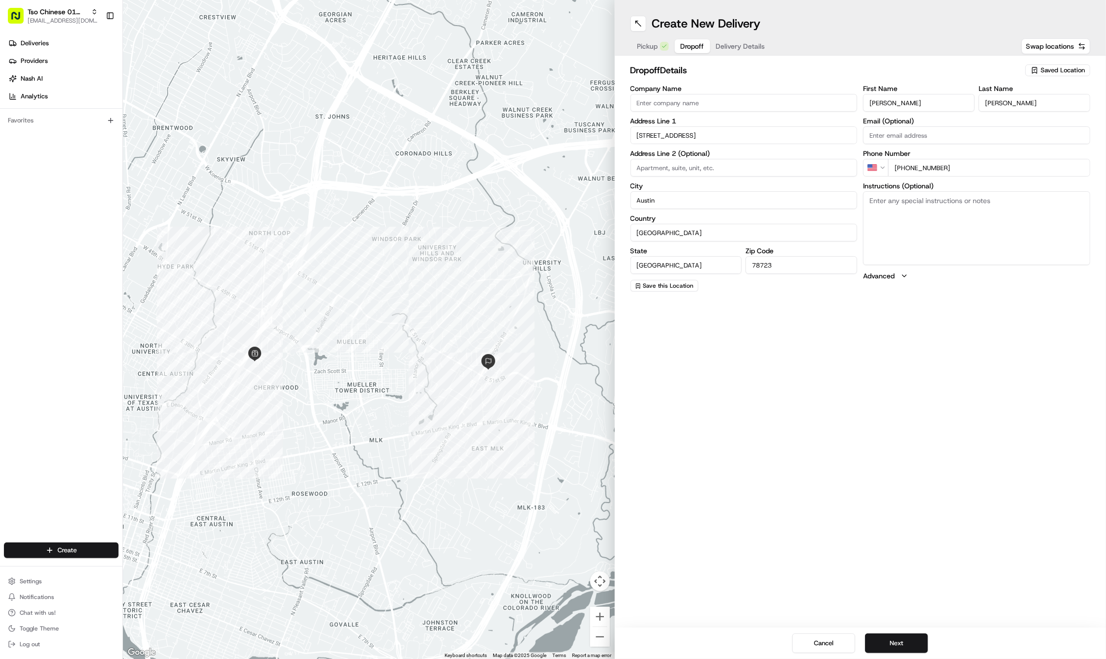
click at [990, 228] on textarea "Instructions (Optional)" at bounding box center [976, 228] width 227 height 74
paste textarea "Leave at garage door"
type textarea "Leave at garage door"
click at [908, 634] on button "Next" at bounding box center [896, 643] width 63 height 20
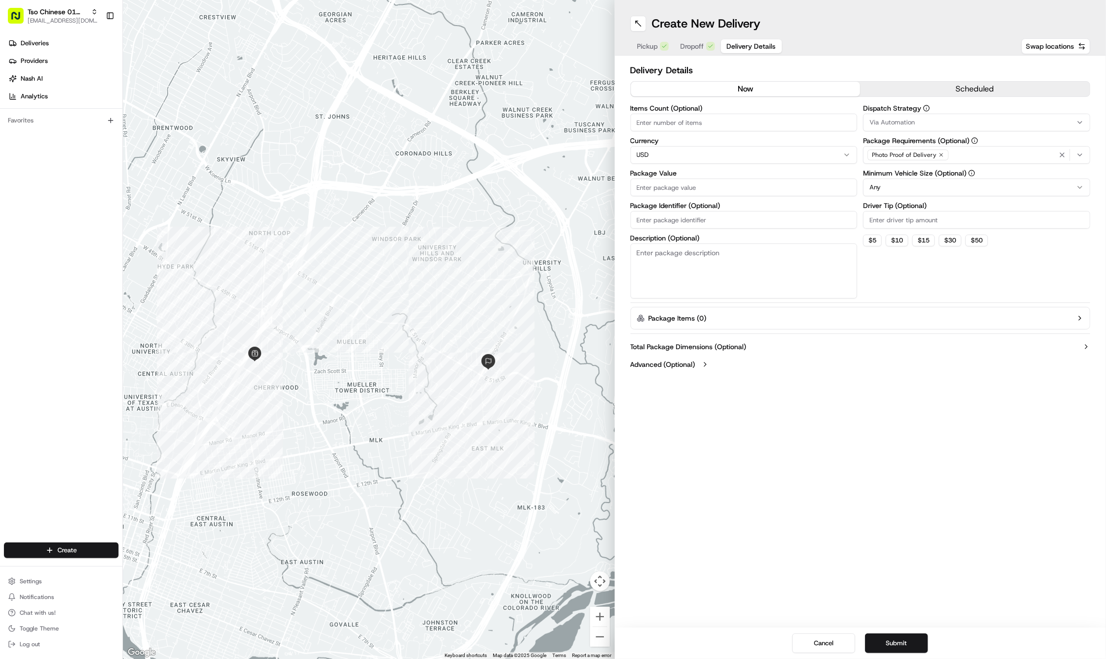
click at [885, 222] on input "Driver Tip (Optional)" at bounding box center [976, 220] width 227 height 18
type input "2"
click at [921, 118] on div "Via Automation" at bounding box center [976, 122] width 222 height 9
click at [912, 175] on span "Tso Cherrywood Strategy" at bounding box center [940, 176] width 121 height 9
click at [677, 216] on html "Tso Chinese 01 Cherrywood haran@tsochinese.com Toggle Sidebar Deliveries Provid…" at bounding box center [553, 329] width 1106 height 659
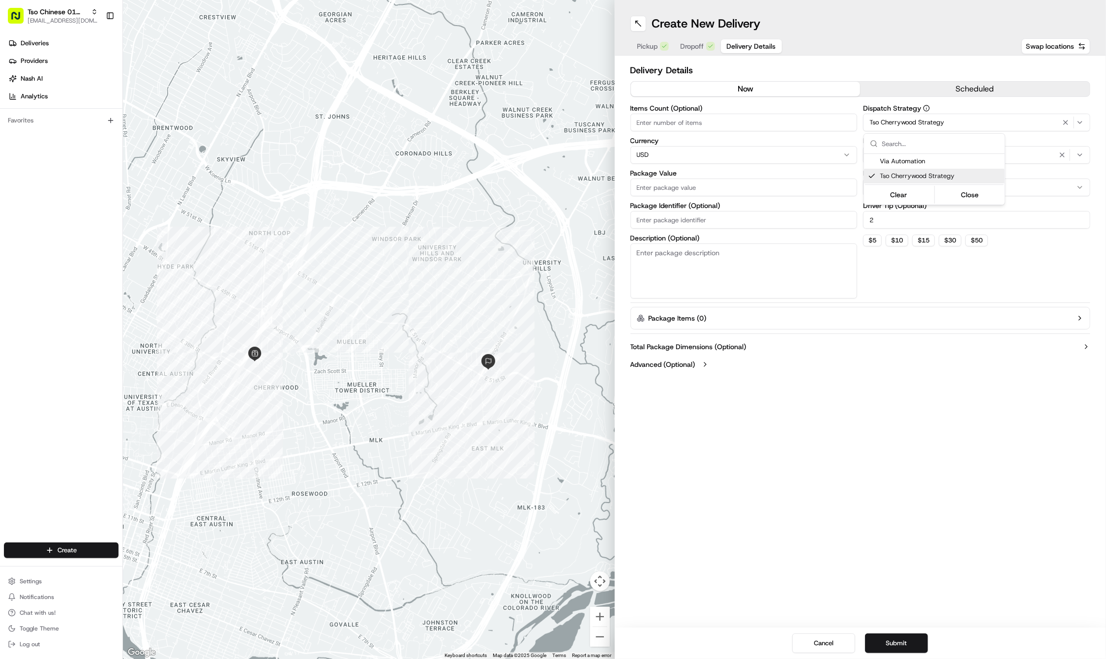
click at [677, 216] on html "Tso Chinese 01 Cherrywood haran@tsochinese.com Toggle Sidebar Deliveries Provid…" at bounding box center [553, 329] width 1106 height 659
click at [677, 216] on input "Package Identifier (Optional)" at bounding box center [743, 220] width 227 height 18
paste input "FPQRBDY"
type input "FPQRBDY"
click at [657, 182] on input "Package Value" at bounding box center [743, 187] width 227 height 18
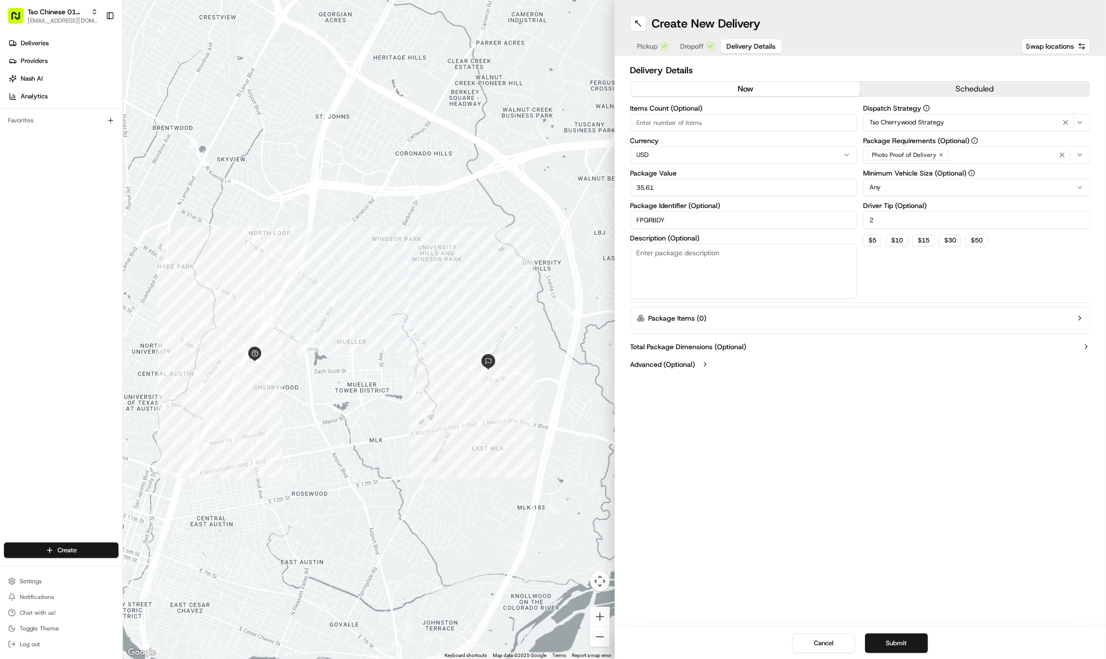
type input "35.61"
click at [941, 155] on icon "button" at bounding box center [941, 155] width 6 height 6
click at [941, 155] on div "Select requirements" at bounding box center [976, 154] width 222 height 9
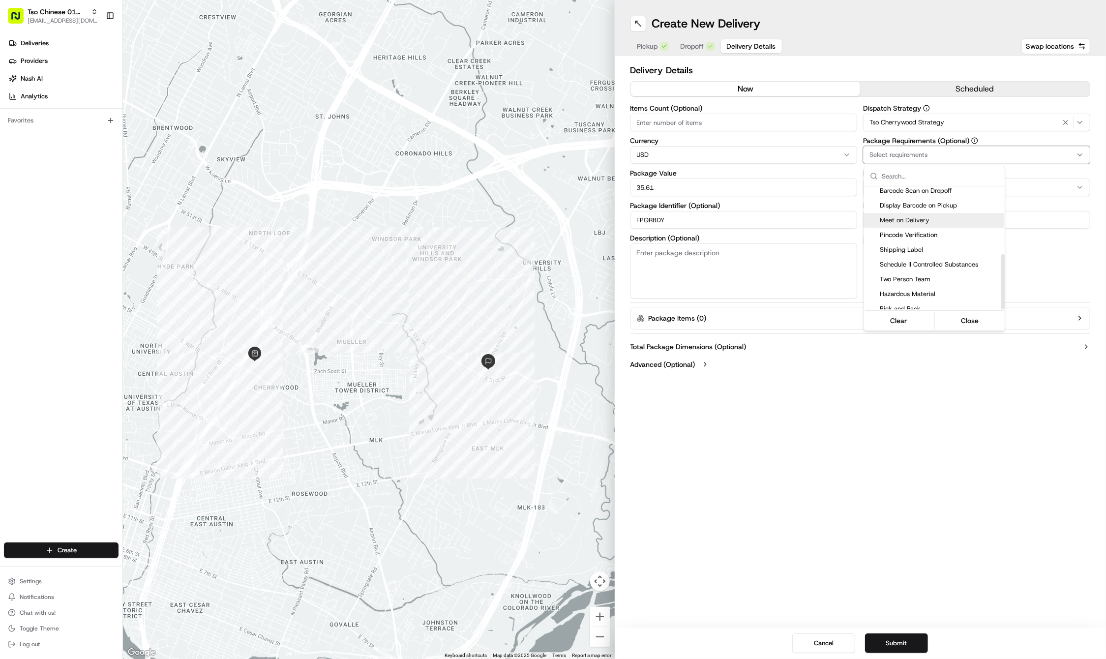
click at [928, 219] on span "Meet on Delivery" at bounding box center [940, 220] width 121 height 9
click at [852, 382] on html "Tso Chinese 01 Cherrywood haran@tsochinese.com Toggle Sidebar Deliveries Provid…" at bounding box center [553, 329] width 1106 height 659
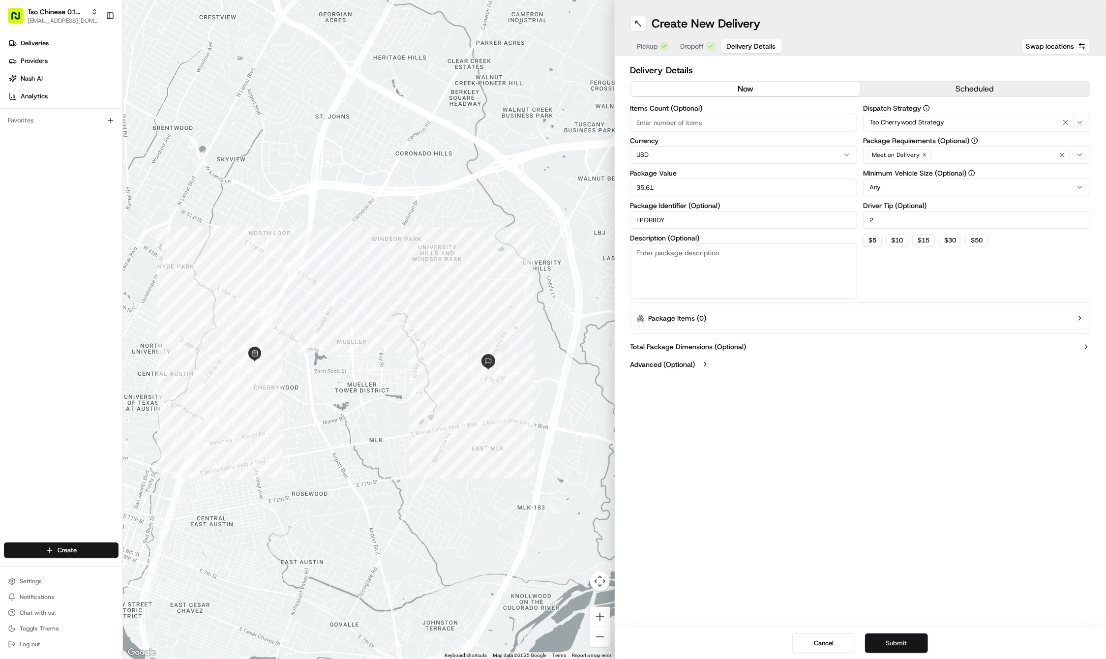
click at [893, 636] on button "Submit" at bounding box center [896, 643] width 63 height 20
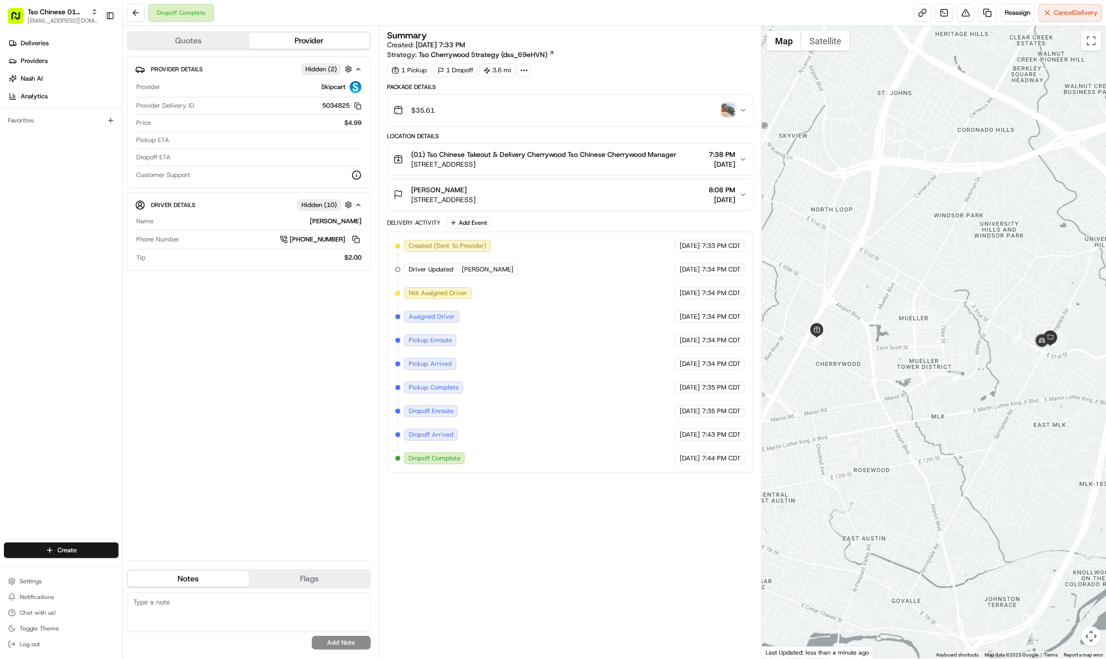
click at [62, 571] on div "Settings Notifications Chat with us! Toggle Theme Log out" at bounding box center [61, 612] width 122 height 85
click at [64, 554] on html "Tso Chinese 01 Cherrywood haran@tsochinese.com Toggle Sidebar Deliveries Provid…" at bounding box center [553, 329] width 1106 height 659
click at [150, 565] on link "Delivery" at bounding box center [178, 568] width 110 height 18
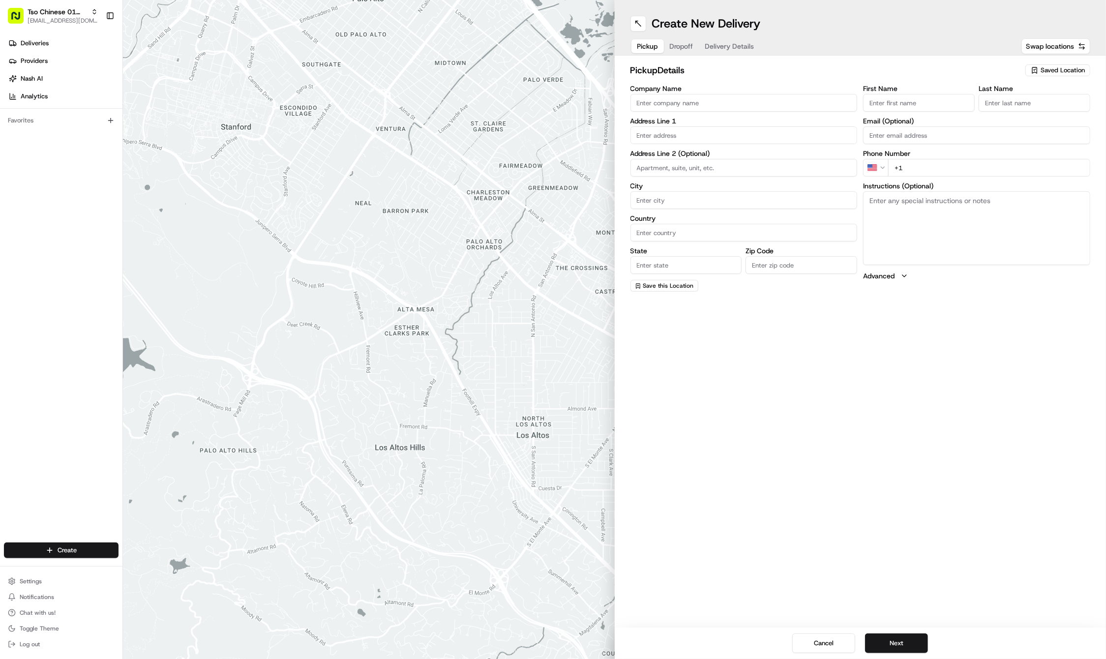
click at [1033, 64] on button "Saved Location" at bounding box center [1057, 70] width 65 height 14
click at [1013, 105] on span "(01) Tso Chinese Takeout & Delivery Cherrywood" at bounding box center [1040, 112] width 121 height 18
type input "(01) Tso Chinese Takeout & Delivery Cherrywood"
type input "Ste E-5"
type input "Austin"
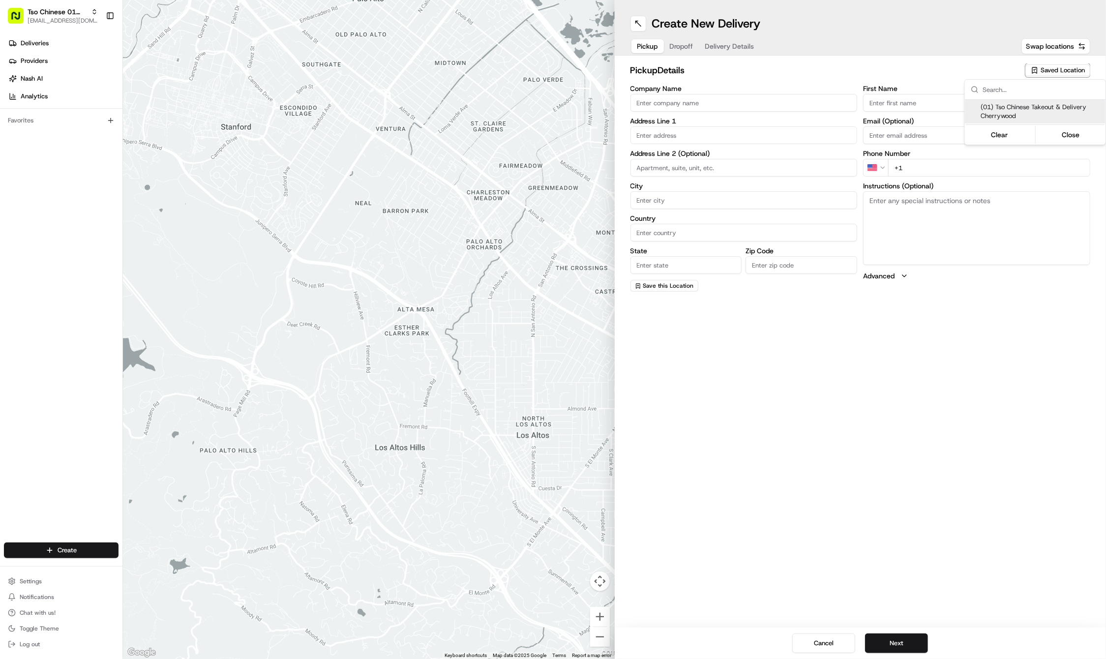
type input "US"
type input "TX"
type input "78722"
type input "Tso Chinese"
type input "Cherrywood Manager"
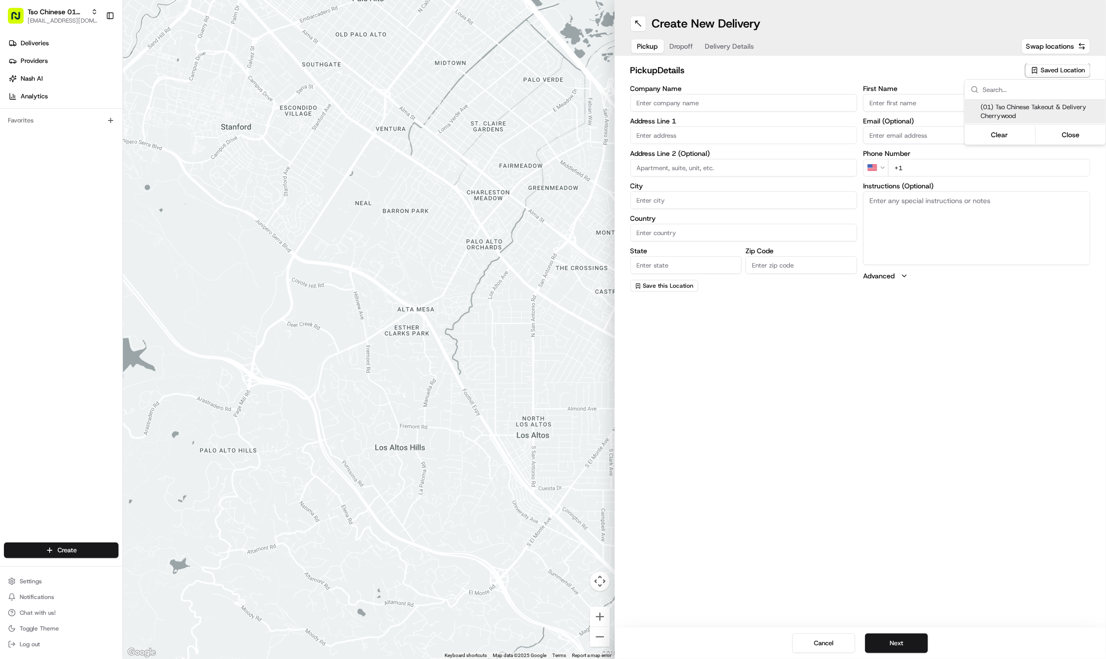
type input "cherrywoodstore@tsochinese.com"
type input "+1 512 401 3232"
type textarea "Submit a picture displaying address & food as Proof of Delivery. Envía una foto…"
type input "3909 N Interstate Hwy 35"
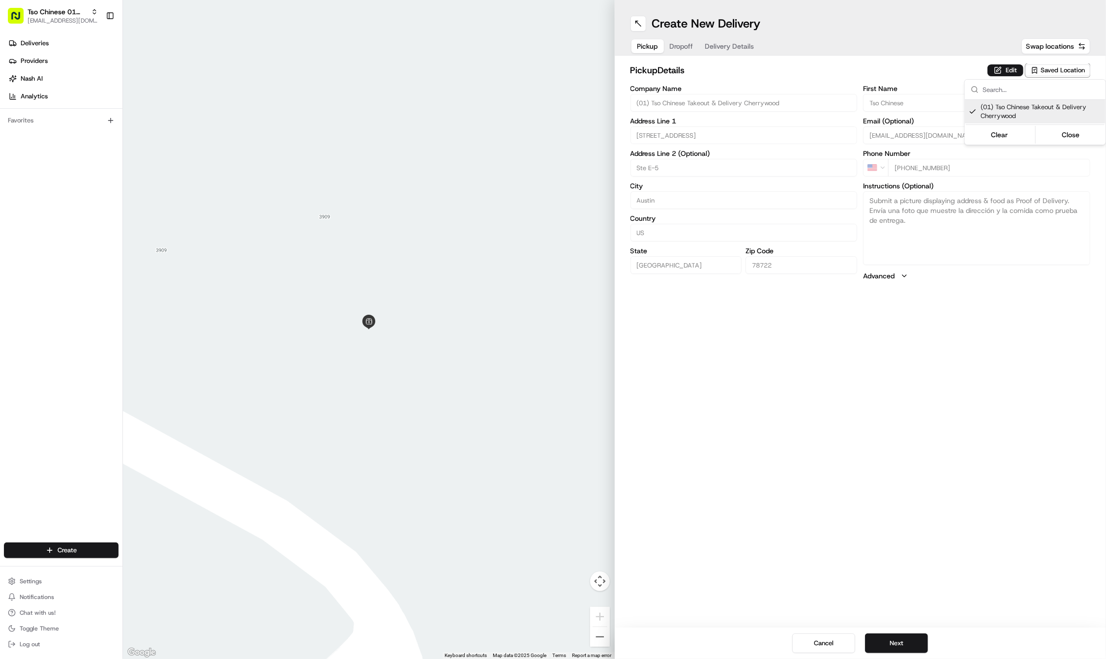
click at [851, 543] on html "Tso Chinese 01 Cherrywood haran@tsochinese.com Toggle Sidebar Deliveries Provid…" at bounding box center [553, 329] width 1106 height 659
click at [886, 638] on button "Next" at bounding box center [896, 643] width 63 height 20
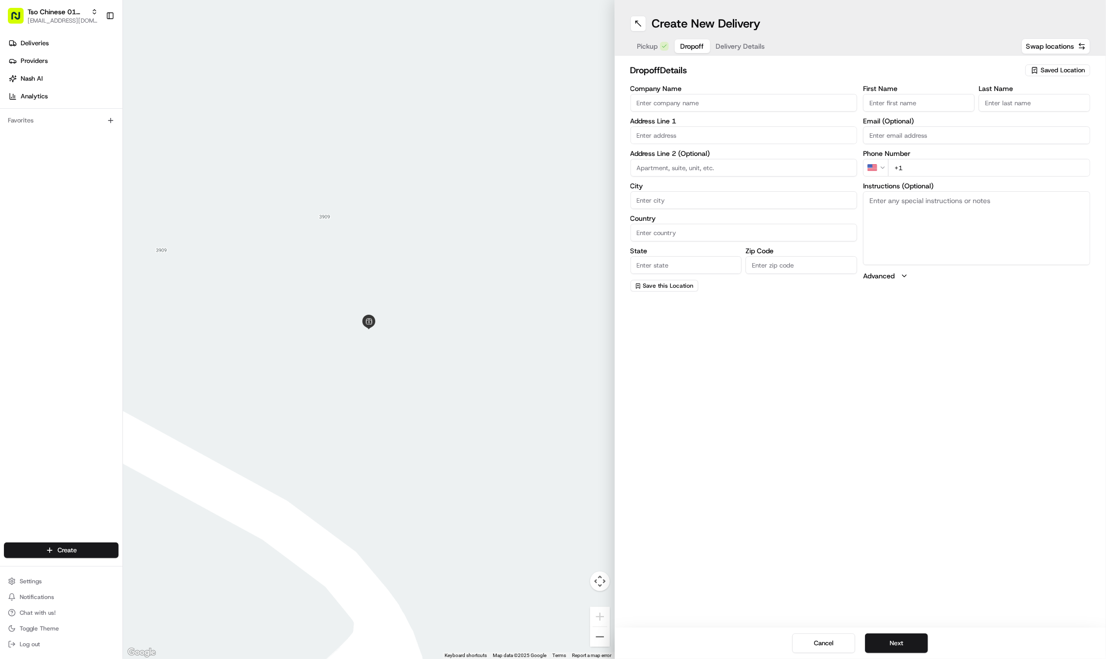
paste input "Patrick"
type input "Patrick"
paste input "Jones"
type input "Jones"
paste input "512 220 9568"
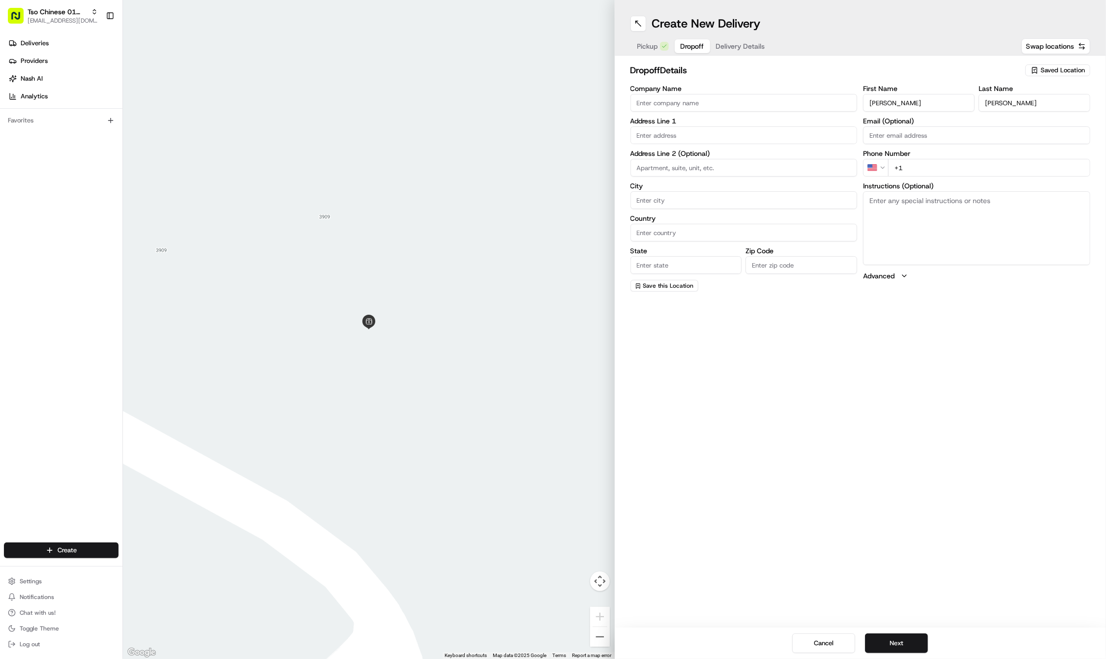
type input "+1 512 220 9568"
paste input "1008 Fiesta St"
click at [683, 151] on div "1008 Fiesta Street, Austin, TX" at bounding box center [744, 155] width 222 height 15
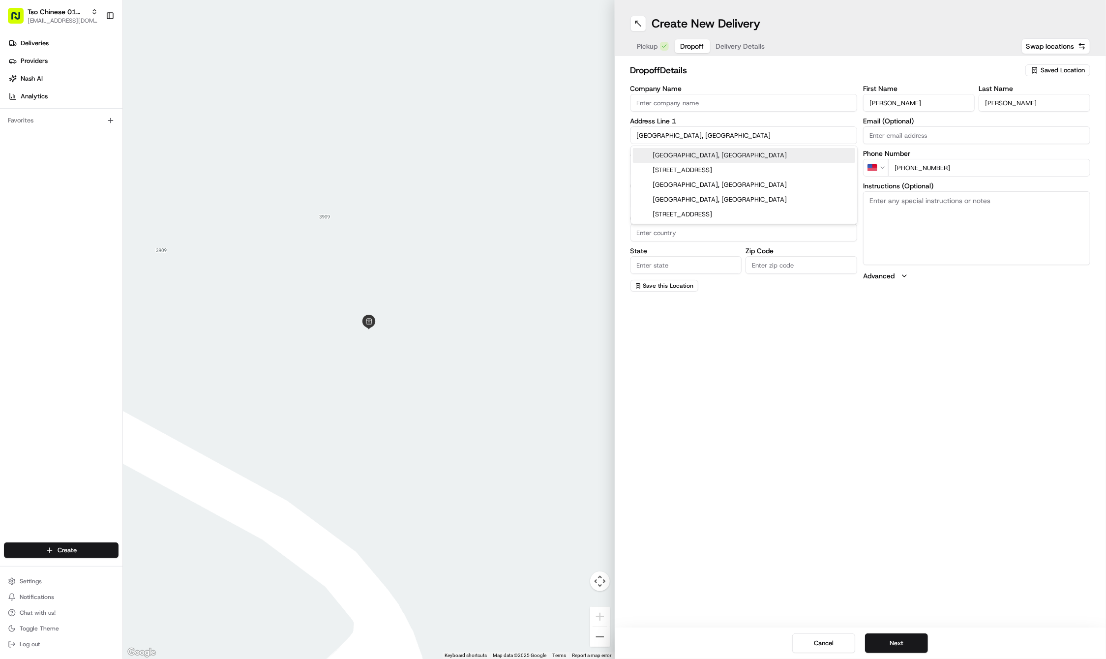
type input "1008 Fiesta St, Austin, TX 78702, USA"
type input "Austin"
type input "United States"
type input "TX"
type input "78702"
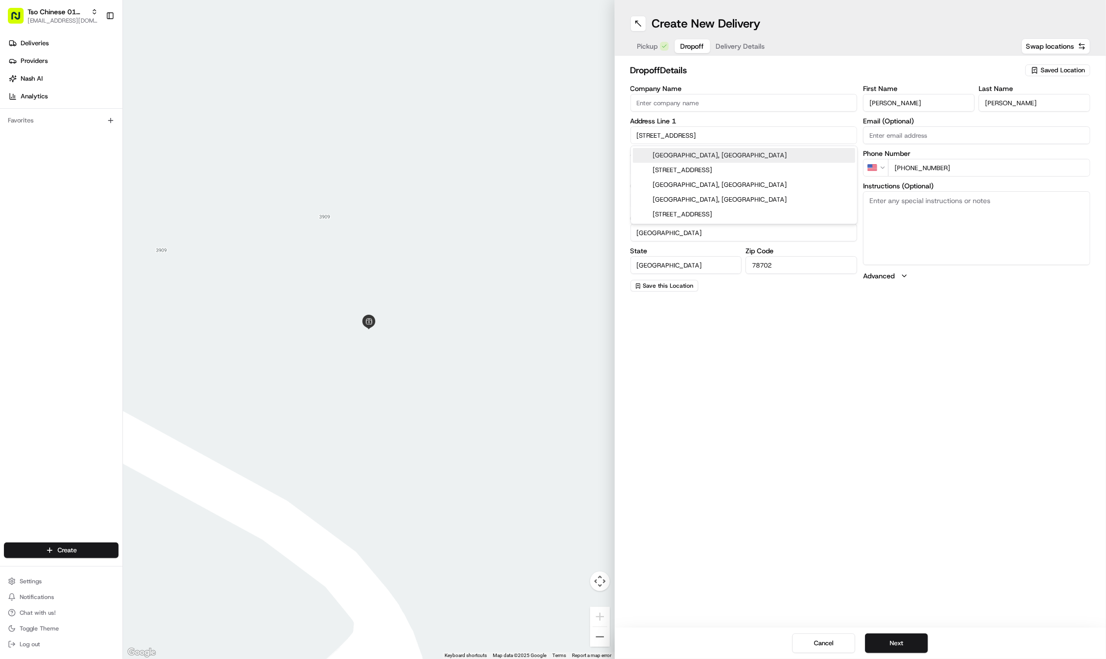
type input "1008 Fiesta Street"
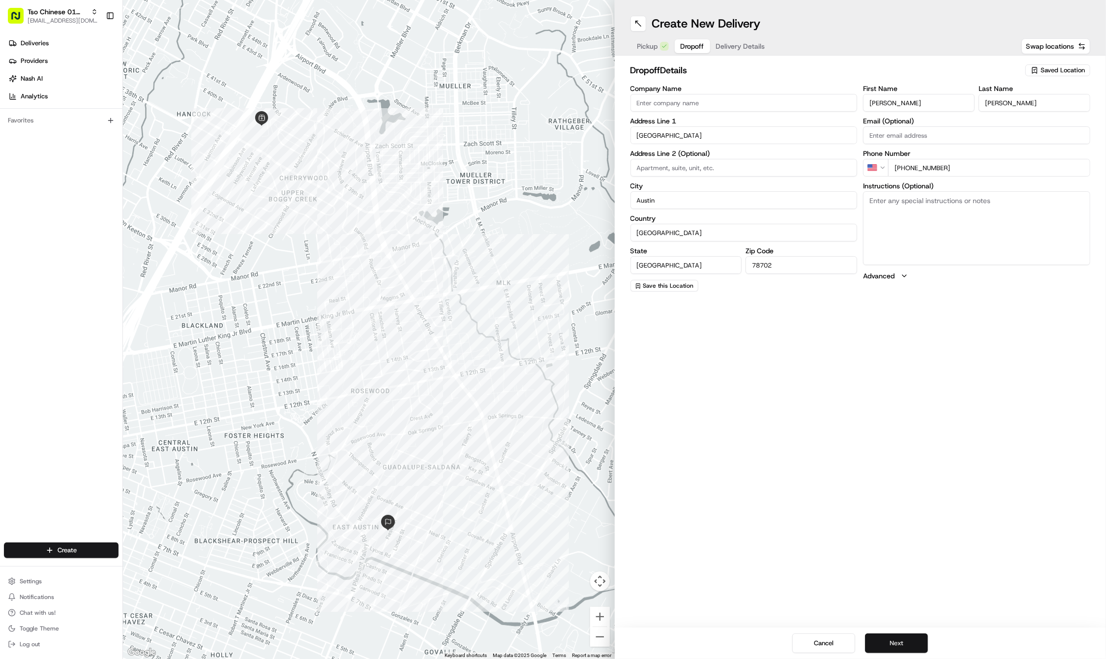
click at [895, 645] on button "Next" at bounding box center [896, 643] width 63 height 20
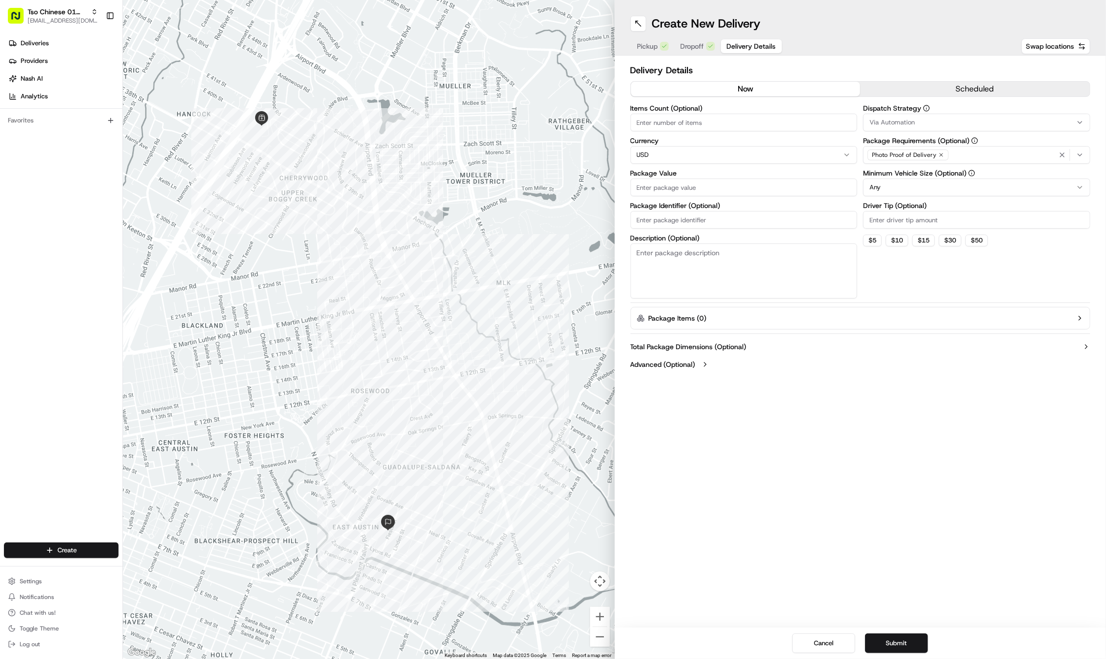
click at [689, 217] on input "Package Identifier (Optional)" at bounding box center [743, 220] width 227 height 18
paste input "FTTVVCI"
type input "FTTVVCI"
click at [668, 189] on input "Package Value" at bounding box center [743, 187] width 227 height 18
type input "58.18"
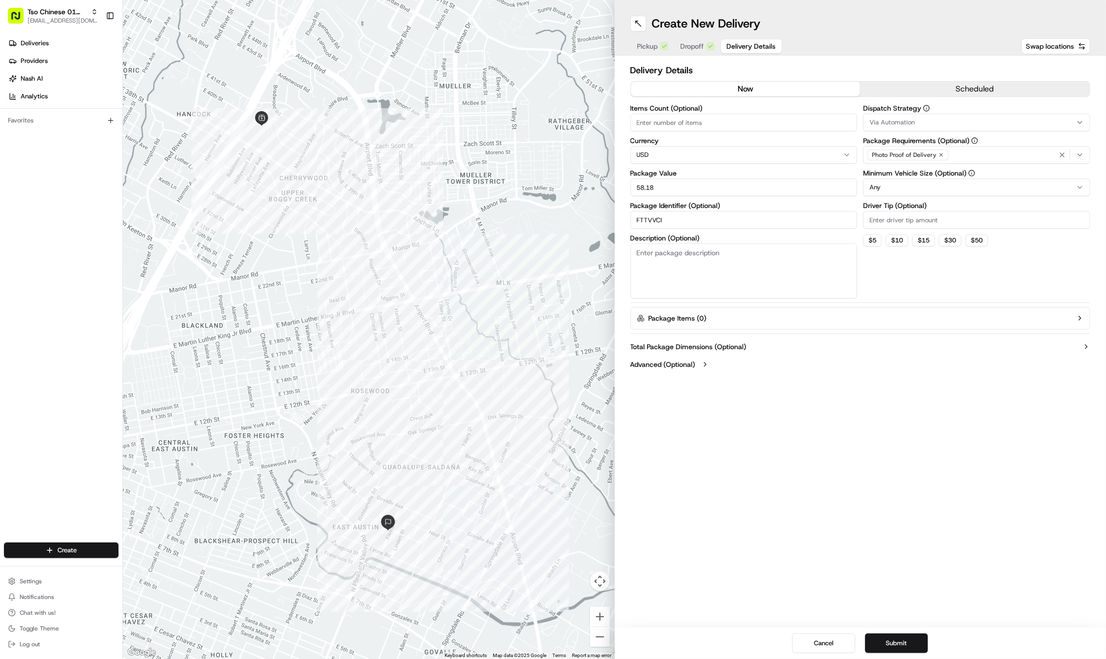
click at [942, 154] on icon "button" at bounding box center [941, 155] width 6 height 6
click at [942, 154] on div "Select requirements" at bounding box center [976, 154] width 222 height 9
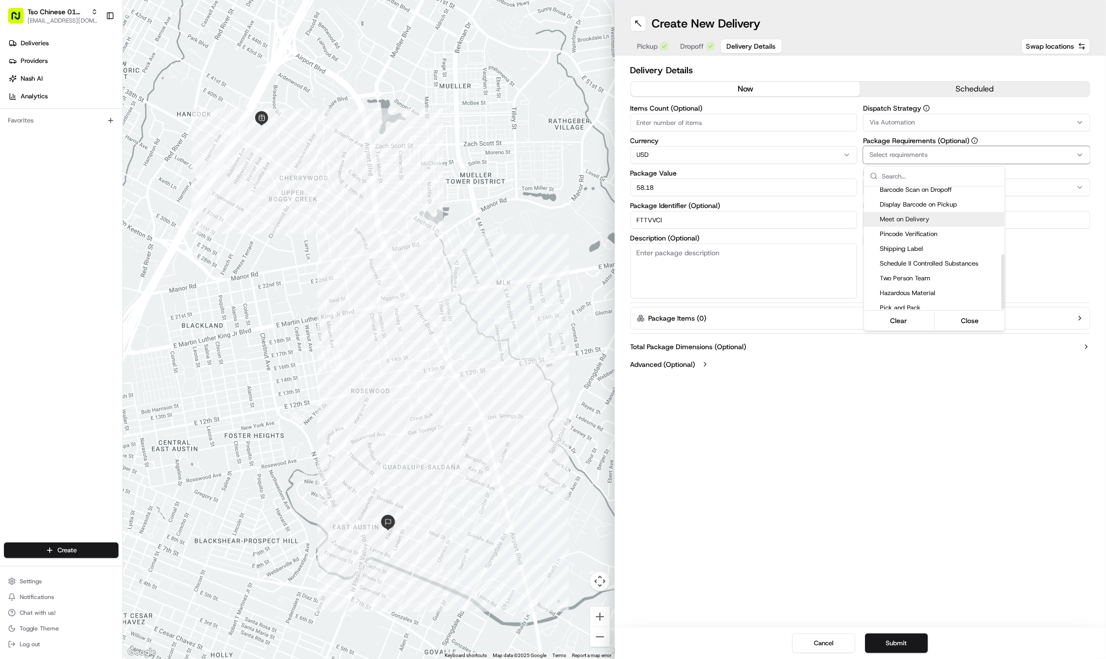
click at [922, 215] on span "Meet on Delivery" at bounding box center [940, 219] width 121 height 9
click at [918, 130] on html "Tso Chinese 01 Cherrywood haran@tsochinese.com Toggle Sidebar Deliveries Provid…" at bounding box center [553, 329] width 1106 height 659
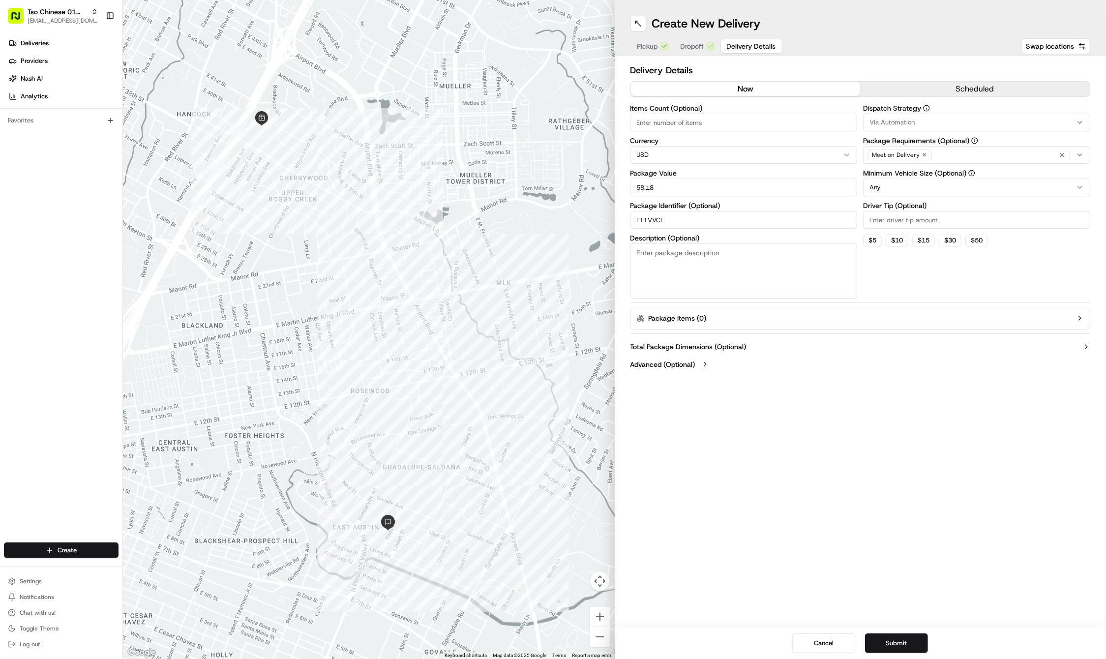
click at [911, 127] on button "Via Automation" at bounding box center [976, 123] width 227 height 18
click at [896, 177] on span "Tso Cherrywood Strategy" at bounding box center [940, 176] width 121 height 9
click at [683, 333] on html "Tso Chinese 01 Cherrywood haran@tsochinese.com Toggle Sidebar Deliveries Provid…" at bounding box center [553, 329] width 1106 height 659
click at [885, 638] on button "Submit" at bounding box center [896, 643] width 63 height 20
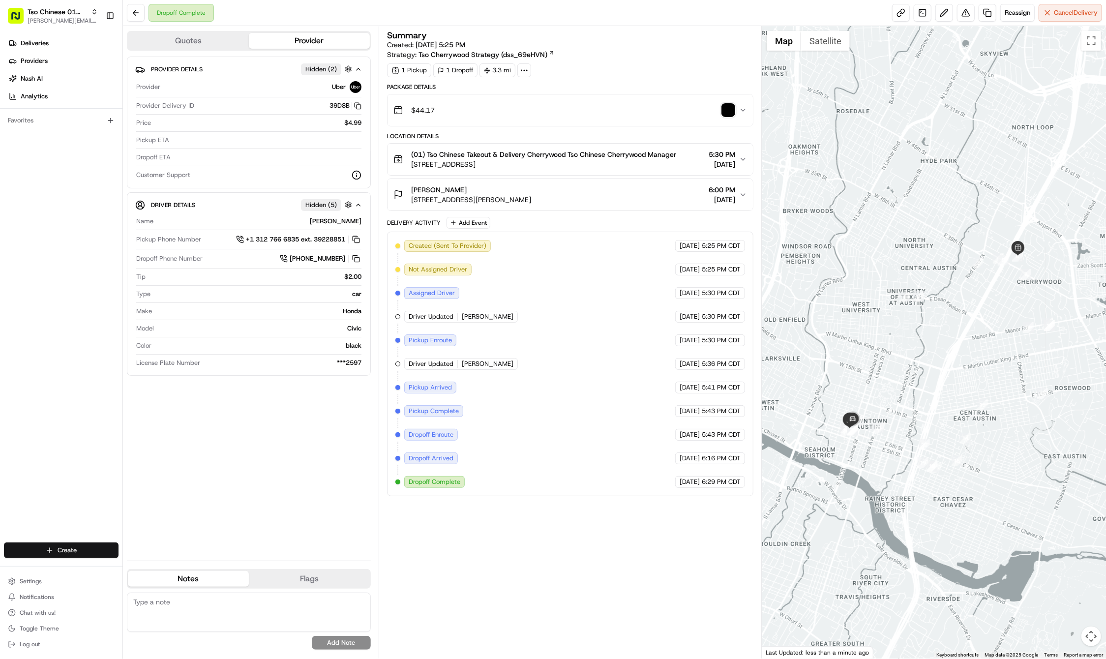
click at [79, 549] on html "Tso Chinese 01 Cherrywood [PERSON_NAME][EMAIL_ADDRESS][DOMAIN_NAME] Toggle Side…" at bounding box center [553, 329] width 1106 height 659
click at [147, 567] on link "Delivery" at bounding box center [178, 568] width 110 height 18
